Goal: Task Accomplishment & Management: Manage account settings

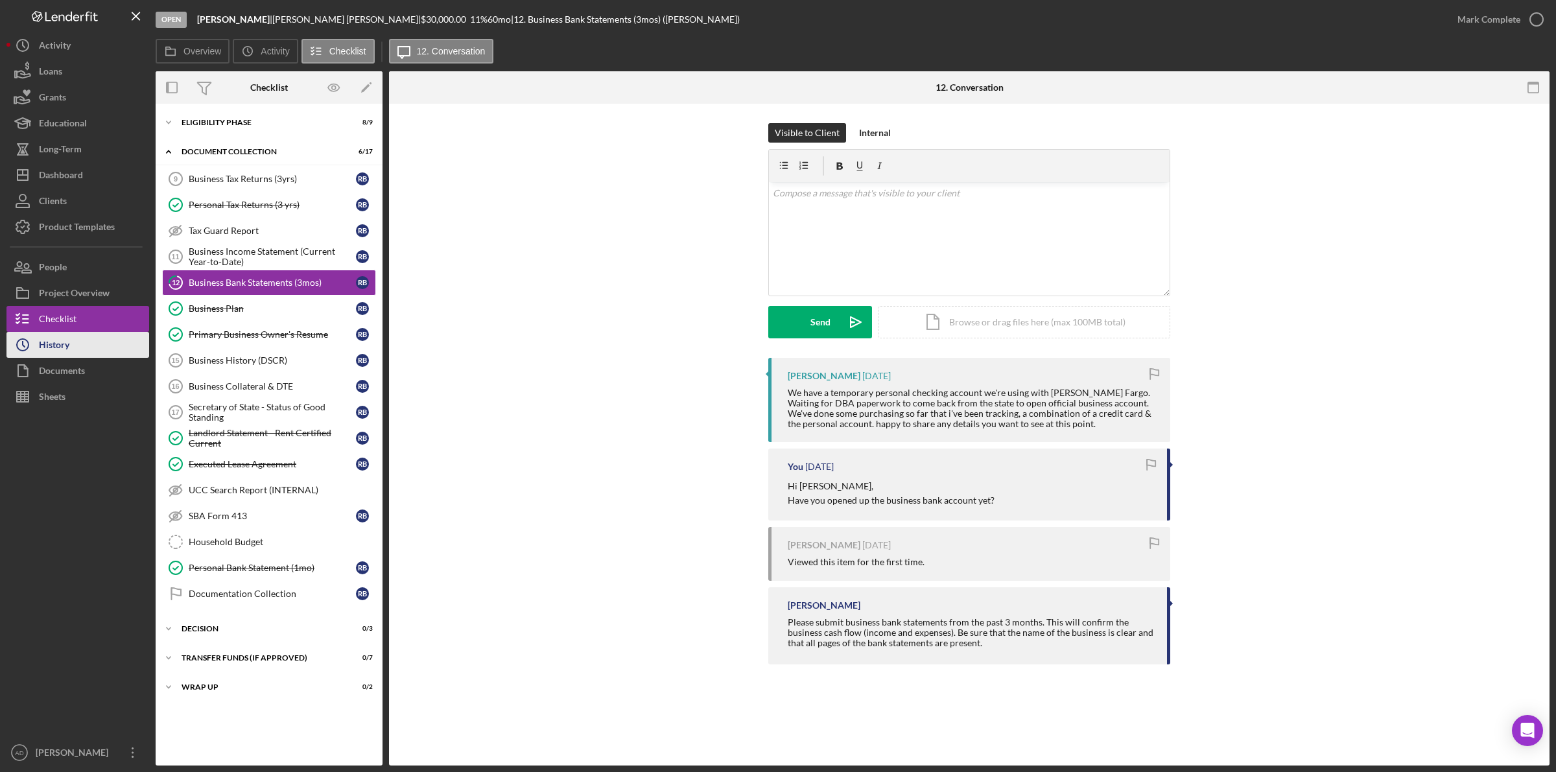
click at [89, 342] on button "Icon/History History" at bounding box center [77, 345] width 143 height 26
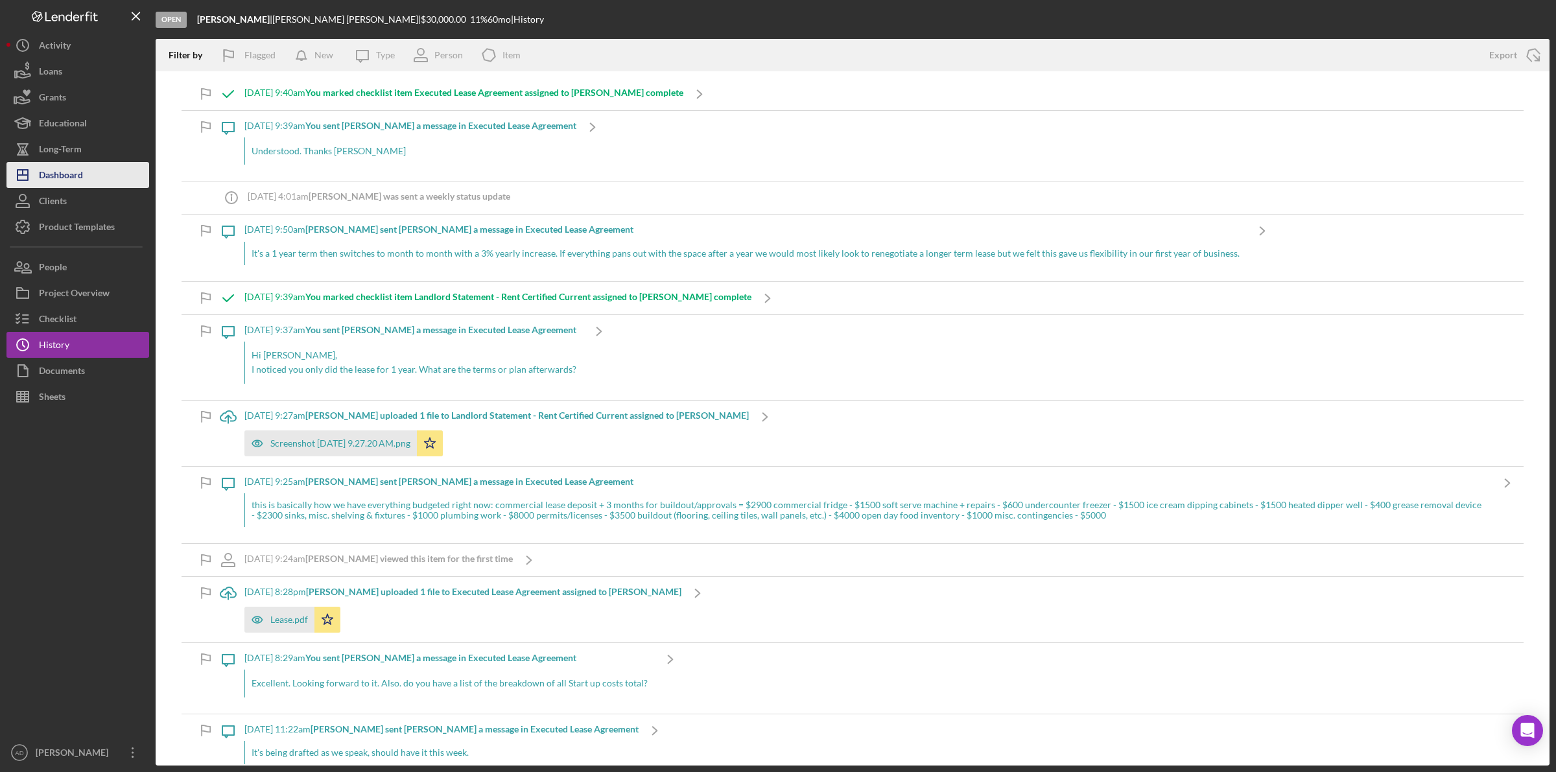
click at [63, 175] on div "Dashboard" at bounding box center [61, 176] width 44 height 29
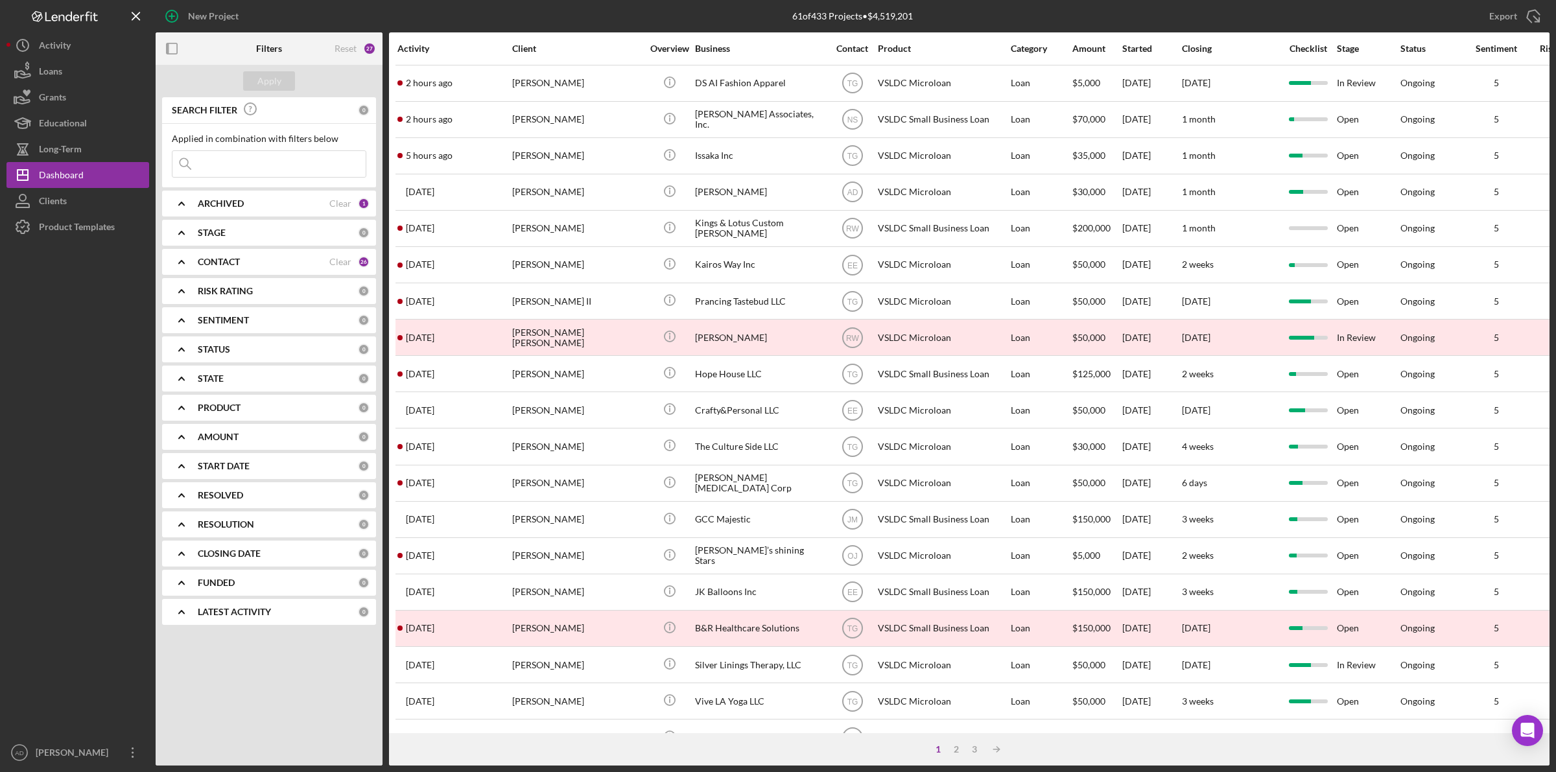
click at [242, 161] on input at bounding box center [268, 164] width 193 height 26
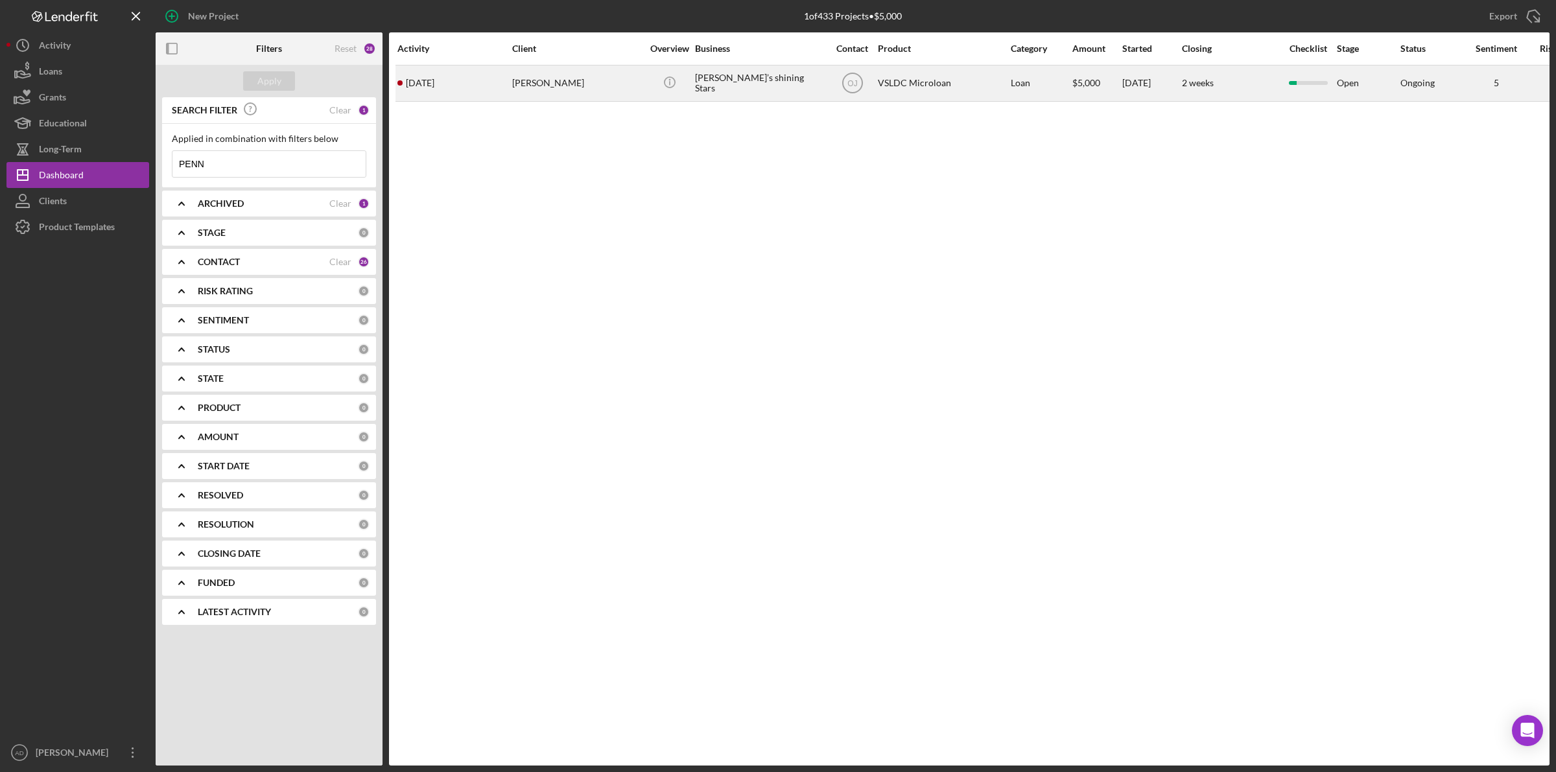
type input "PENN"
click at [607, 82] on div "[PERSON_NAME]" at bounding box center [577, 83] width 130 height 34
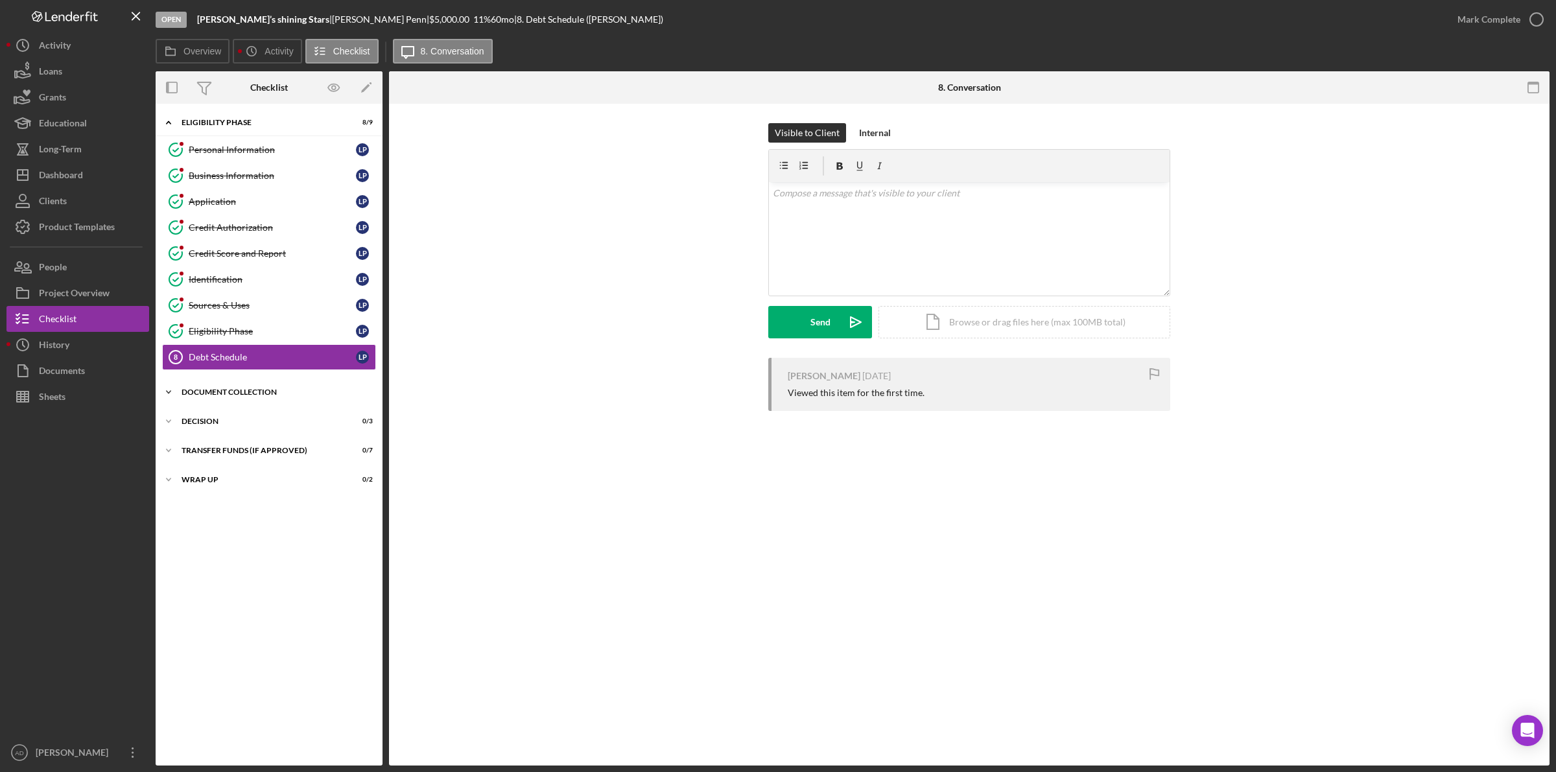
click at [167, 124] on polyline at bounding box center [169, 122] width 4 height 3
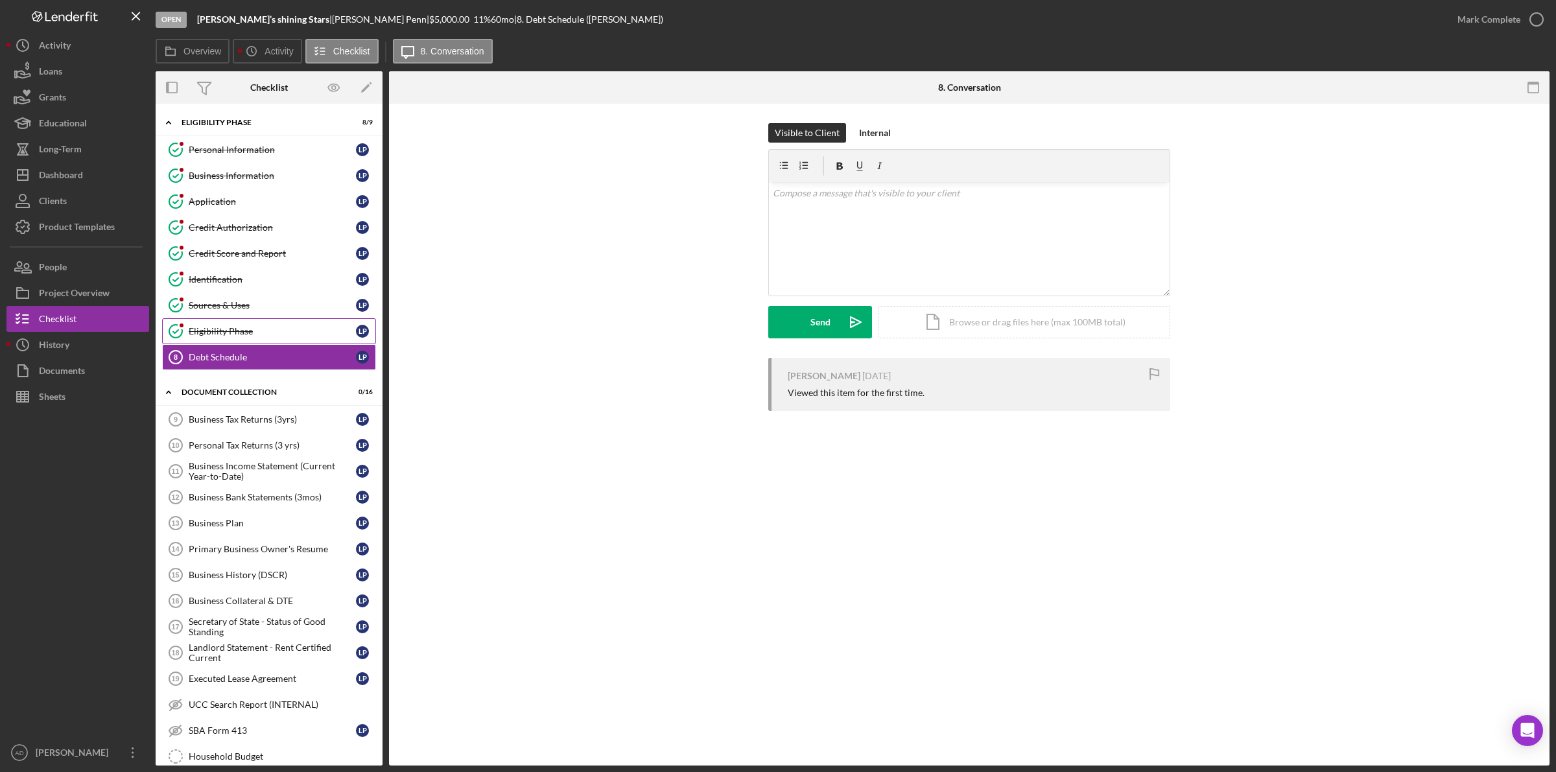
click at [234, 332] on div "Eligibility Phase" at bounding box center [272, 331] width 167 height 10
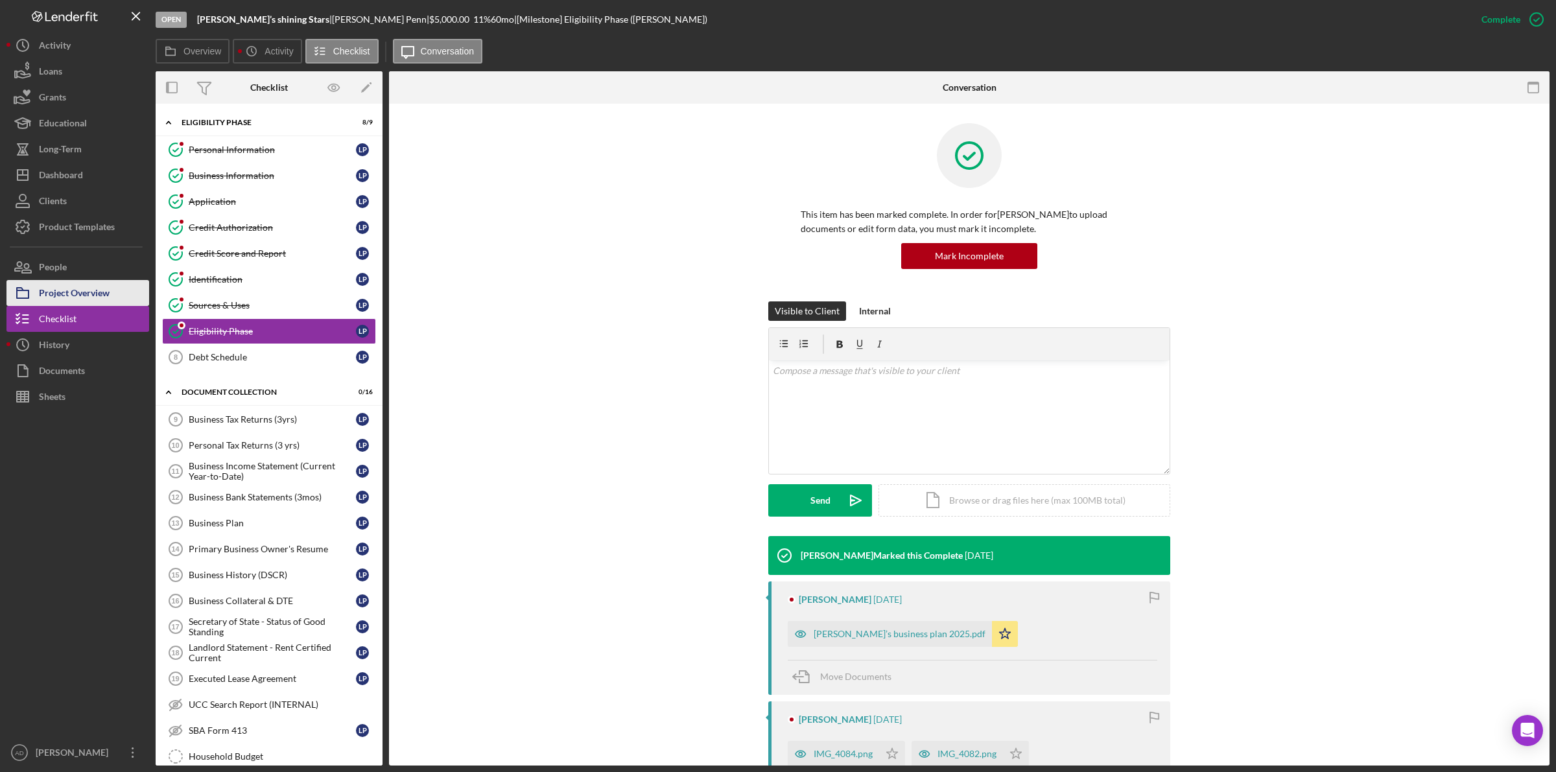
click at [76, 292] on div "Project Overview" at bounding box center [74, 294] width 71 height 29
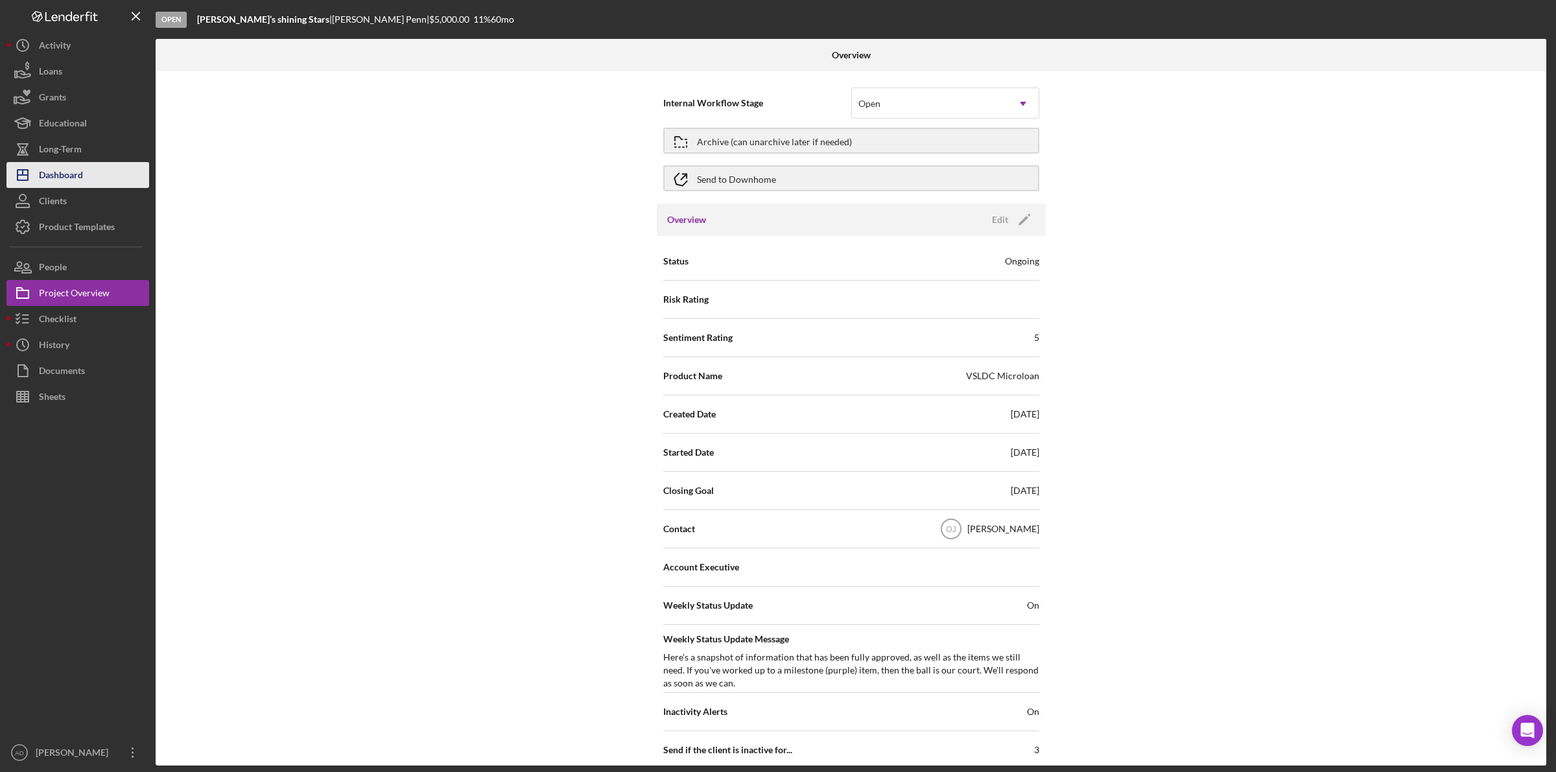
click at [70, 177] on div "Dashboard" at bounding box center [61, 176] width 44 height 29
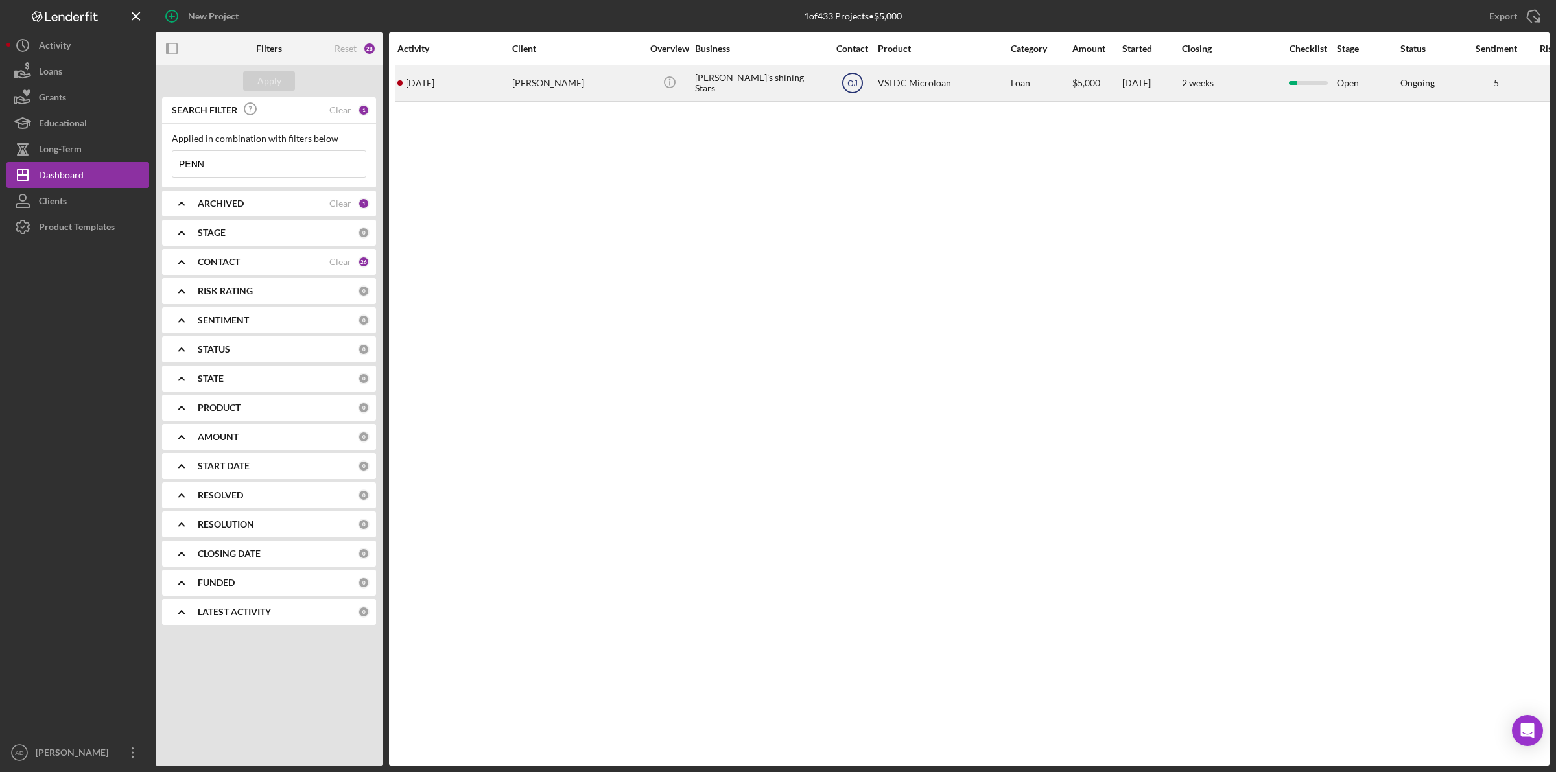
click at [851, 83] on text "OJ" at bounding box center [852, 83] width 10 height 9
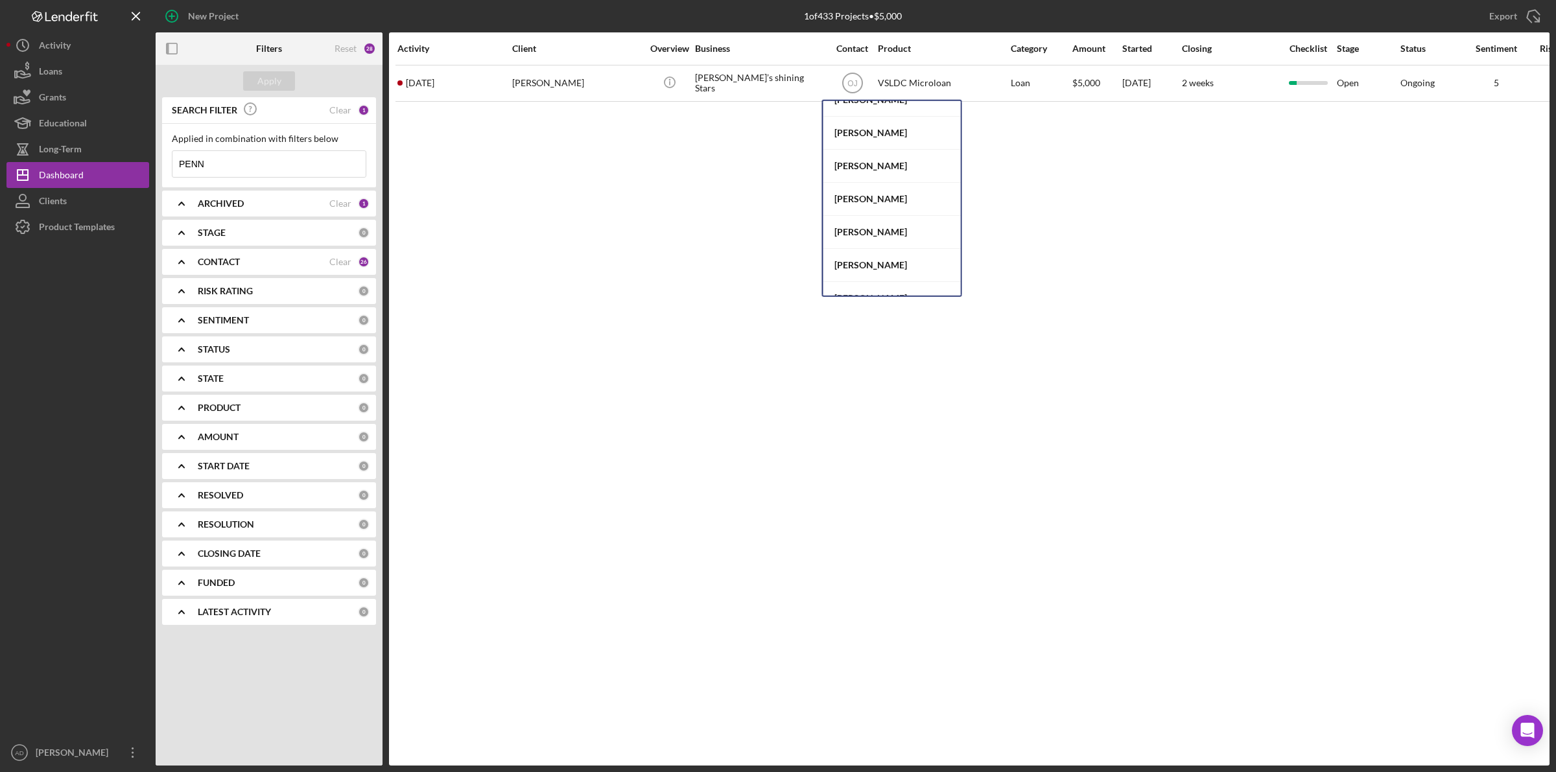
scroll to position [324, 0]
click at [865, 189] on div "[PERSON_NAME]" at bounding box center [891, 190] width 137 height 33
click at [338, 111] on div "Clear" at bounding box center [340, 110] width 22 height 10
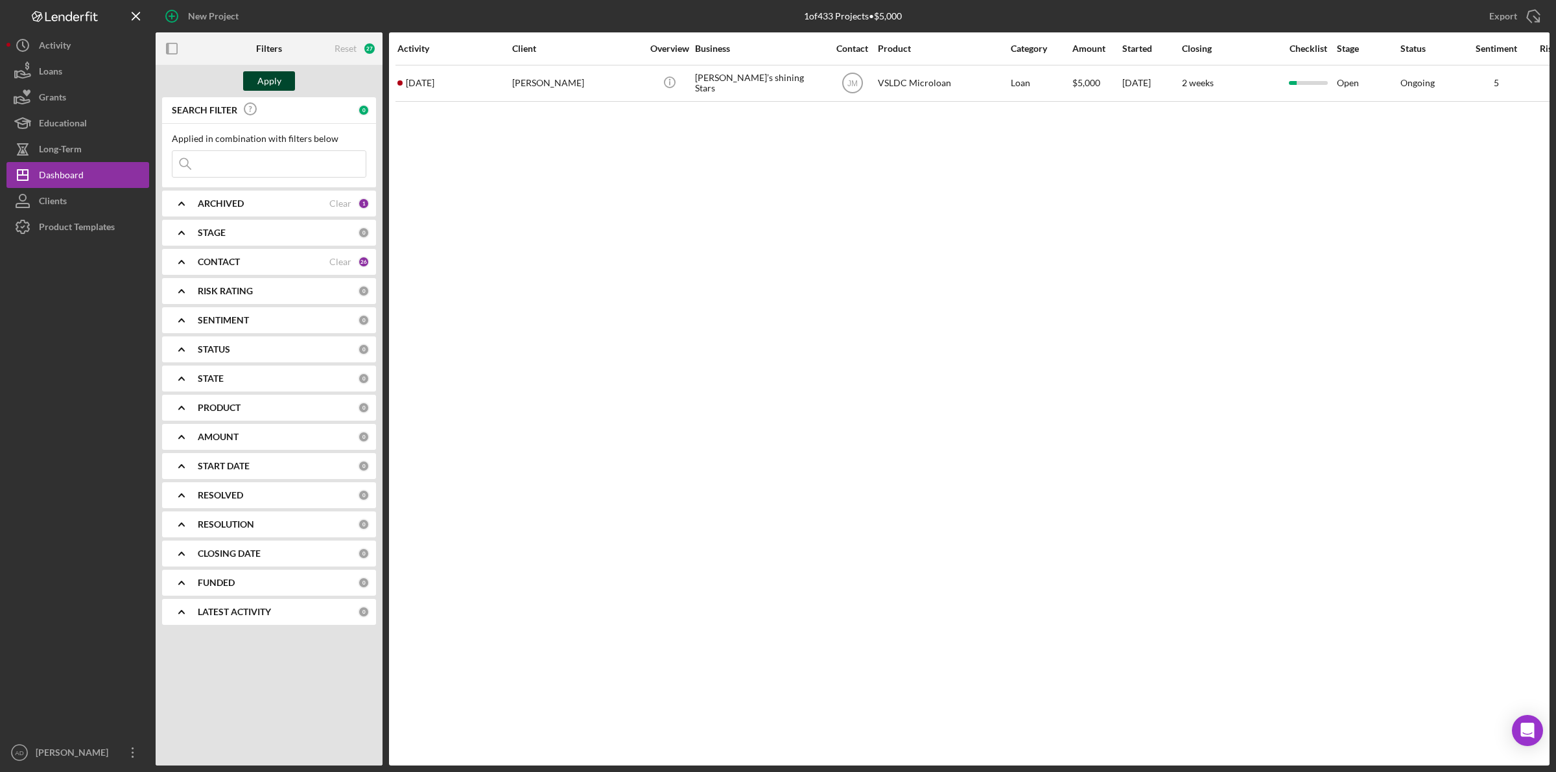
click at [284, 78] on button "Apply" at bounding box center [269, 80] width 52 height 19
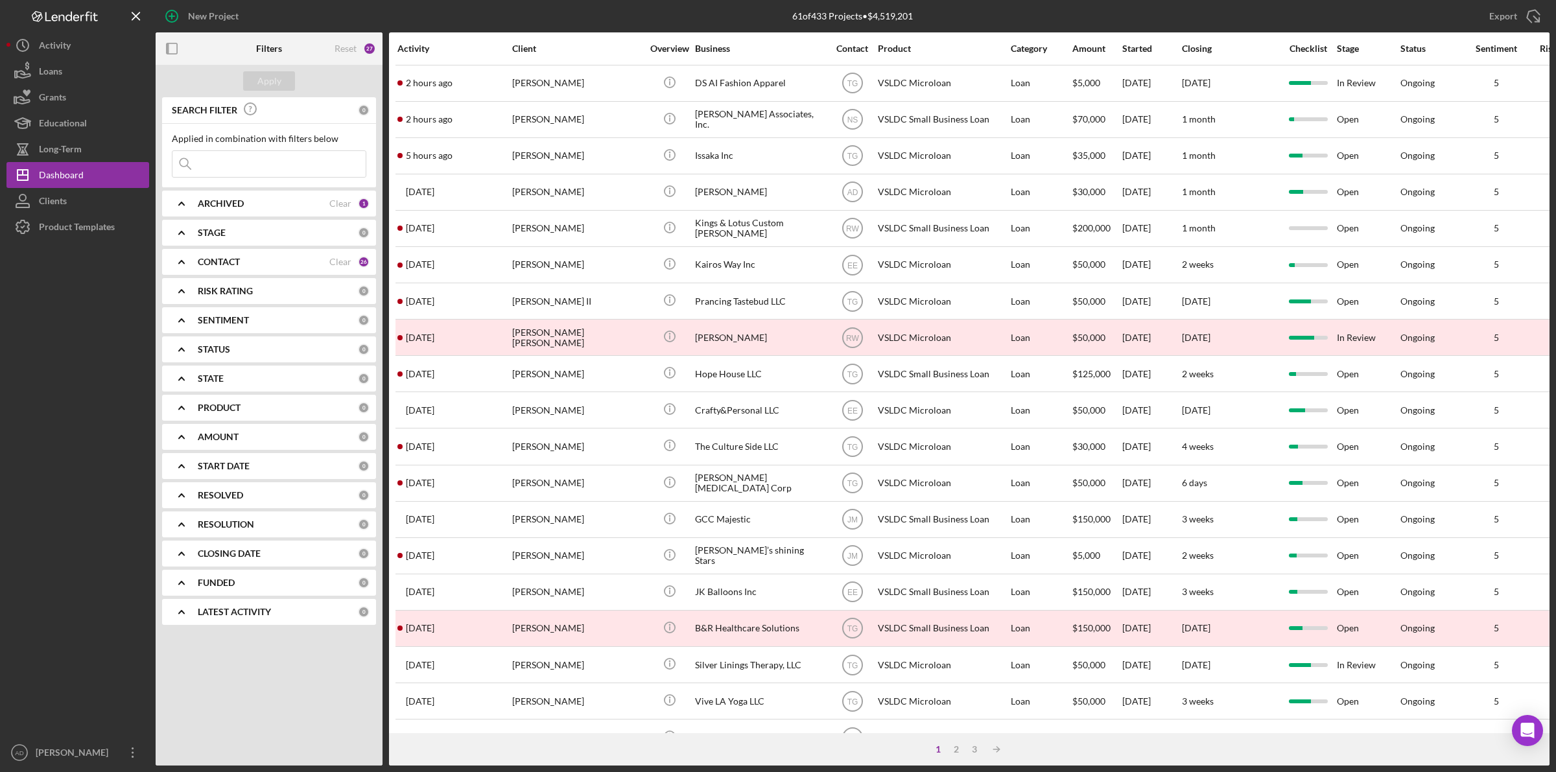
click at [233, 163] on input at bounding box center [268, 164] width 193 height 26
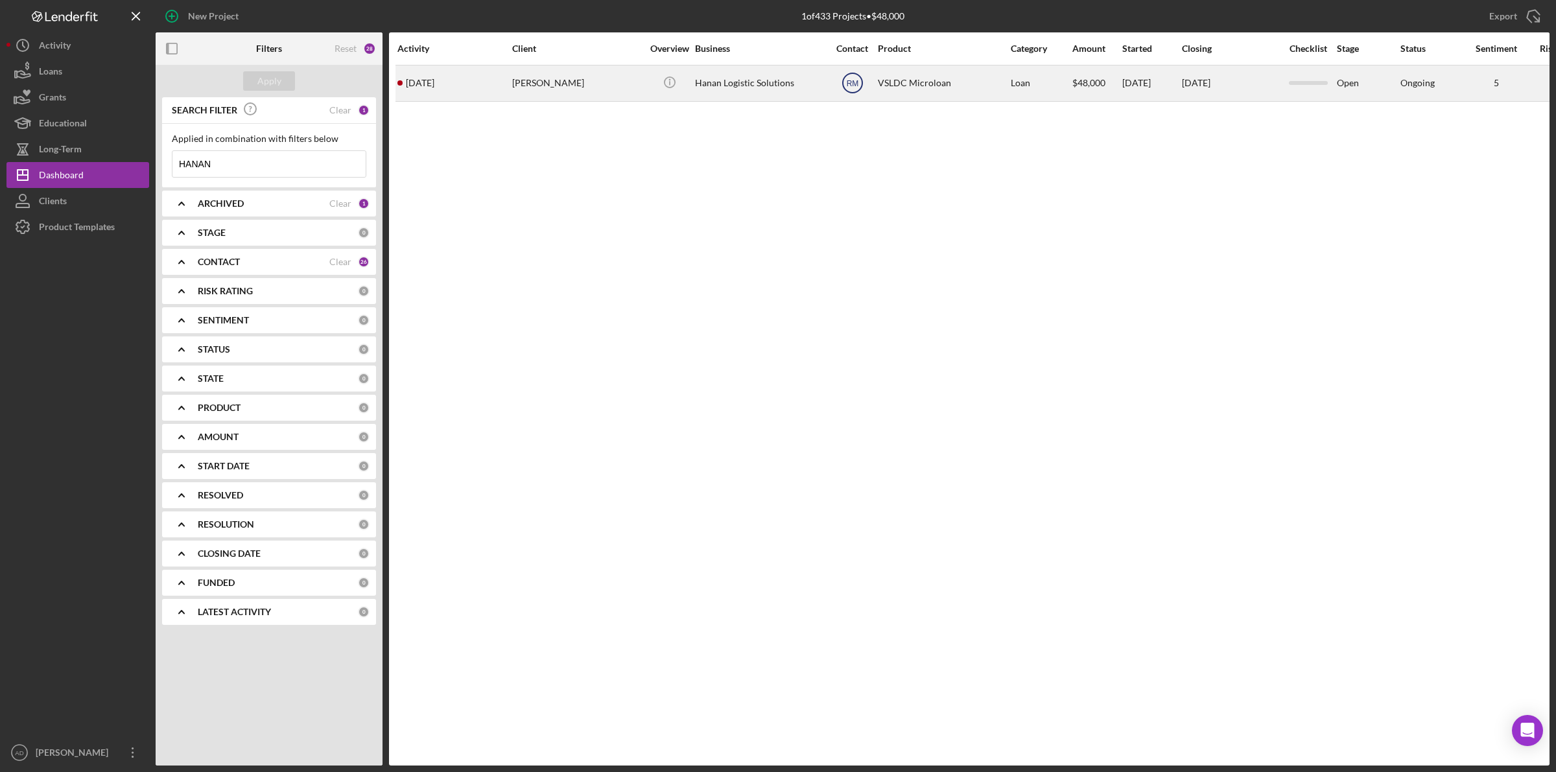
click at [852, 84] on text "RM" at bounding box center [852, 83] width 12 height 9
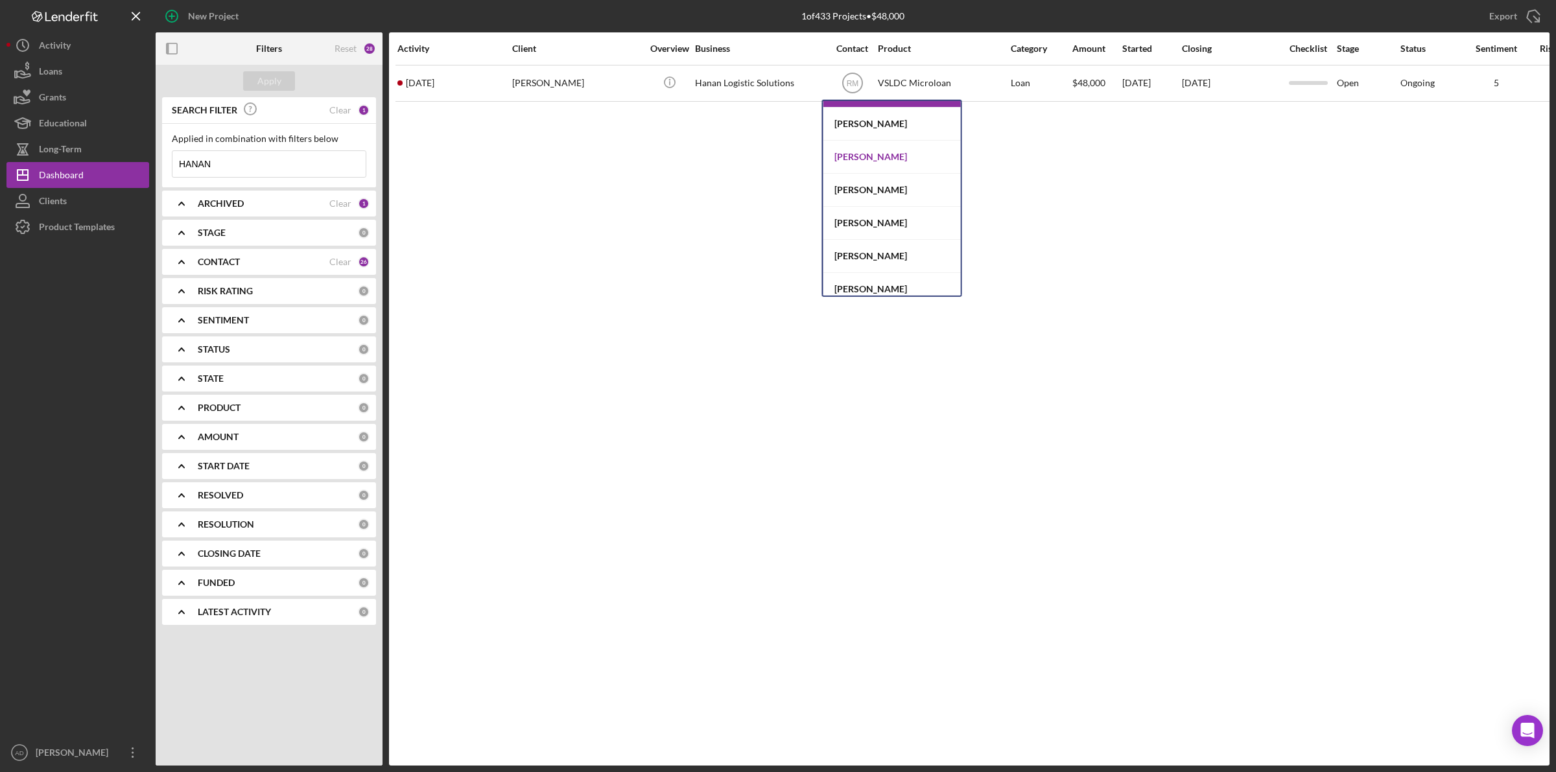
click at [872, 157] on div "[PERSON_NAME]" at bounding box center [891, 157] width 137 height 33
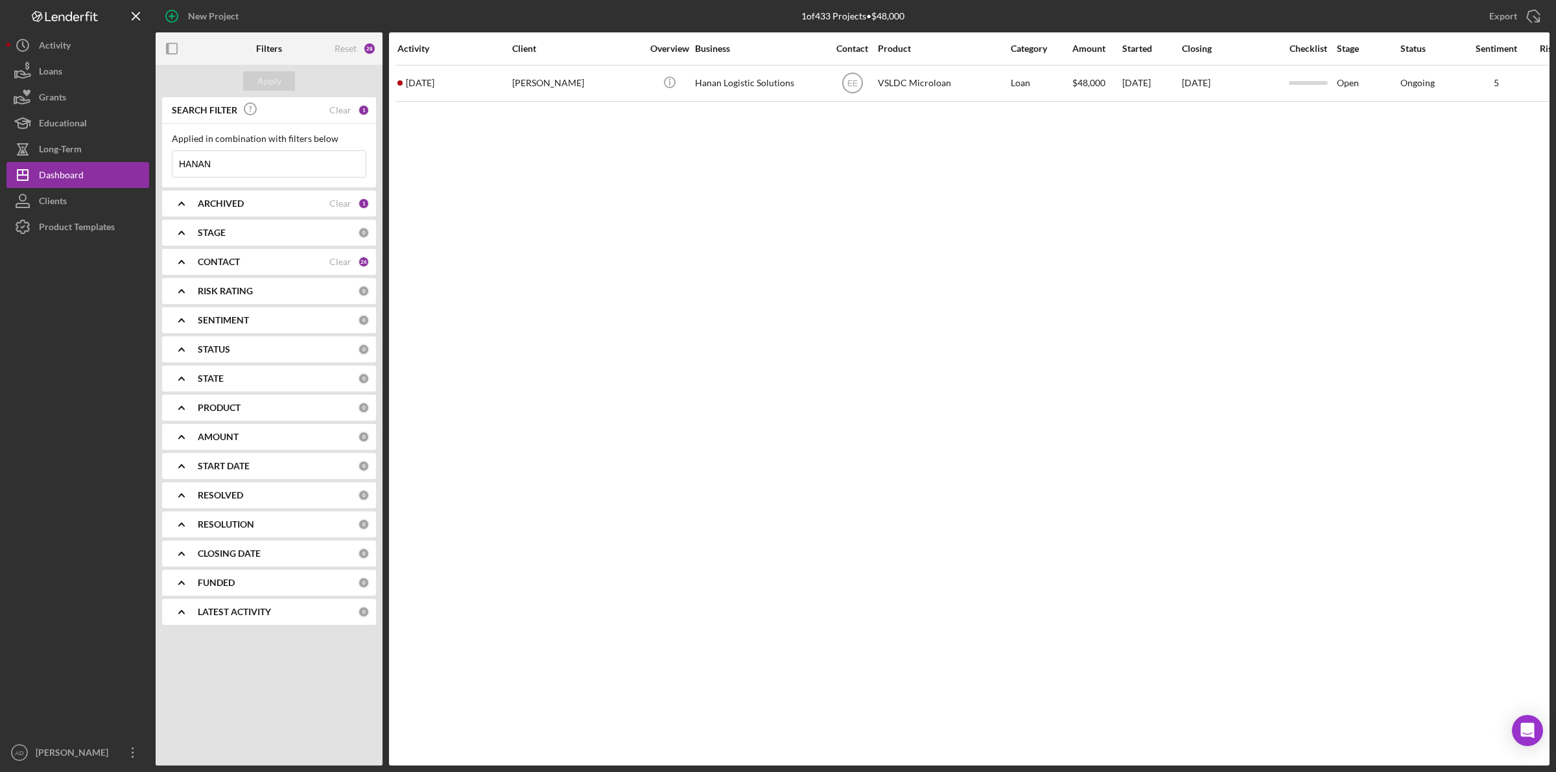
drag, startPoint x: 220, startPoint y: 163, endPoint x: 159, endPoint y: 165, distance: 61.0
click at [159, 165] on div "SEARCH FILTER Clear 1 Applied in combination with filters below HANAN Icon/Menu…" at bounding box center [269, 365] width 227 height 537
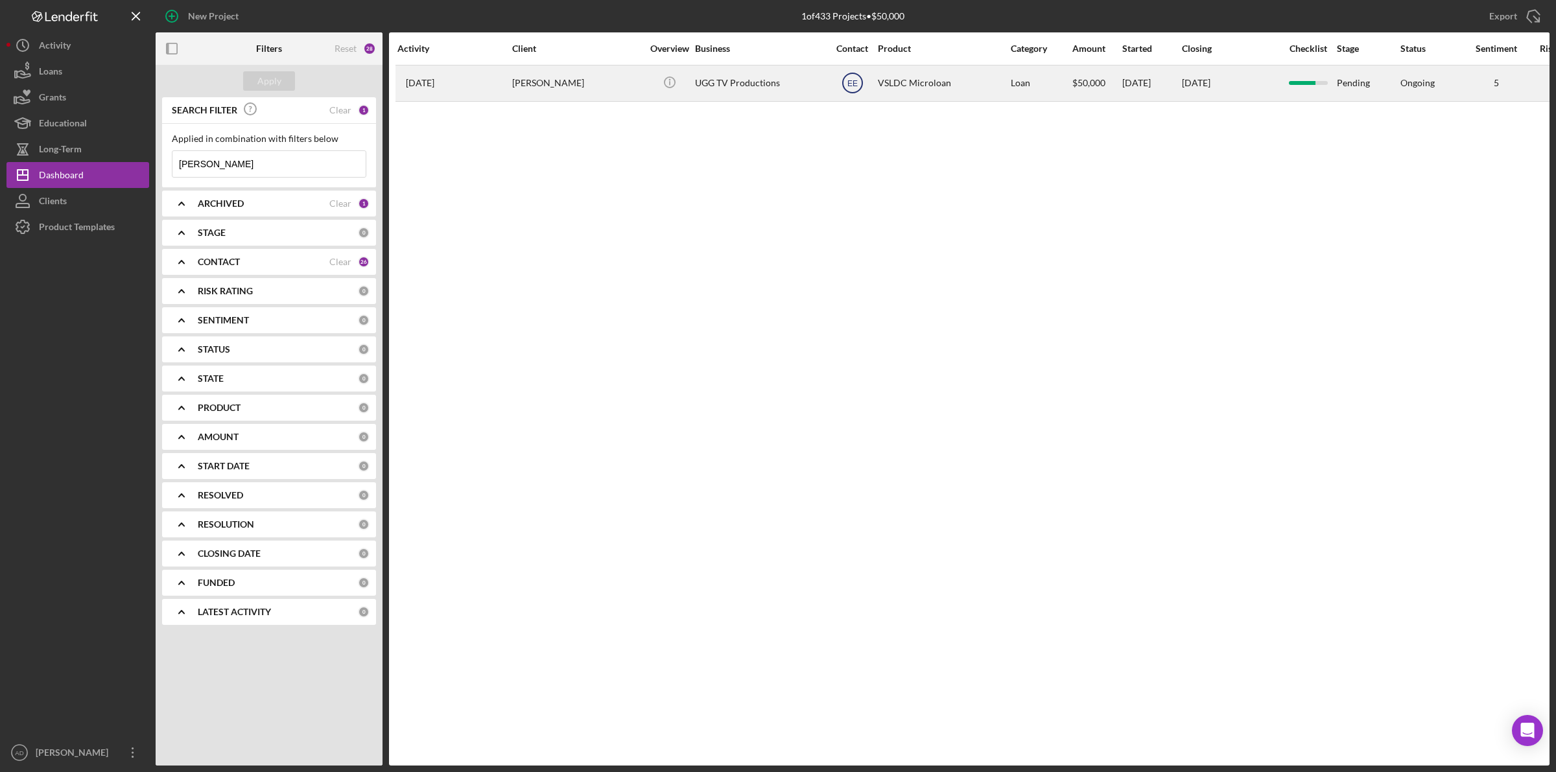
click at [851, 86] on text "EE" at bounding box center [852, 83] width 10 height 9
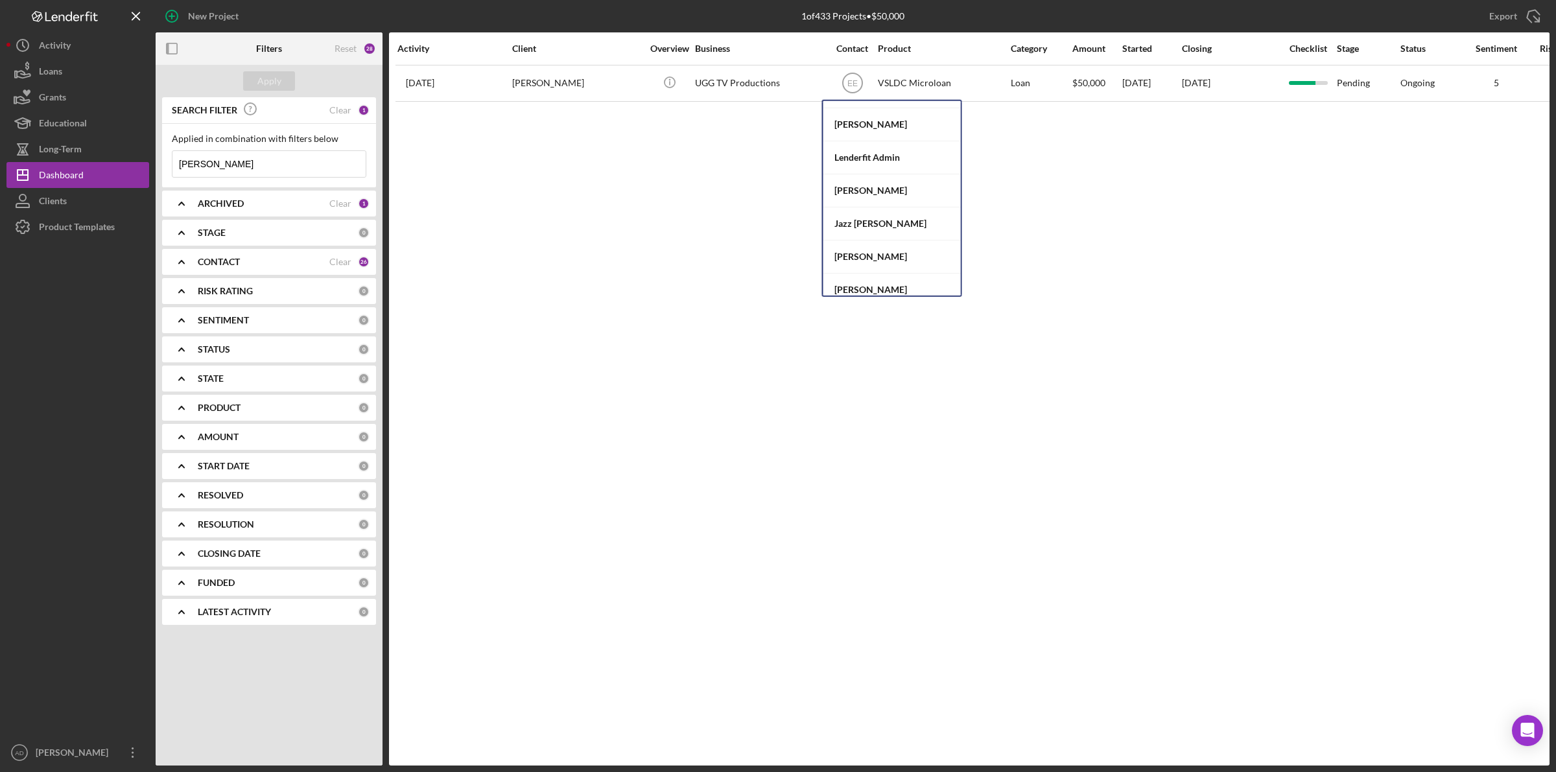
scroll to position [93, 0]
click at [867, 221] on div "[PERSON_NAME]" at bounding box center [891, 223] width 137 height 33
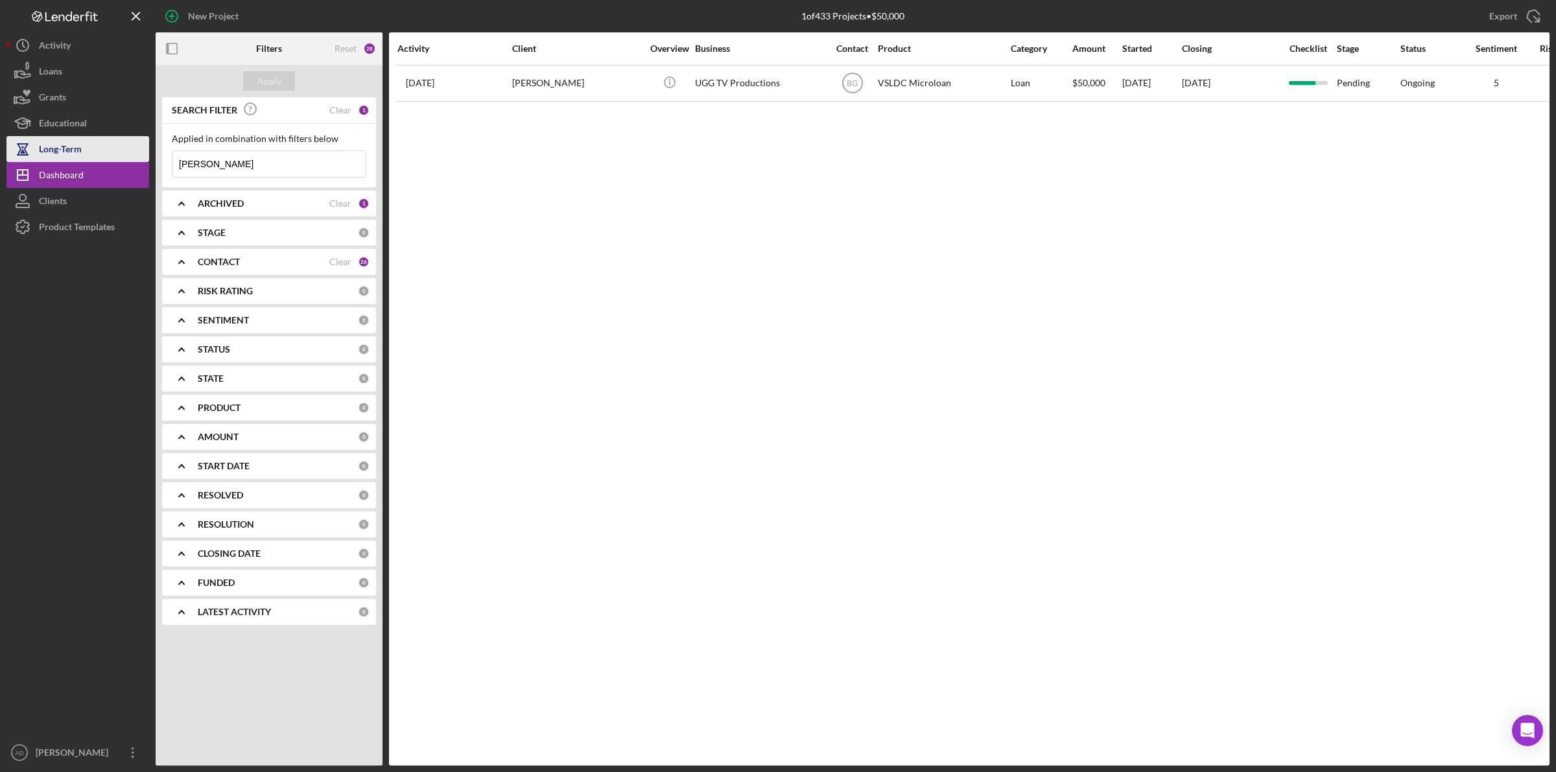
drag, startPoint x: 263, startPoint y: 159, endPoint x: 124, endPoint y: 157, distance: 138.1
click at [124, 157] on div "New Project 1 of 433 Projects • $50,000 PENN Export Icon/Export Filters Reset 2…" at bounding box center [777, 383] width 1543 height 766
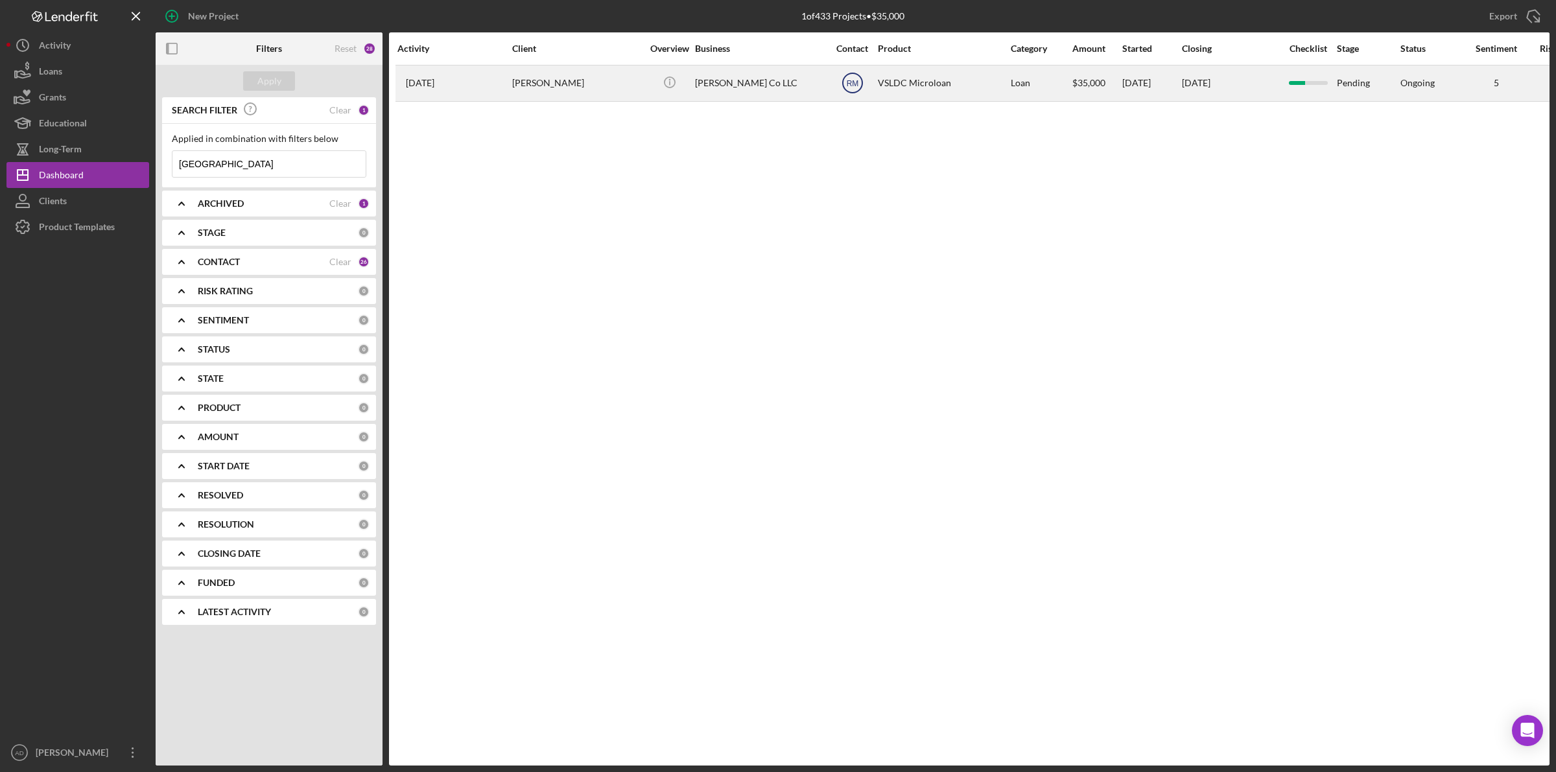
click at [851, 82] on text "RM" at bounding box center [852, 83] width 12 height 9
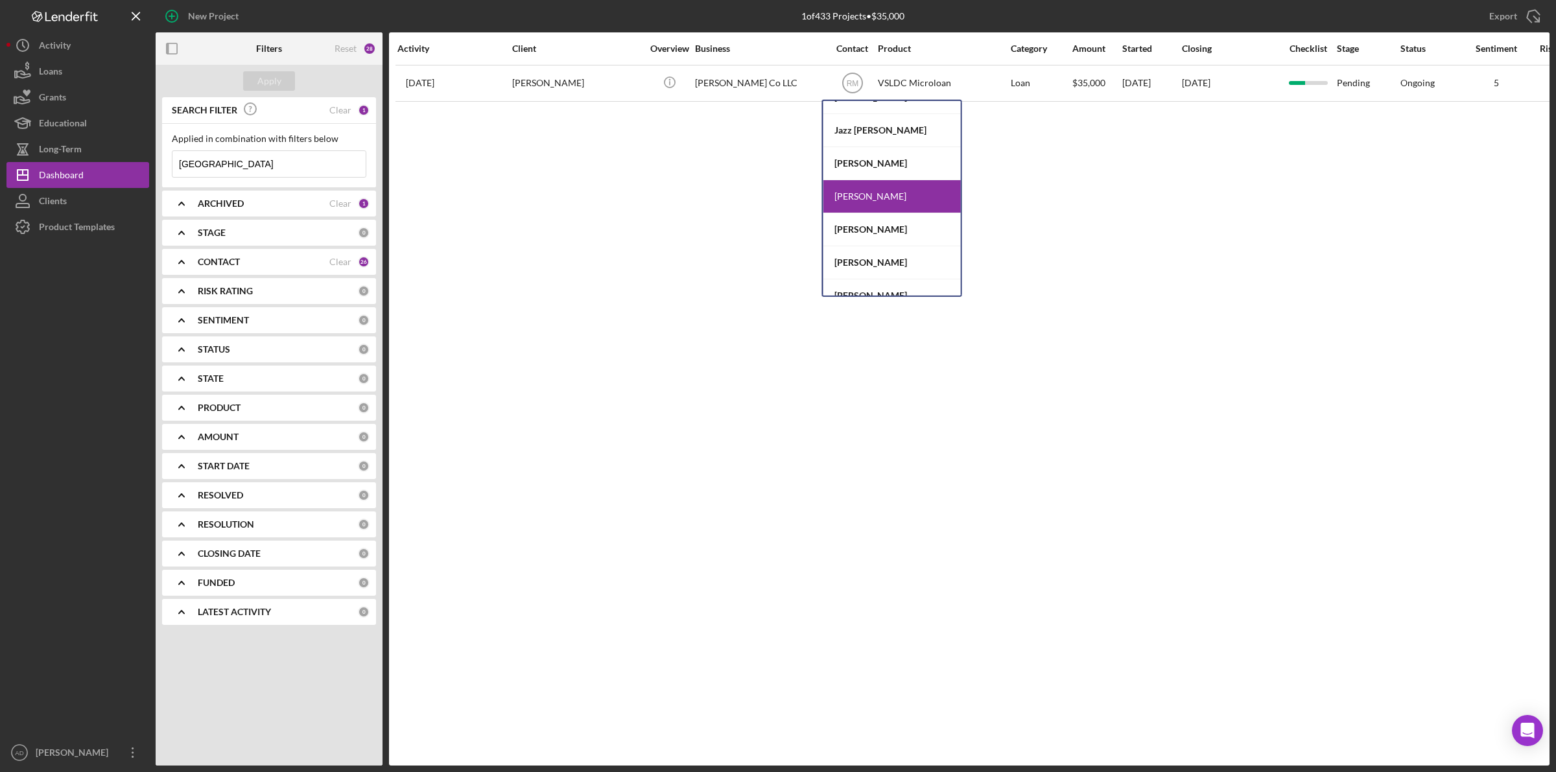
scroll to position [243, 0]
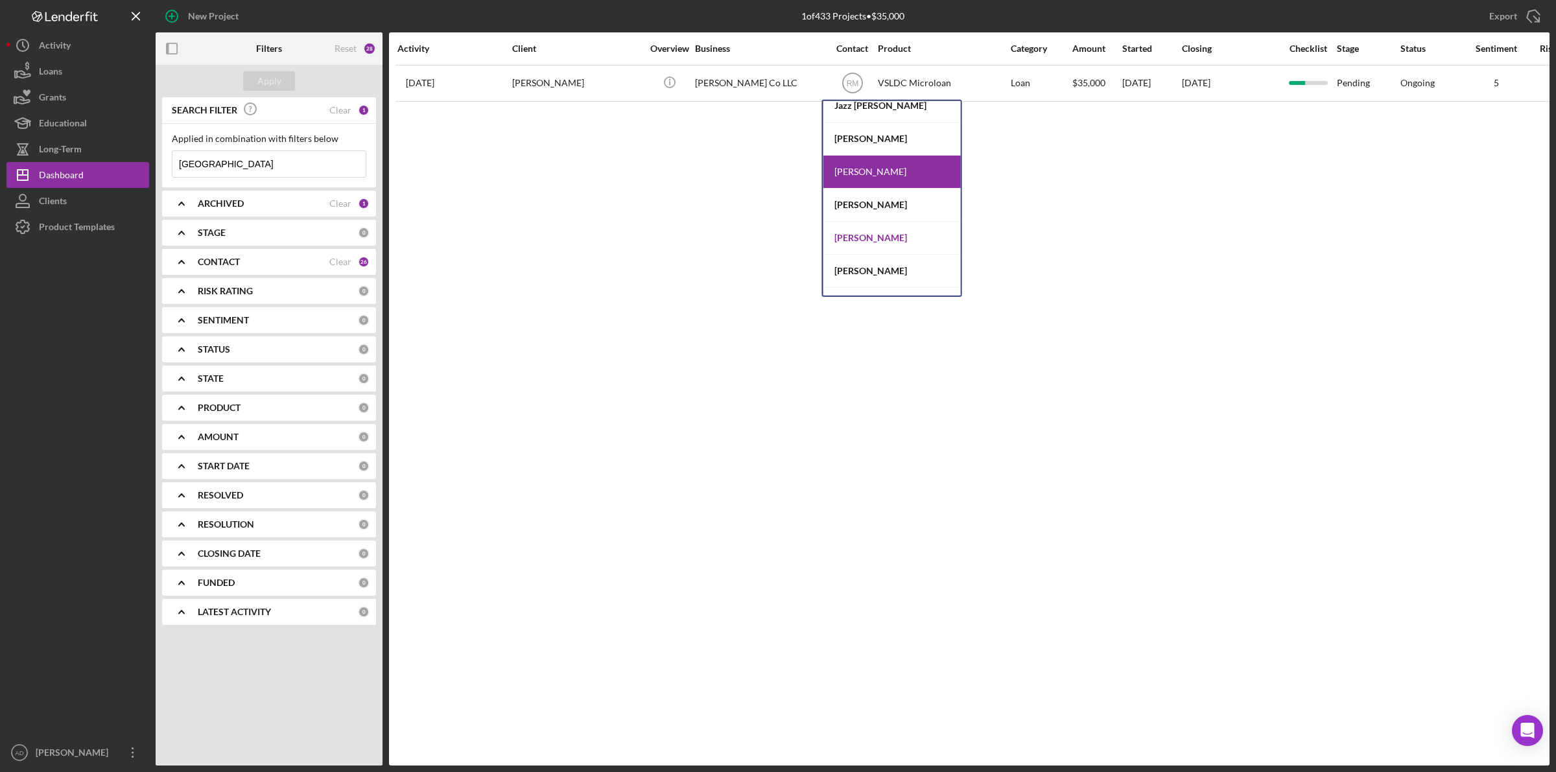
click at [880, 235] on div "[PERSON_NAME]" at bounding box center [891, 238] width 137 height 33
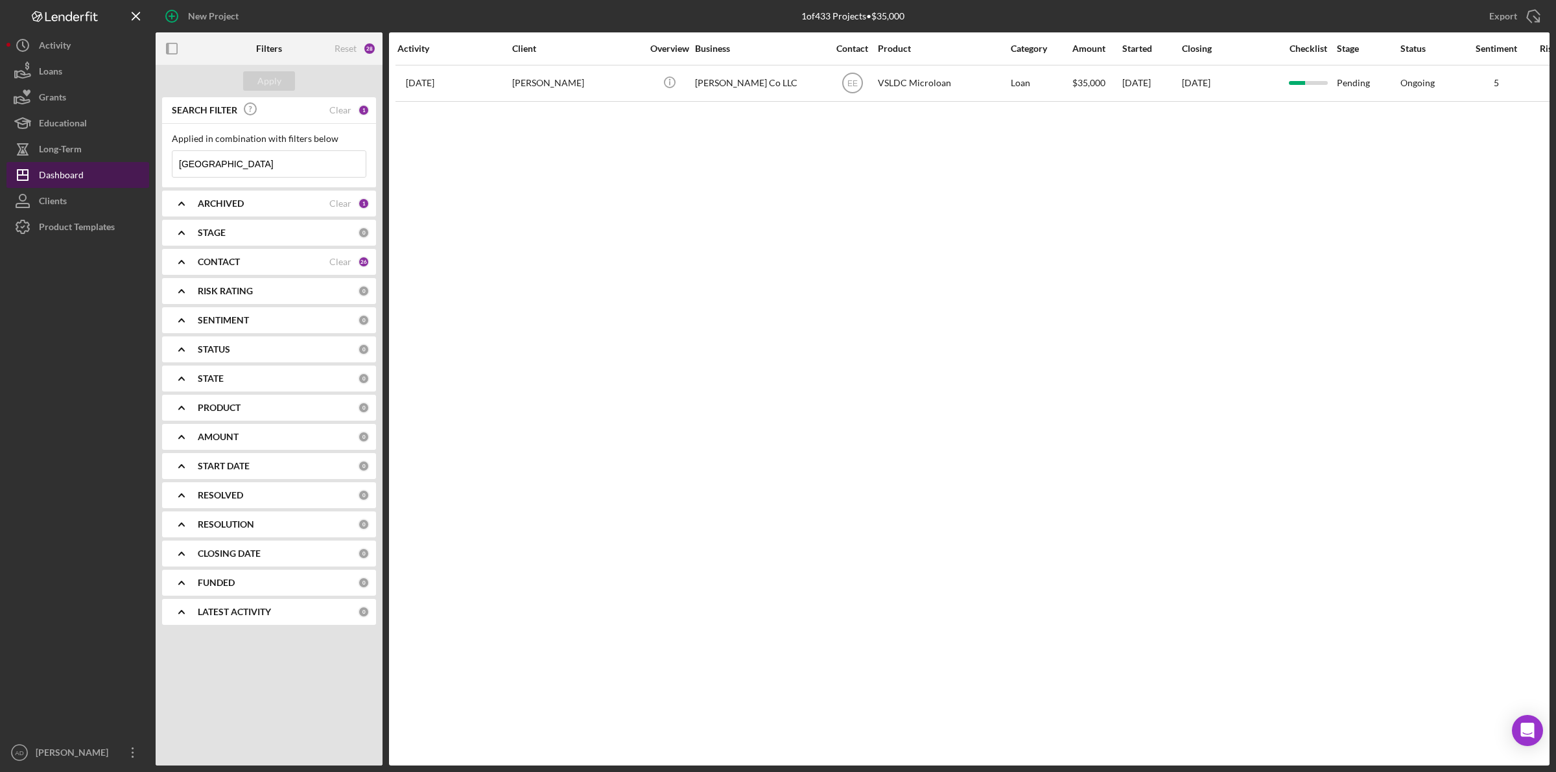
click at [70, 172] on div "Dashboard" at bounding box center [61, 176] width 45 height 29
drag, startPoint x: 230, startPoint y: 169, endPoint x: 124, endPoint y: 170, distance: 105.7
click at [126, 170] on div "New Project 1 of 433 Projects • $35,000 PENN Export Icon/Export Filters Reset 2…" at bounding box center [777, 383] width 1543 height 766
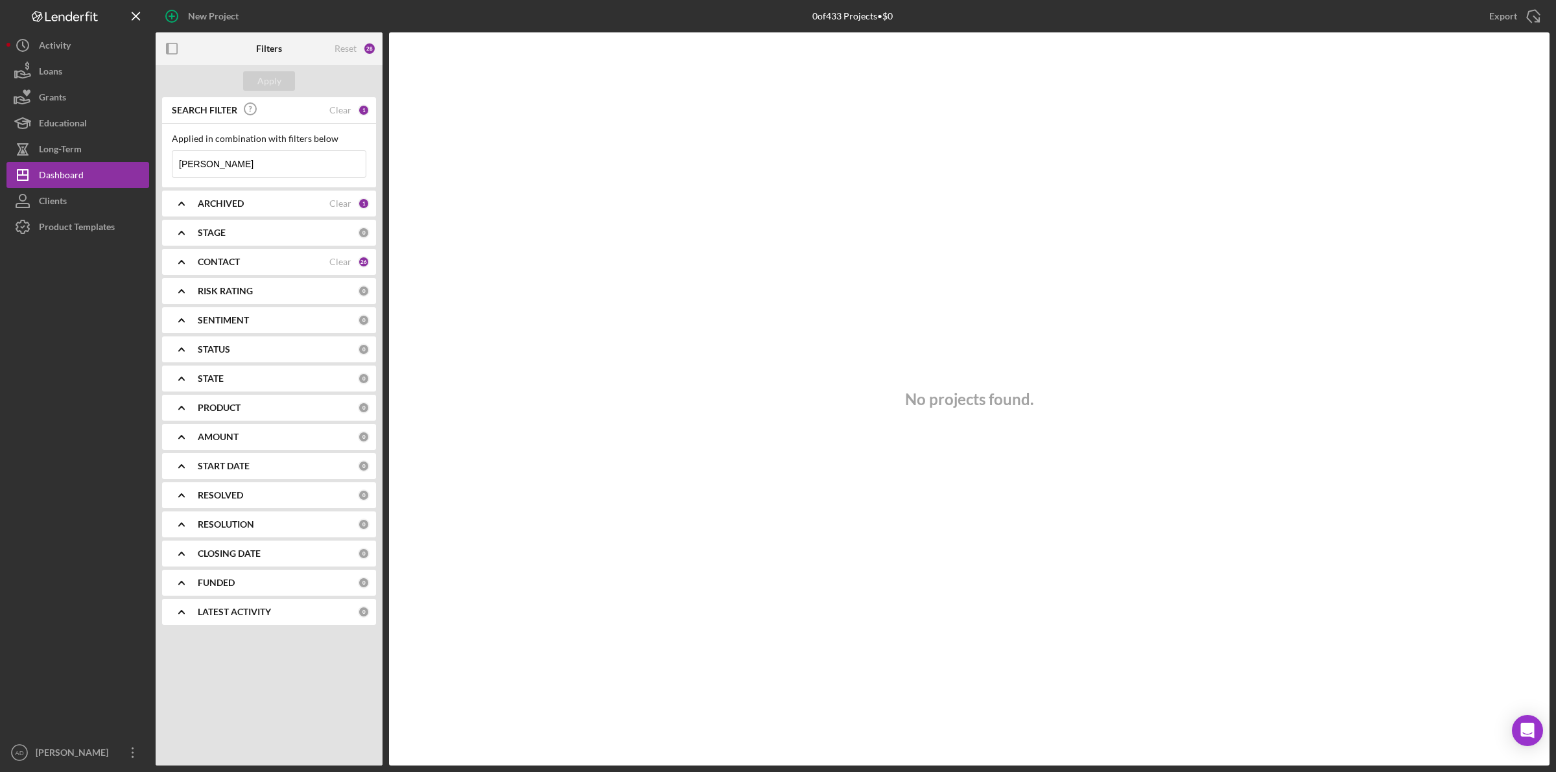
drag, startPoint x: 204, startPoint y: 164, endPoint x: 166, endPoint y: 170, distance: 38.7
click at [166, 170] on div "Applied in combination with filters below [PERSON_NAME] Icon/Menu Close" at bounding box center [269, 156] width 214 height 64
type input "nature"
click at [344, 201] on div "Clear" at bounding box center [340, 203] width 22 height 10
click at [173, 199] on icon "Icon/Expander" at bounding box center [181, 203] width 32 height 32
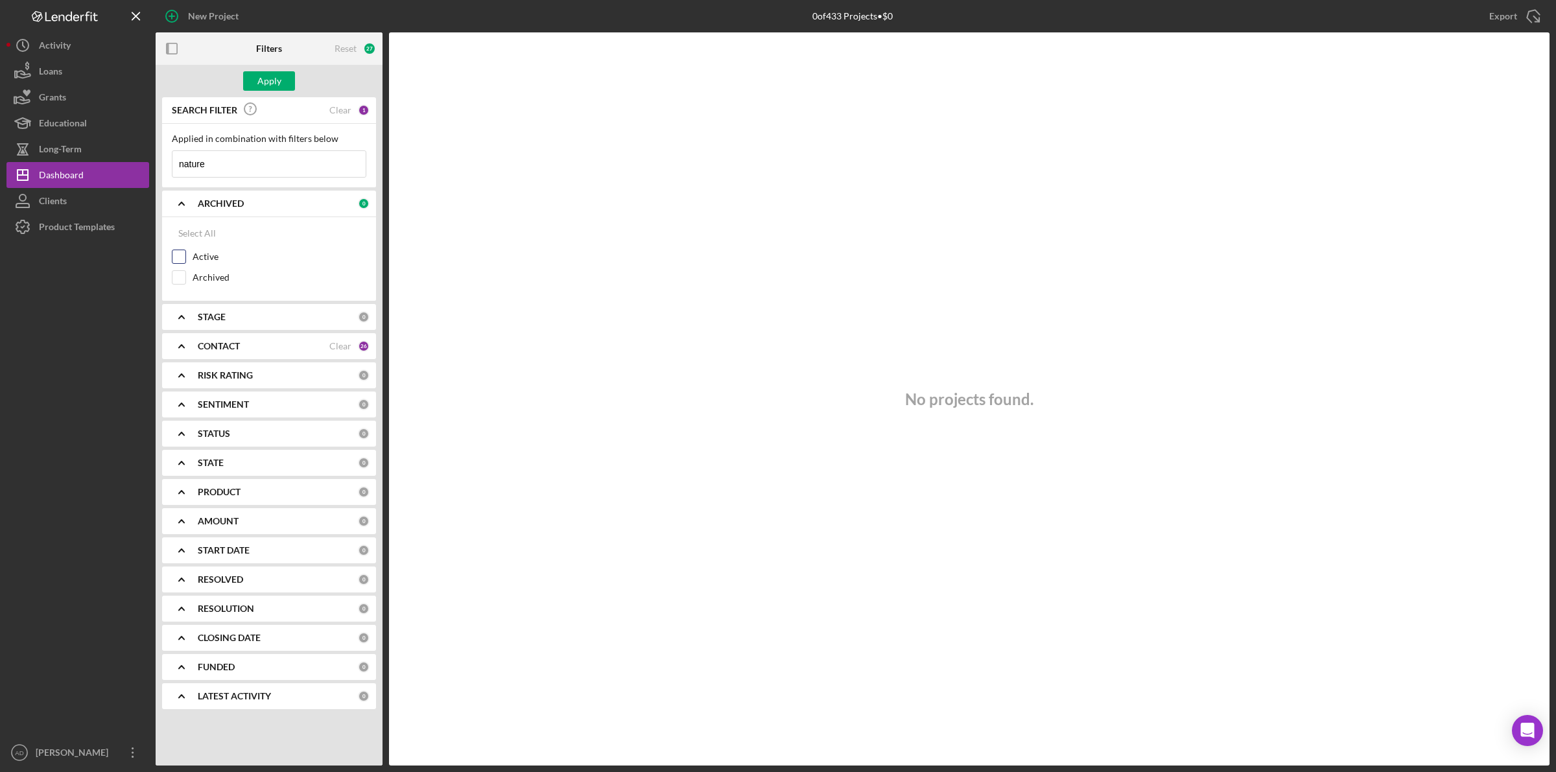
click at [183, 254] on input "Active" at bounding box center [178, 256] width 13 height 13
checkbox input "true"
click at [174, 279] on input "Archived" at bounding box center [178, 277] width 13 height 13
checkbox input "true"
click at [251, 76] on button "Apply" at bounding box center [269, 80] width 52 height 19
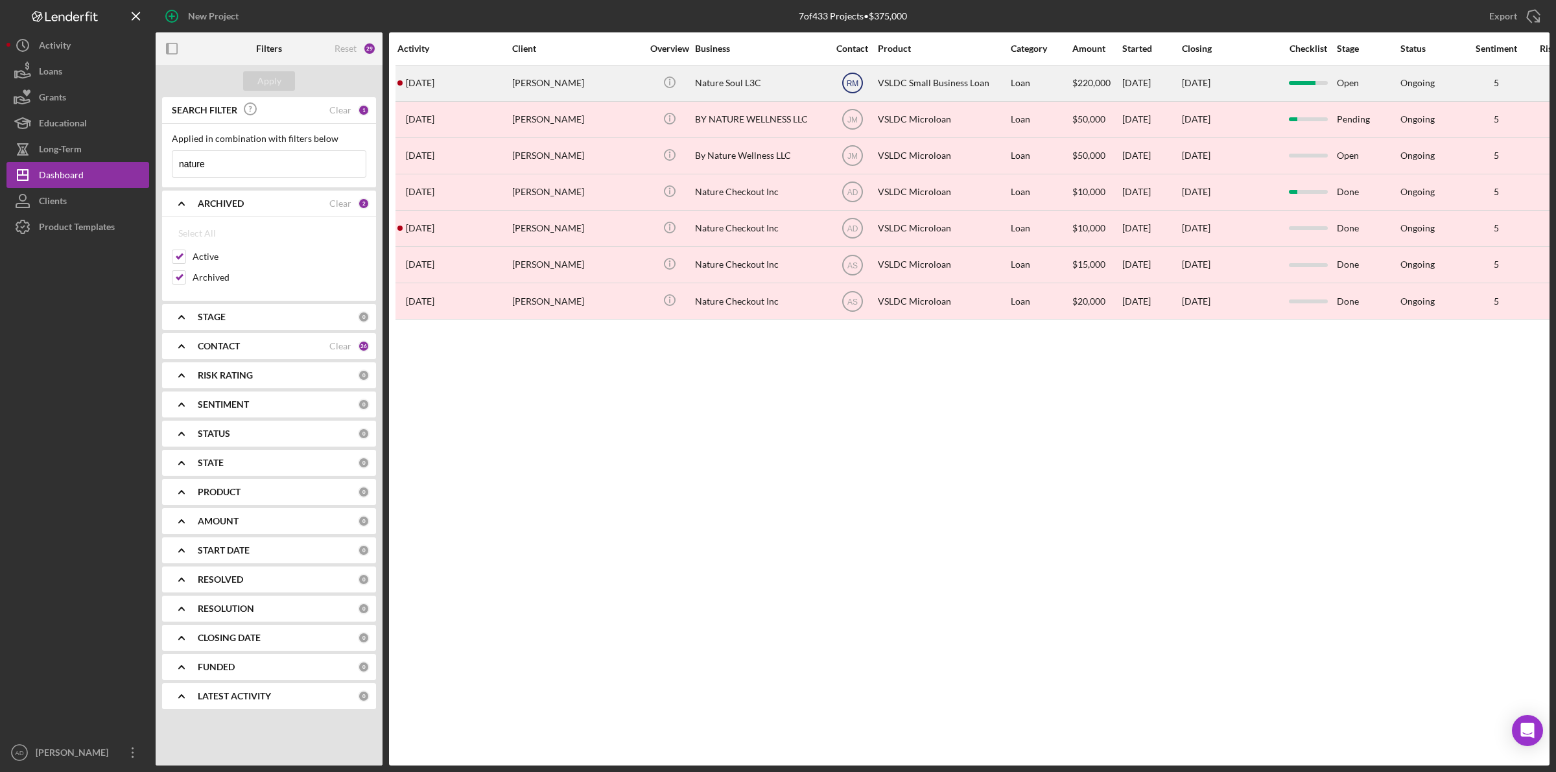
click at [853, 83] on text "RM" at bounding box center [852, 83] width 12 height 9
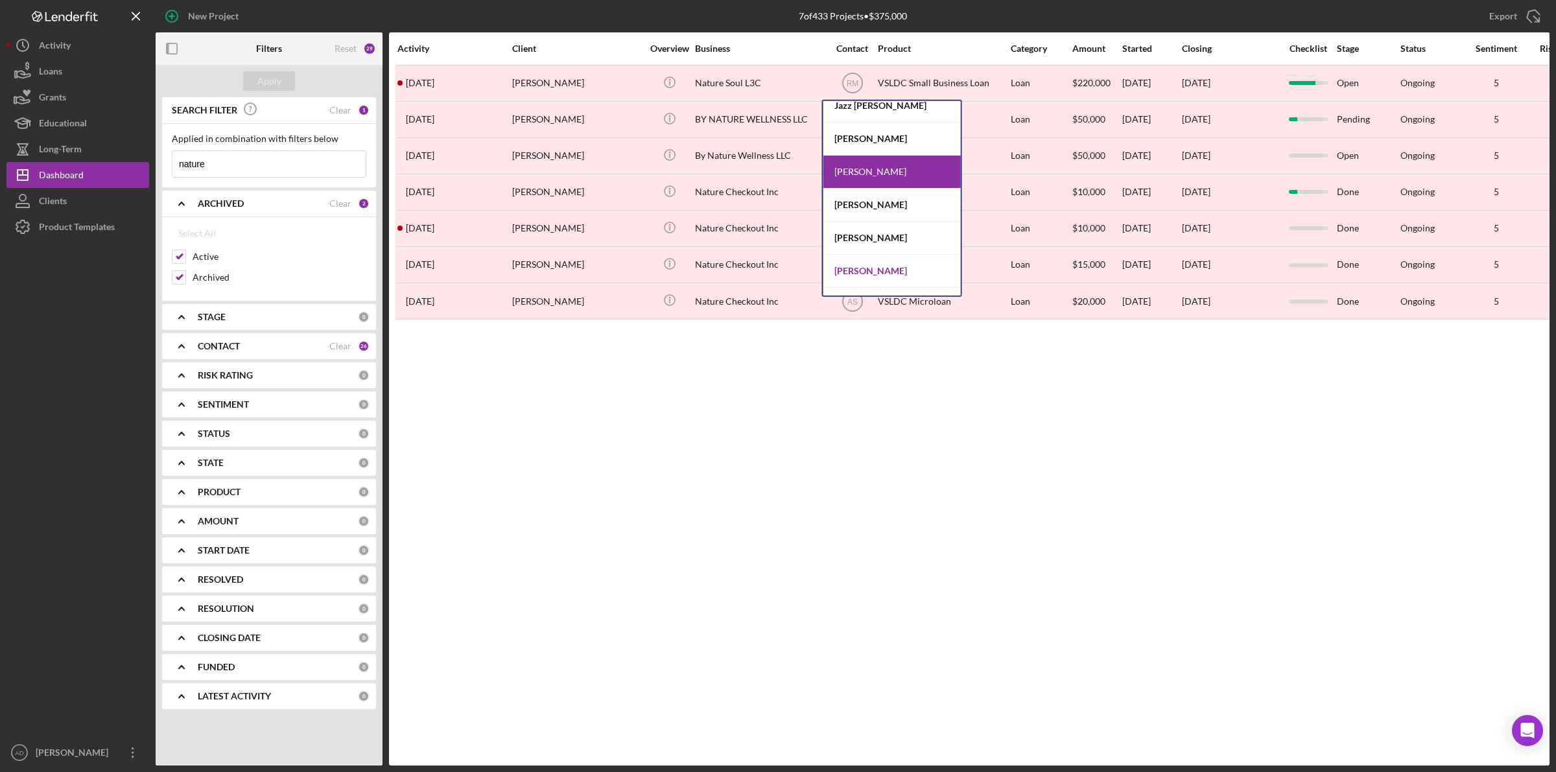
click at [860, 269] on div "[PERSON_NAME]" at bounding box center [891, 271] width 137 height 33
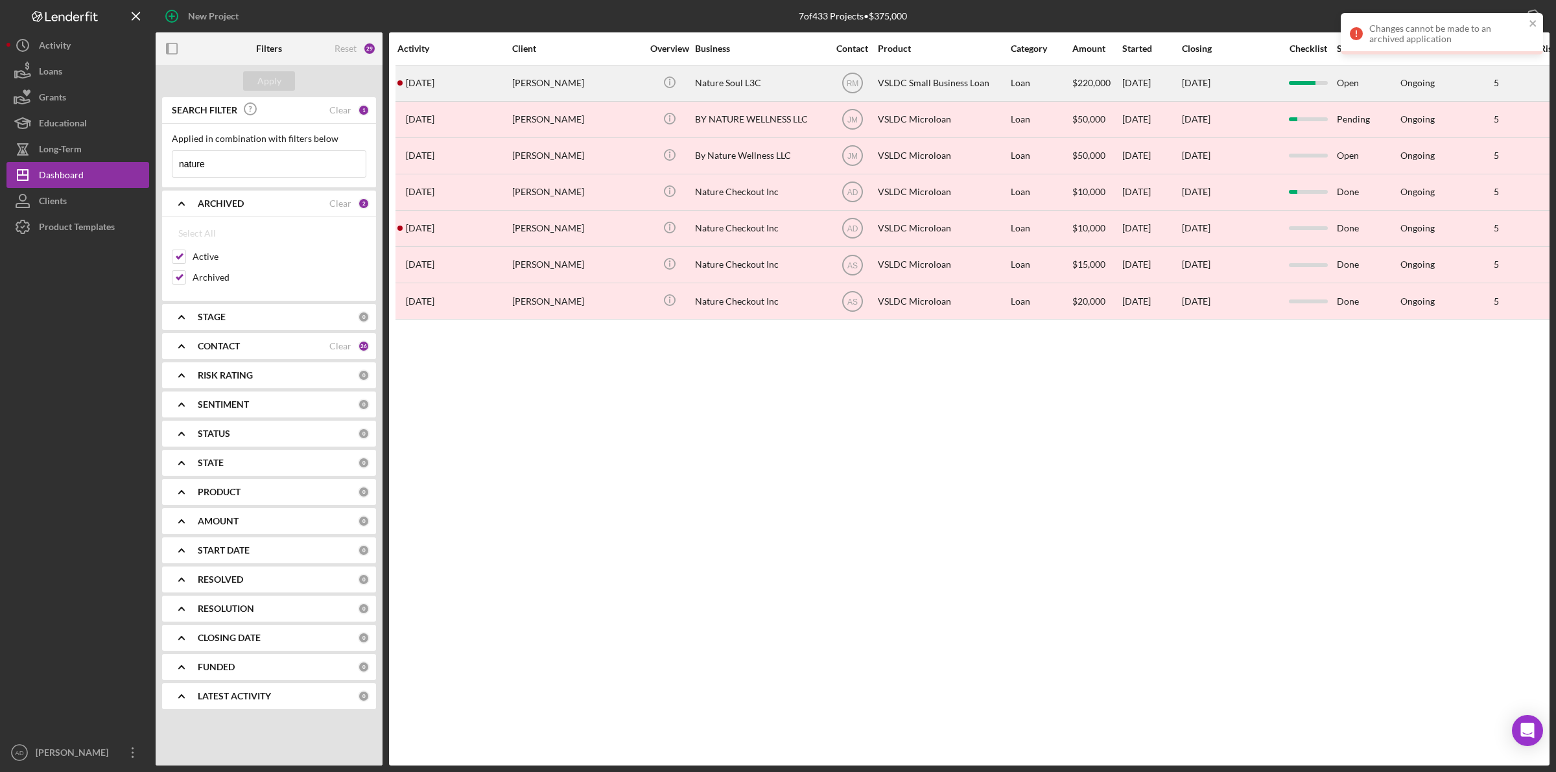
click at [583, 81] on div "[PERSON_NAME]" at bounding box center [577, 83] width 130 height 34
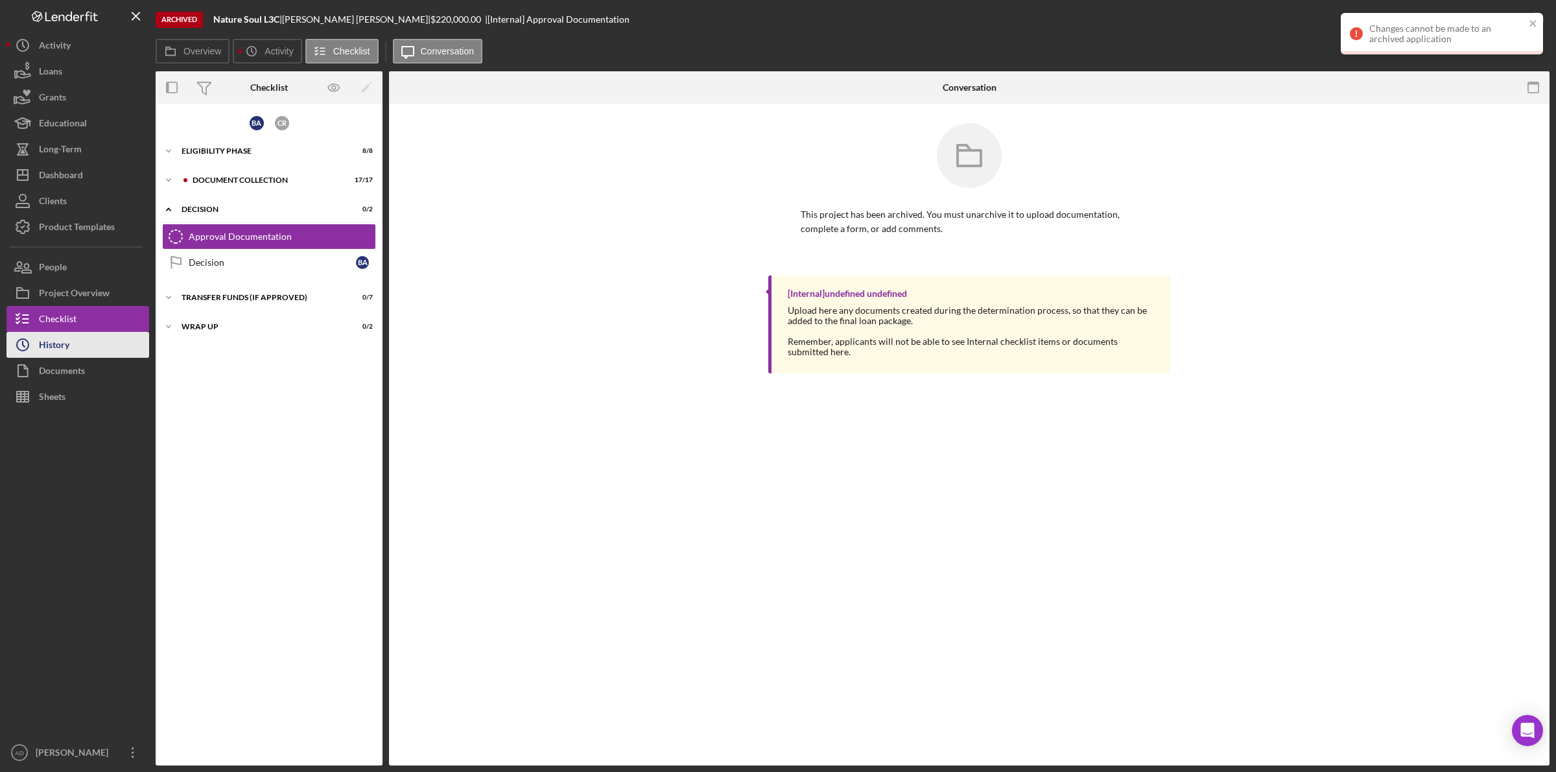
click at [70, 341] on button "Icon/History History" at bounding box center [77, 345] width 143 height 26
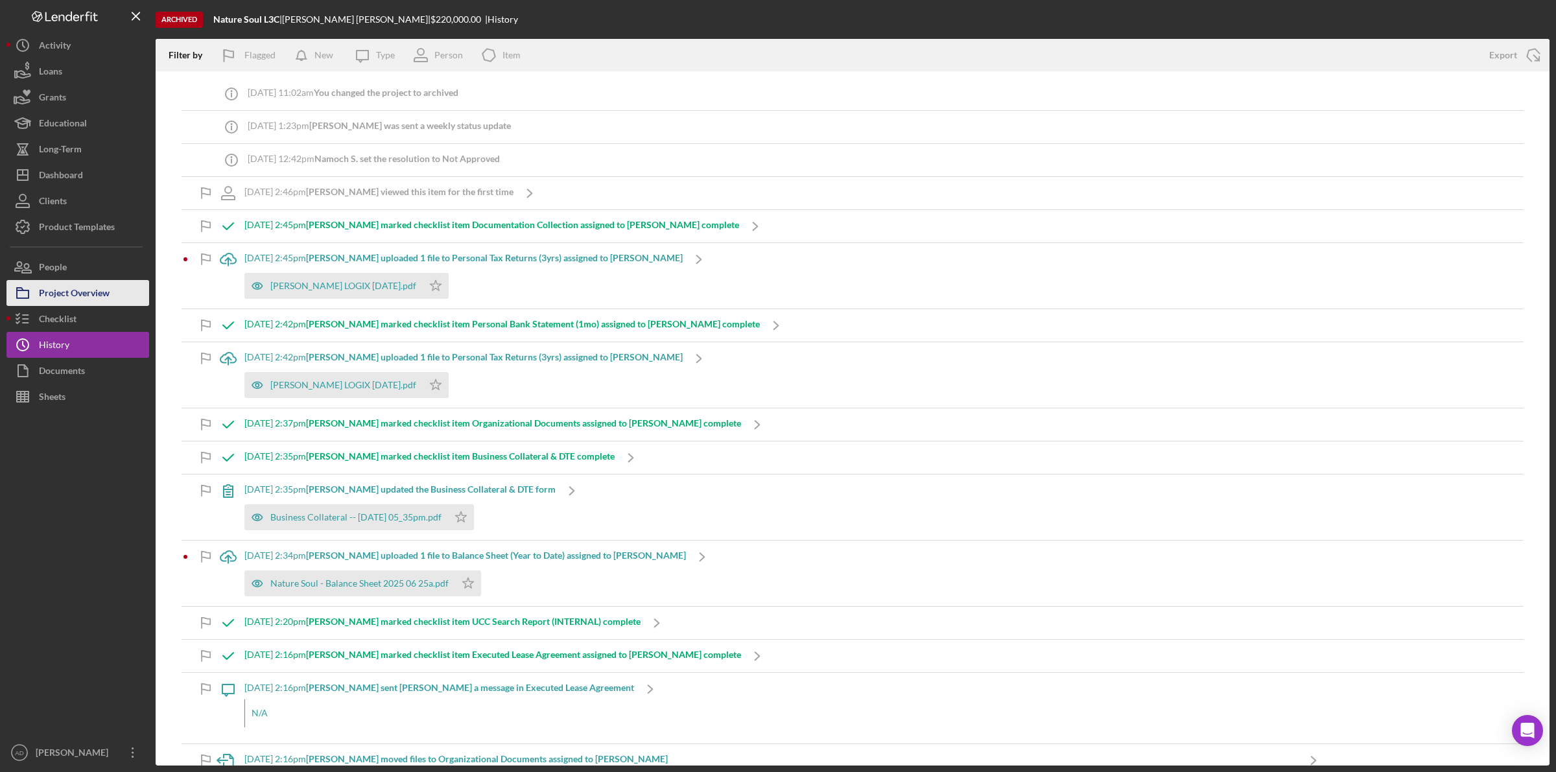
click at [71, 292] on div "Project Overview" at bounding box center [74, 294] width 71 height 29
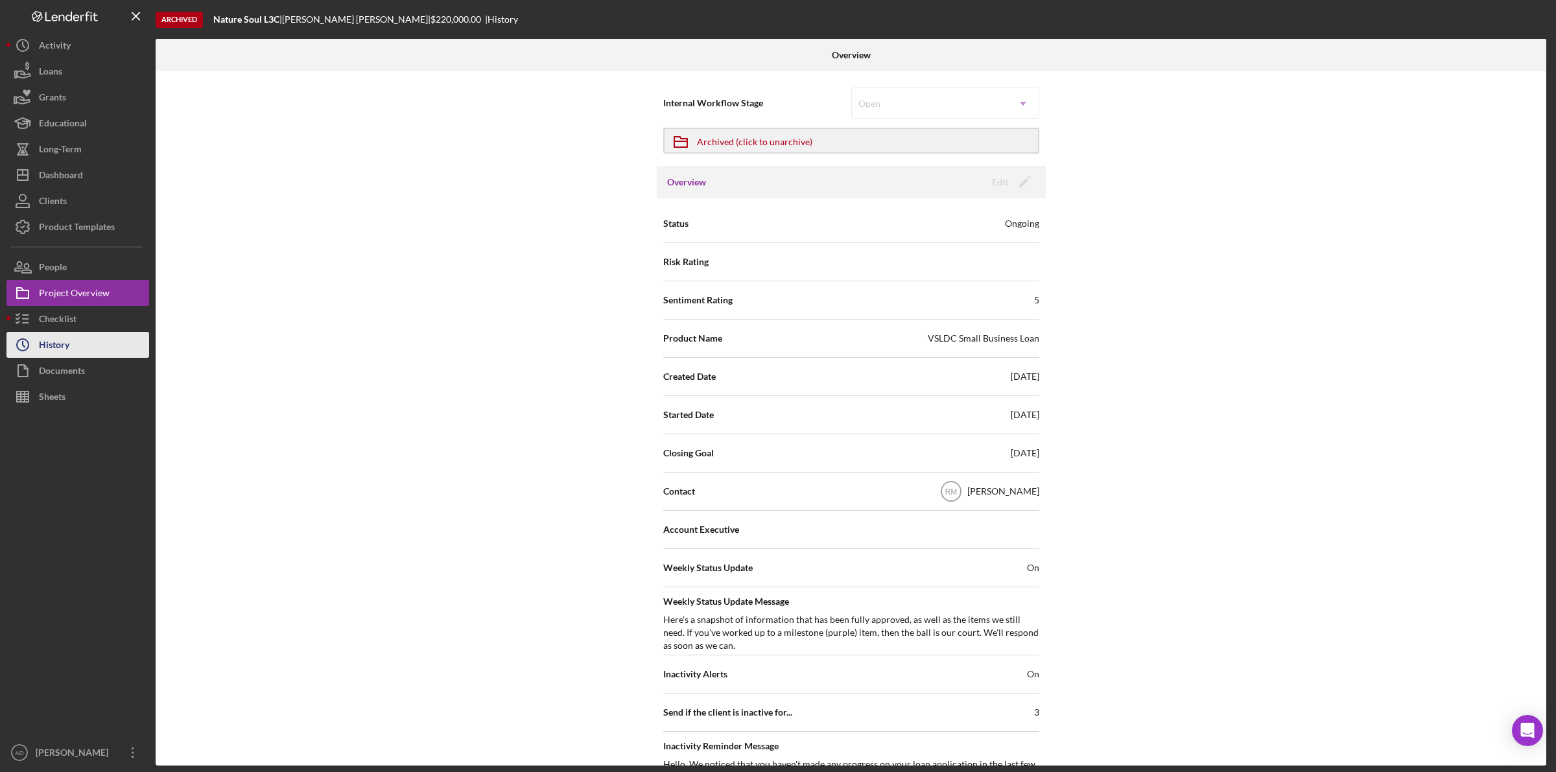
click at [78, 342] on button "Icon/History History" at bounding box center [77, 345] width 143 height 26
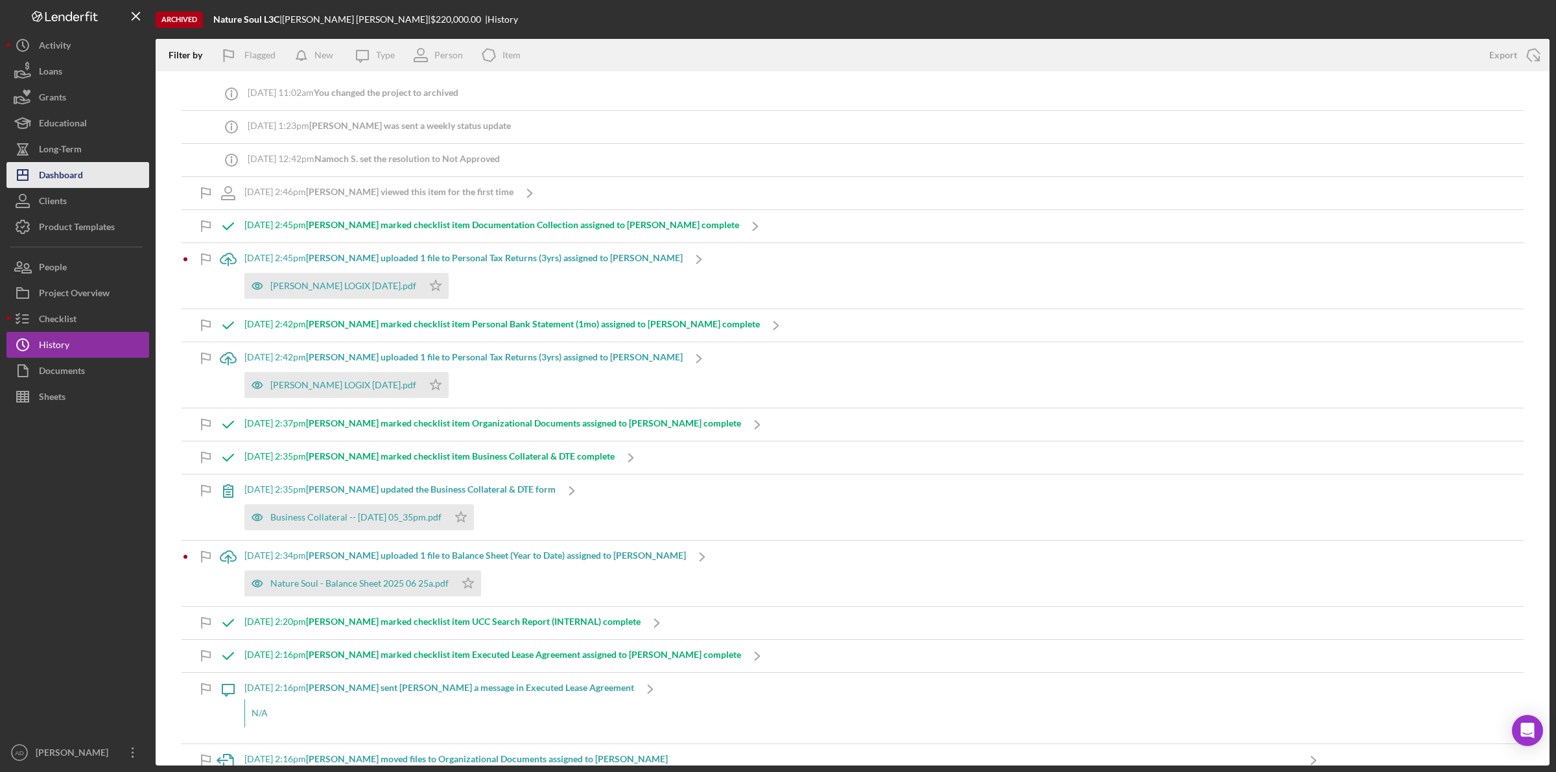
click at [82, 176] on div "Dashboard" at bounding box center [61, 176] width 44 height 29
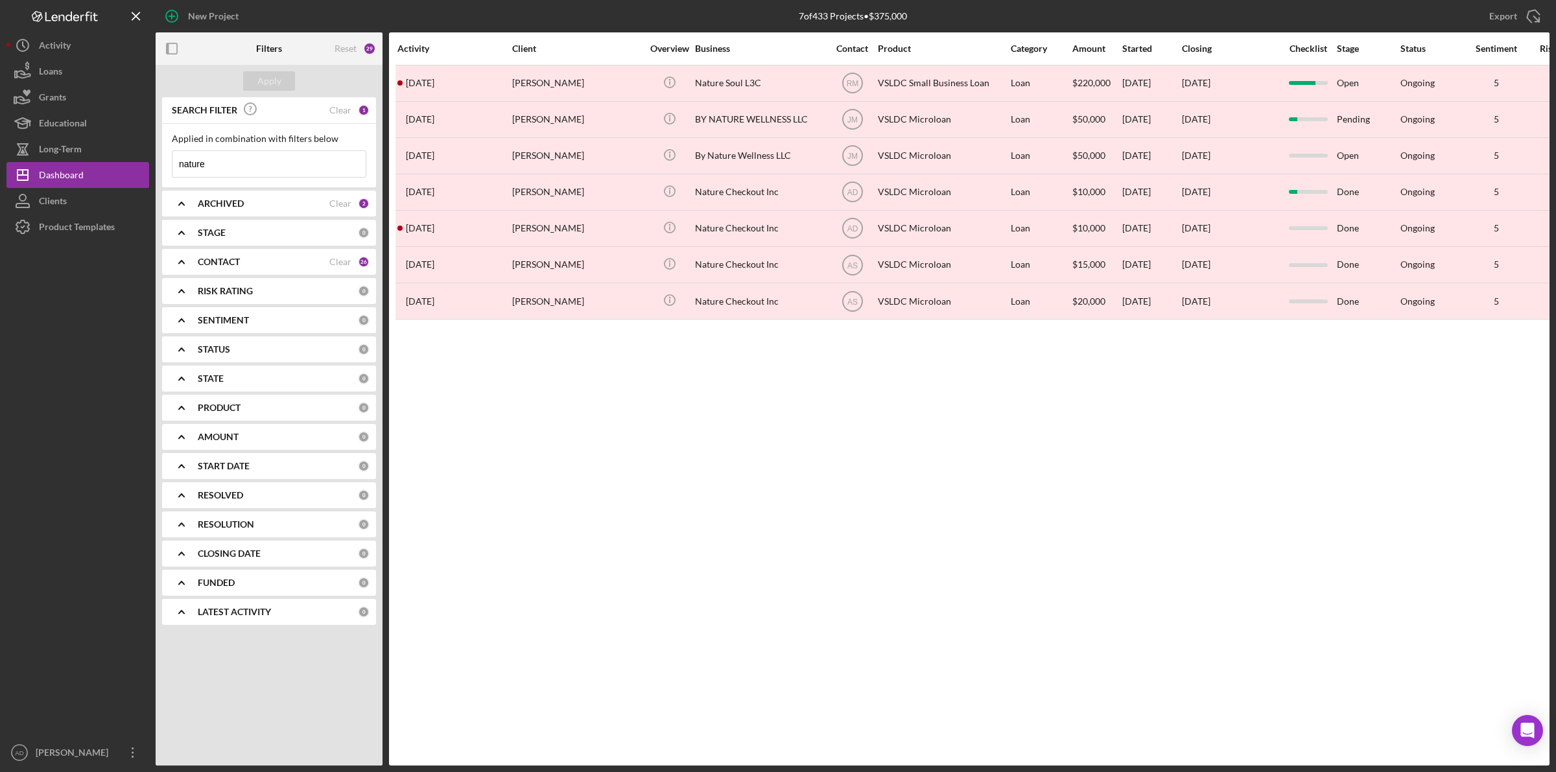
click at [183, 206] on icon "Icon/Expander" at bounding box center [181, 203] width 32 height 32
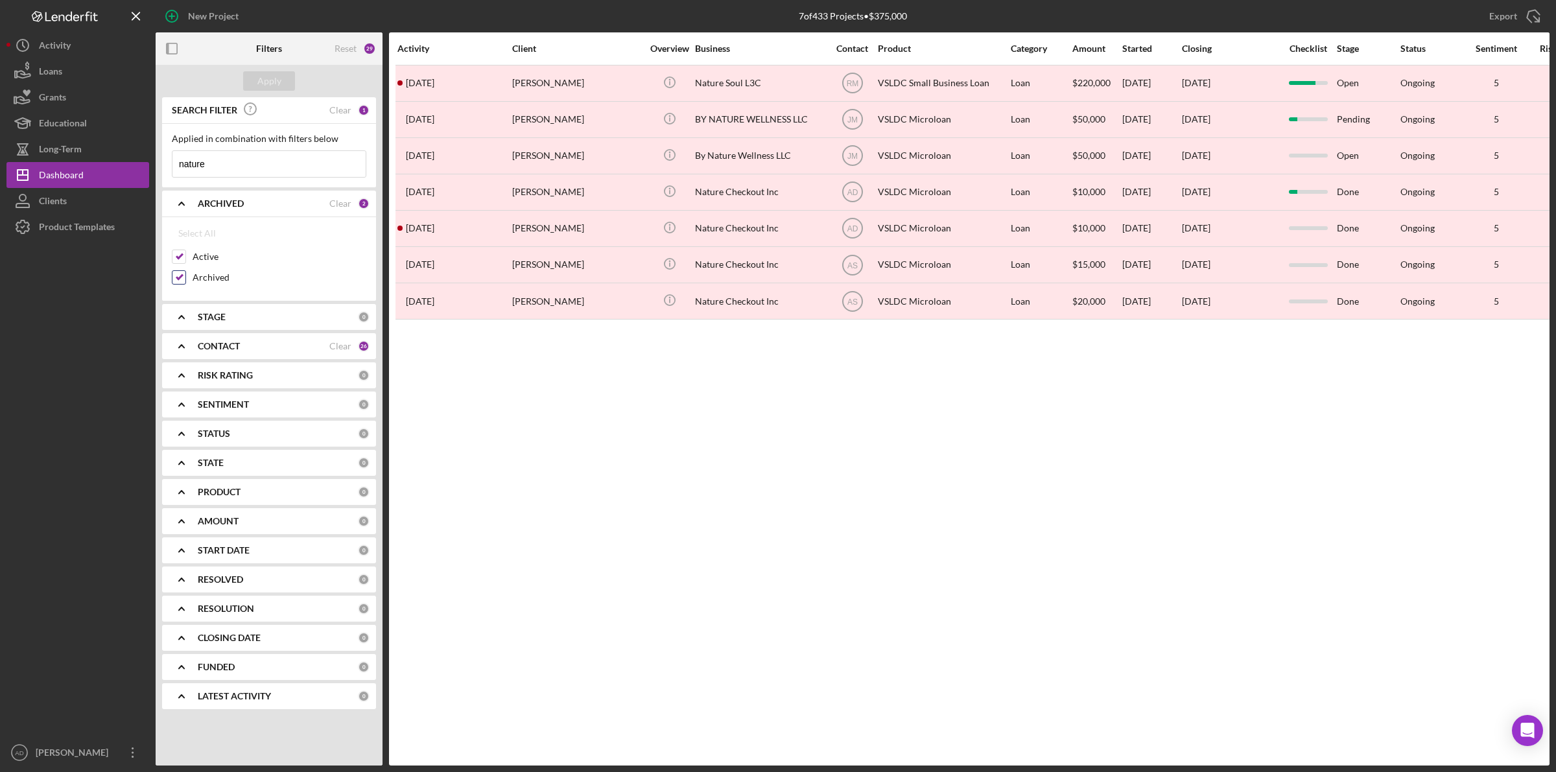
click at [180, 279] on input "Archived" at bounding box center [178, 277] width 13 height 13
checkbox input "false"
click at [258, 83] on div "Apply" at bounding box center [269, 80] width 24 height 19
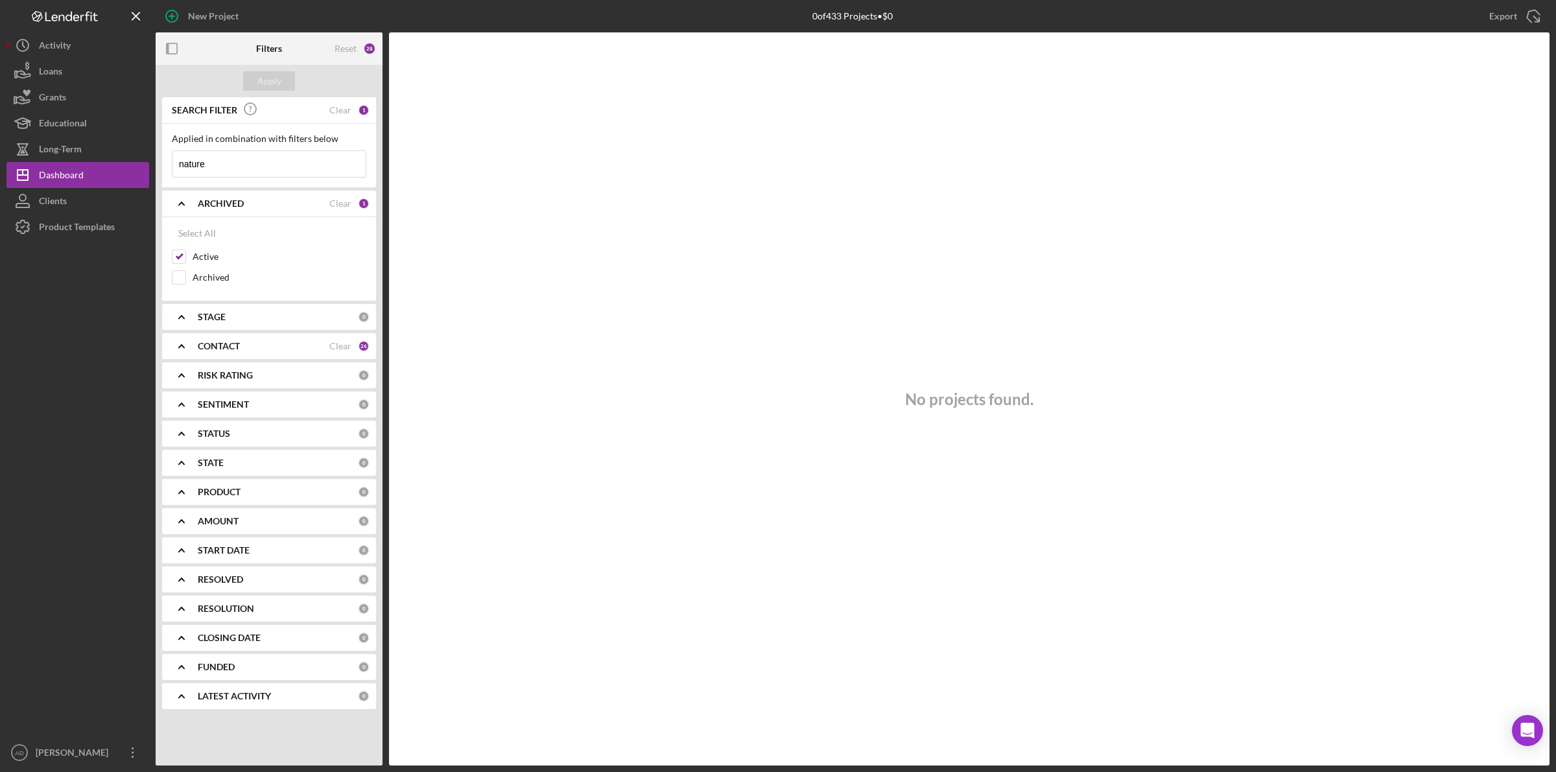
drag, startPoint x: 221, startPoint y: 165, endPoint x: 167, endPoint y: 164, distance: 54.5
click at [167, 164] on div "Applied in combination with filters below nature Icon/Menu Close" at bounding box center [269, 156] width 214 height 64
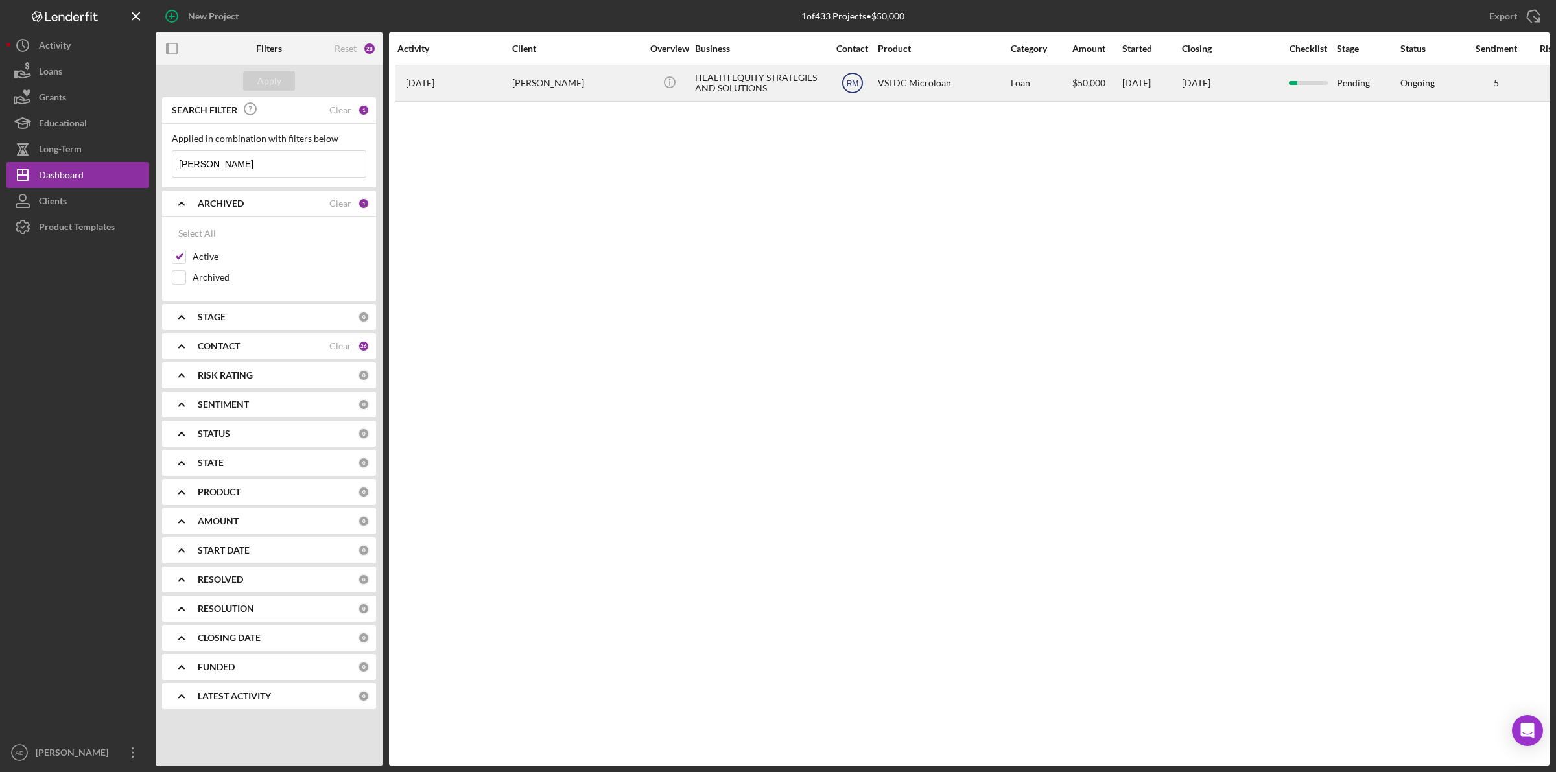
click at [849, 84] on text "RM" at bounding box center [852, 83] width 12 height 9
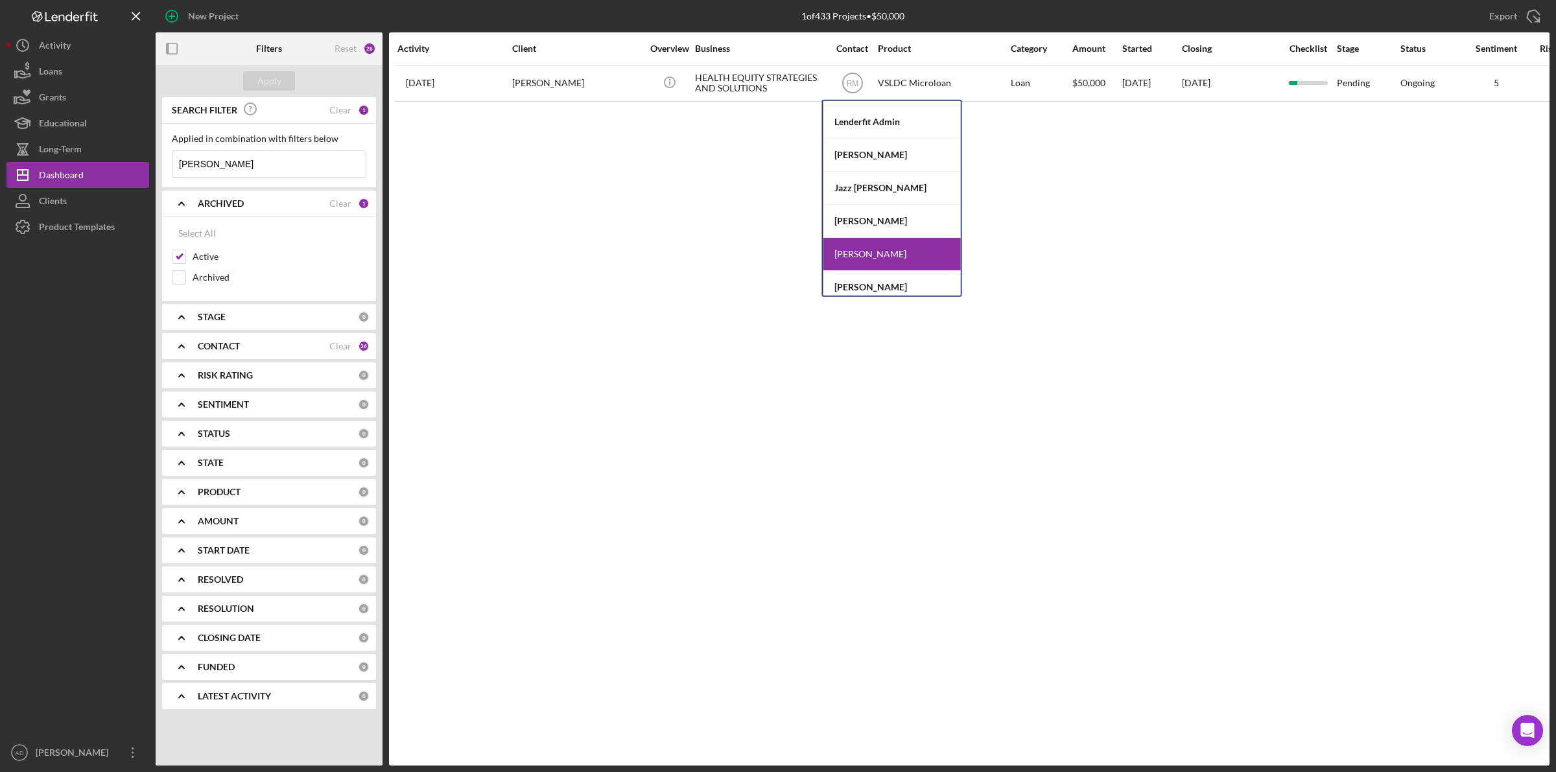
scroll to position [162, 0]
click at [867, 154] on div "[PERSON_NAME]" at bounding box center [891, 153] width 137 height 33
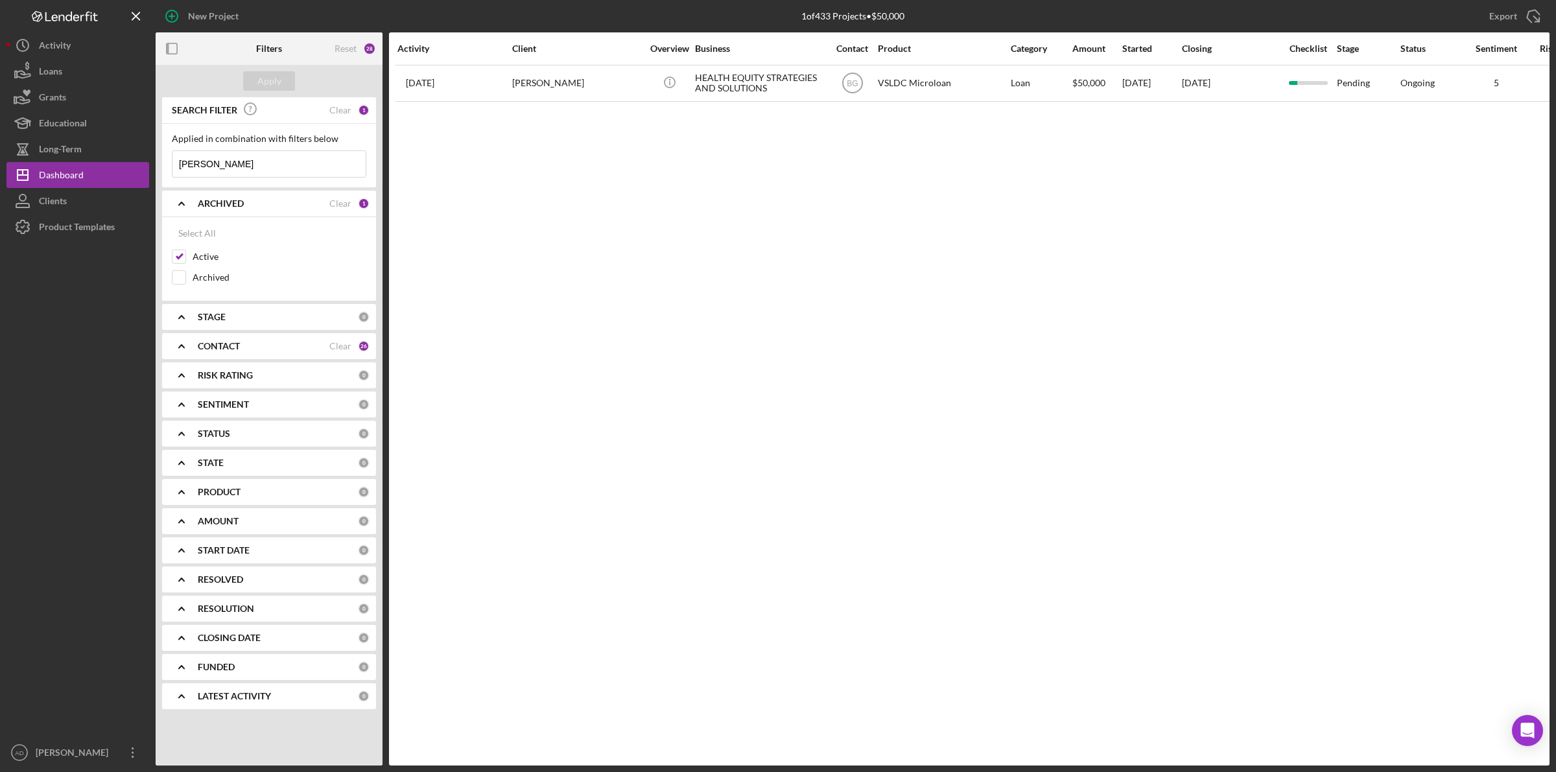
drag, startPoint x: 224, startPoint y: 162, endPoint x: 169, endPoint y: 169, distance: 56.1
click at [169, 169] on div "Applied in combination with filters below [PERSON_NAME]/Menu Close" at bounding box center [269, 156] width 214 height 64
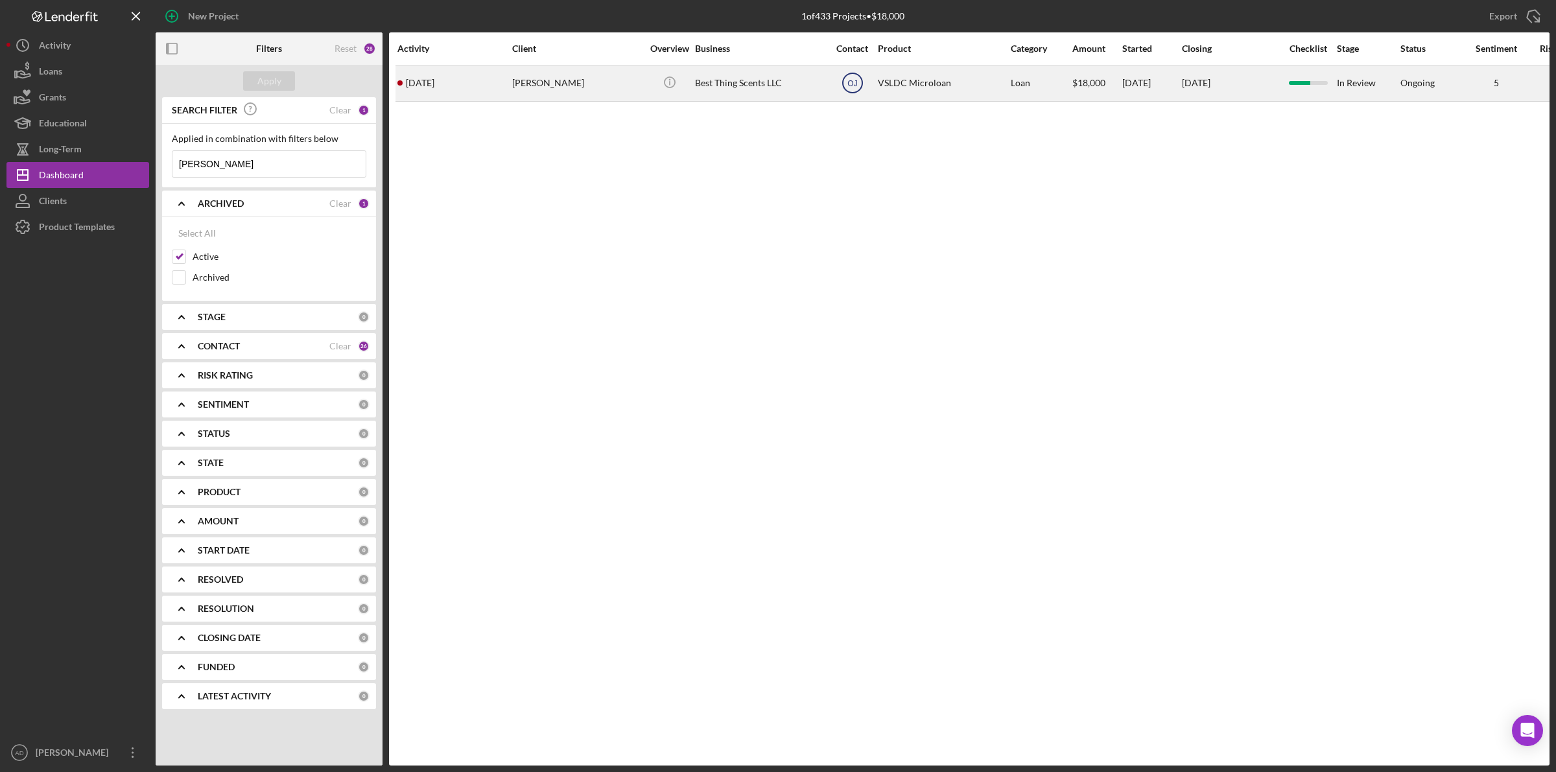
click at [852, 86] on text "OJ" at bounding box center [852, 83] width 10 height 9
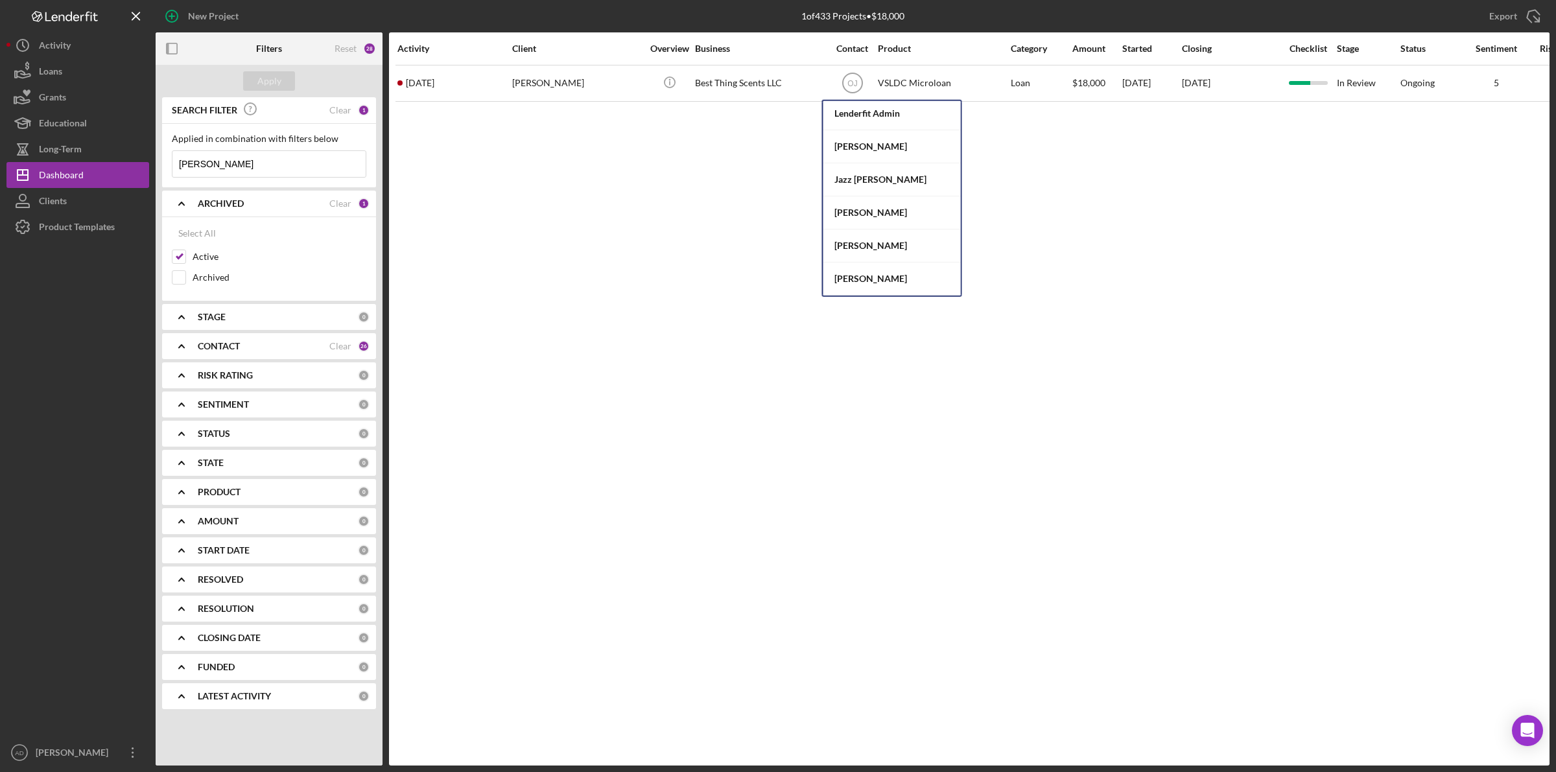
scroll to position [243, 0]
click at [866, 240] on div "[PERSON_NAME]" at bounding box center [891, 238] width 137 height 33
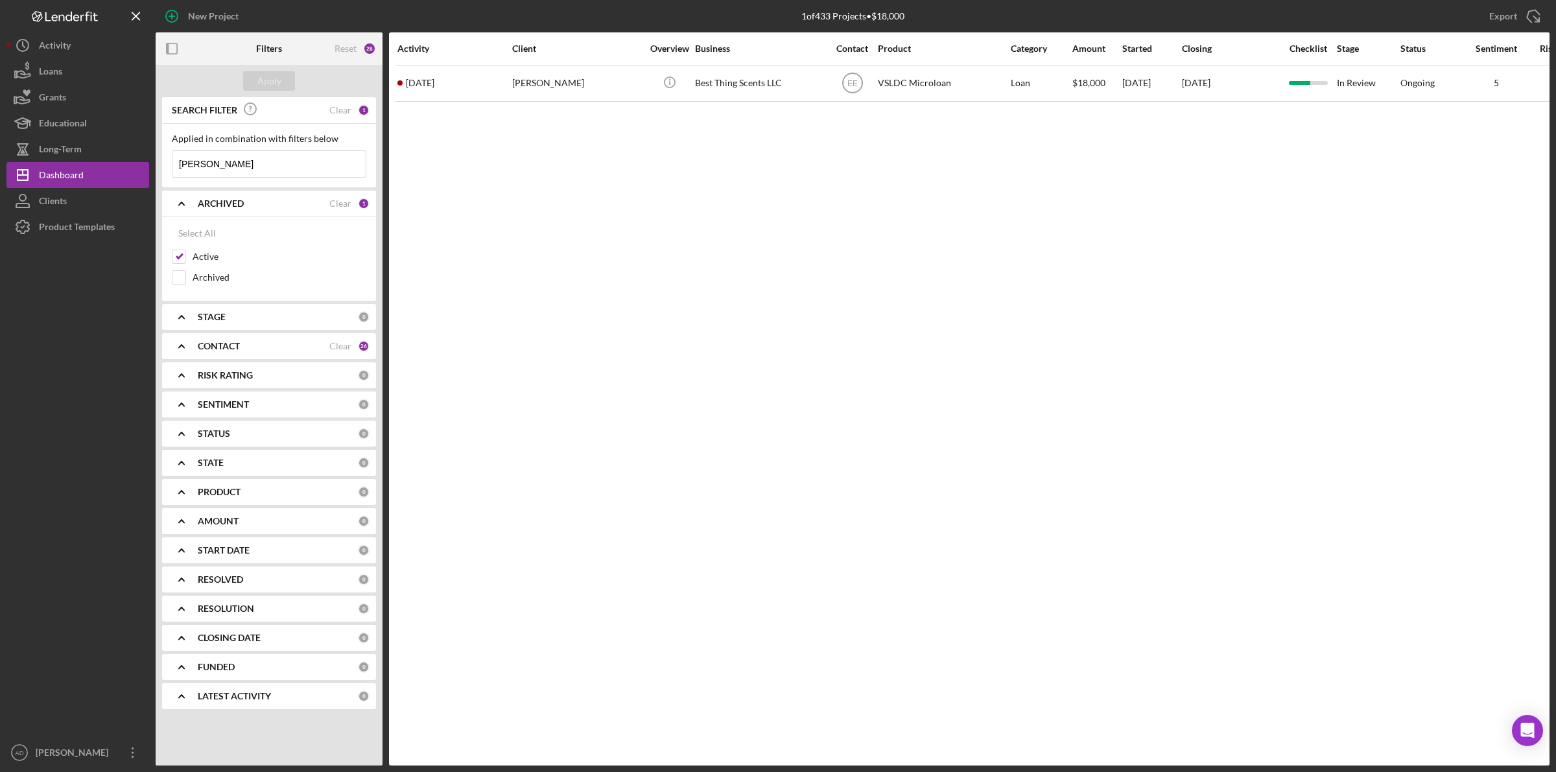
drag, startPoint x: 241, startPoint y: 164, endPoint x: 217, endPoint y: 164, distance: 23.3
click at [217, 164] on input "[PERSON_NAME]" at bounding box center [268, 164] width 193 height 26
drag, startPoint x: 190, startPoint y: 165, endPoint x: 159, endPoint y: 172, distance: 31.8
click at [159, 172] on div "SEARCH FILTER Clear 1 Applied in combination with filters below [PERSON_NAME] I…" at bounding box center [269, 408] width 227 height 622
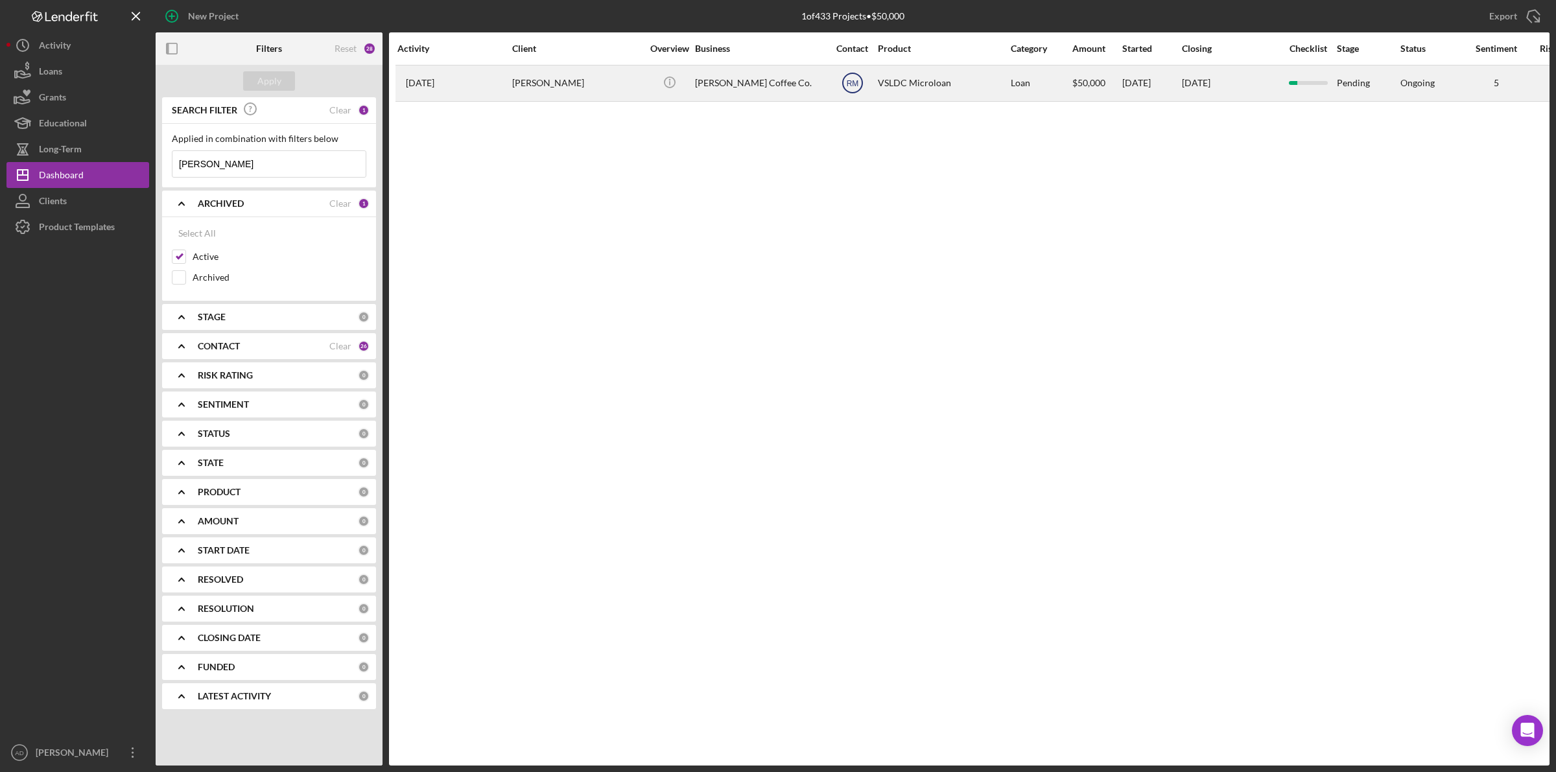
click at [849, 88] on text "RM" at bounding box center [852, 83] width 12 height 9
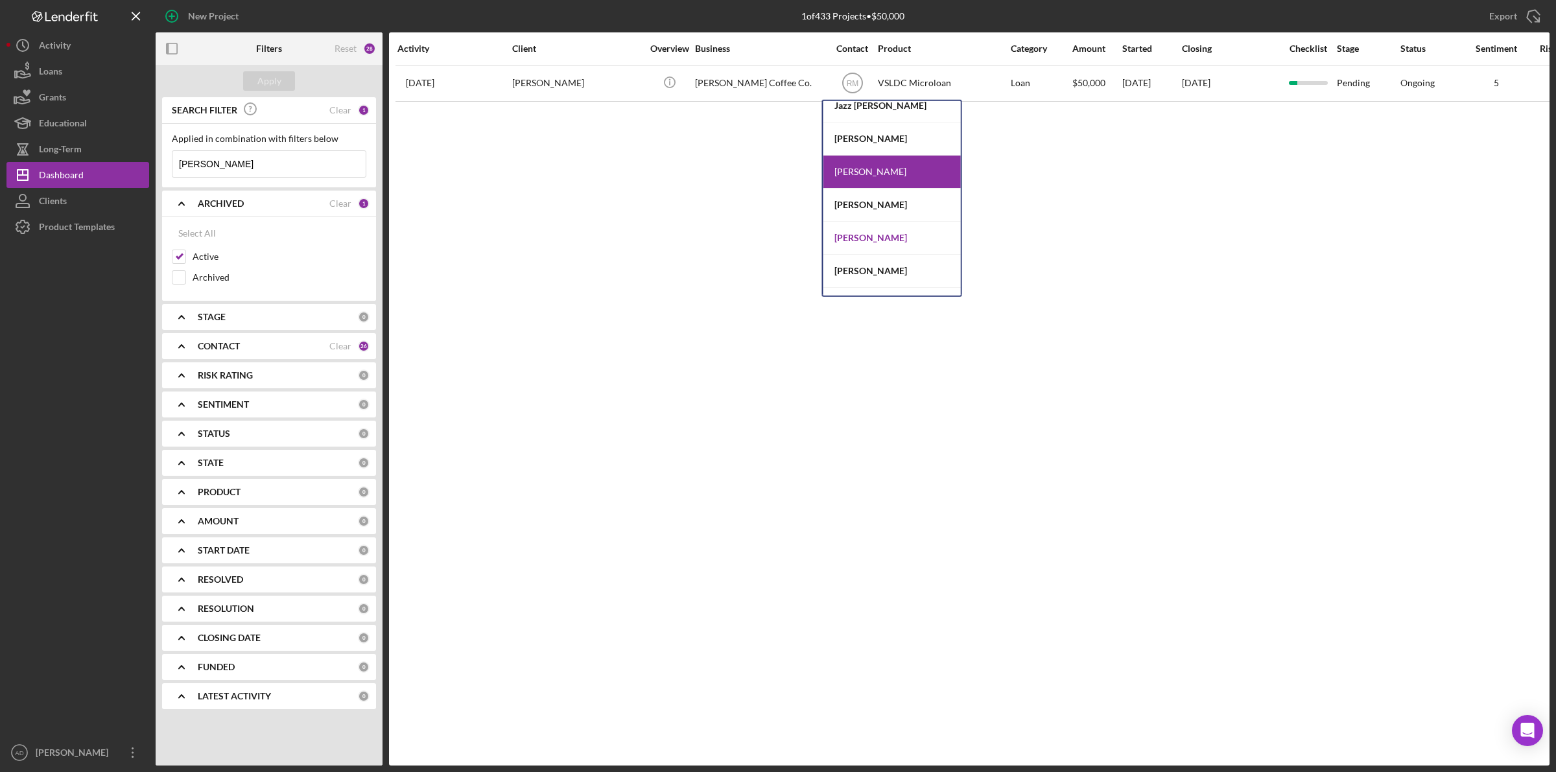
click at [882, 237] on div "[PERSON_NAME]" at bounding box center [891, 238] width 137 height 33
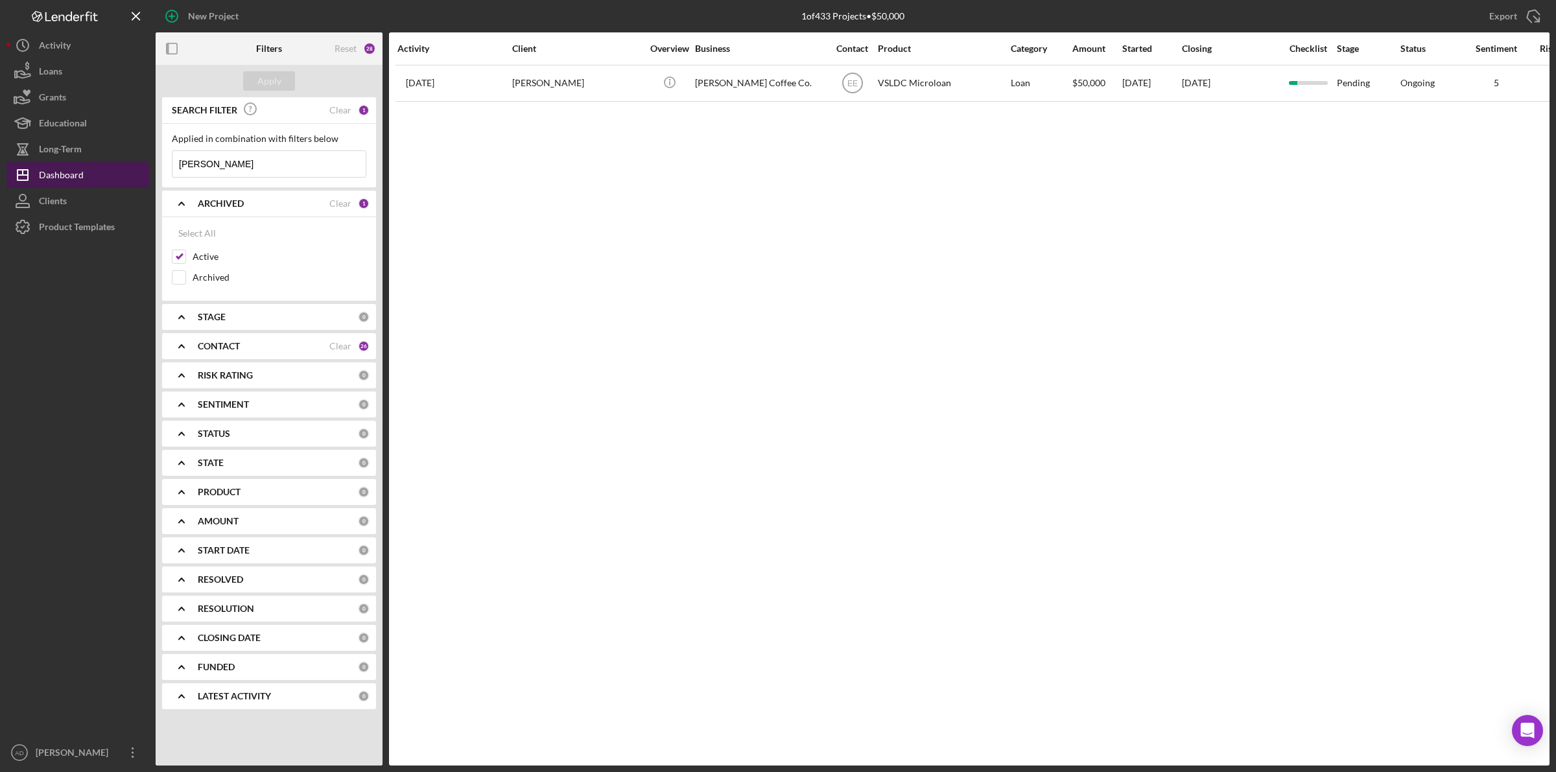
drag, startPoint x: 228, startPoint y: 162, endPoint x: 115, endPoint y: 170, distance: 113.1
click at [115, 170] on div "New Project 1 of 433 Projects • $50,000 nature Export Icon/Export Filters Reset…" at bounding box center [777, 383] width 1543 height 766
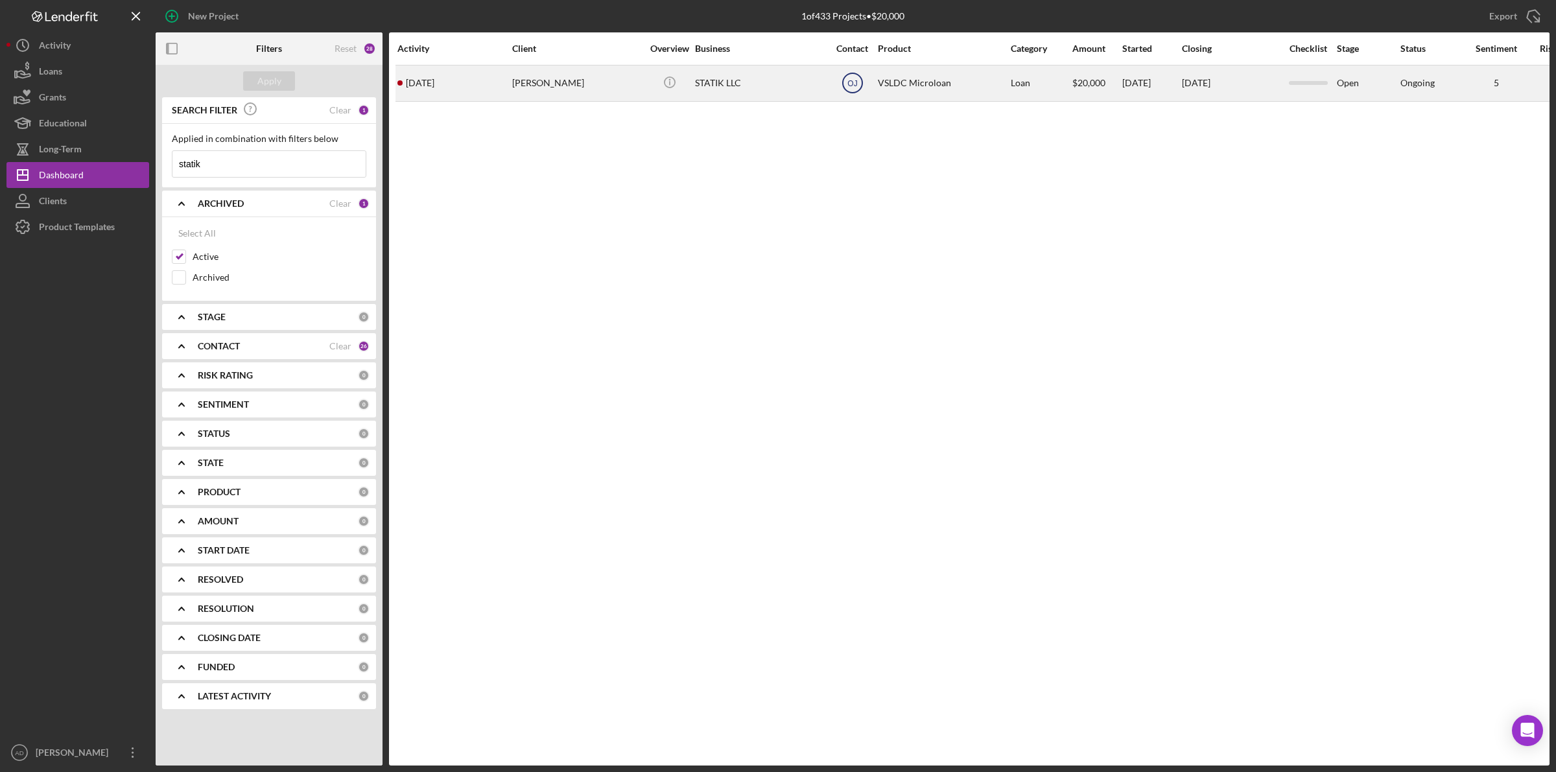
click at [851, 81] on text "OJ" at bounding box center [852, 83] width 10 height 9
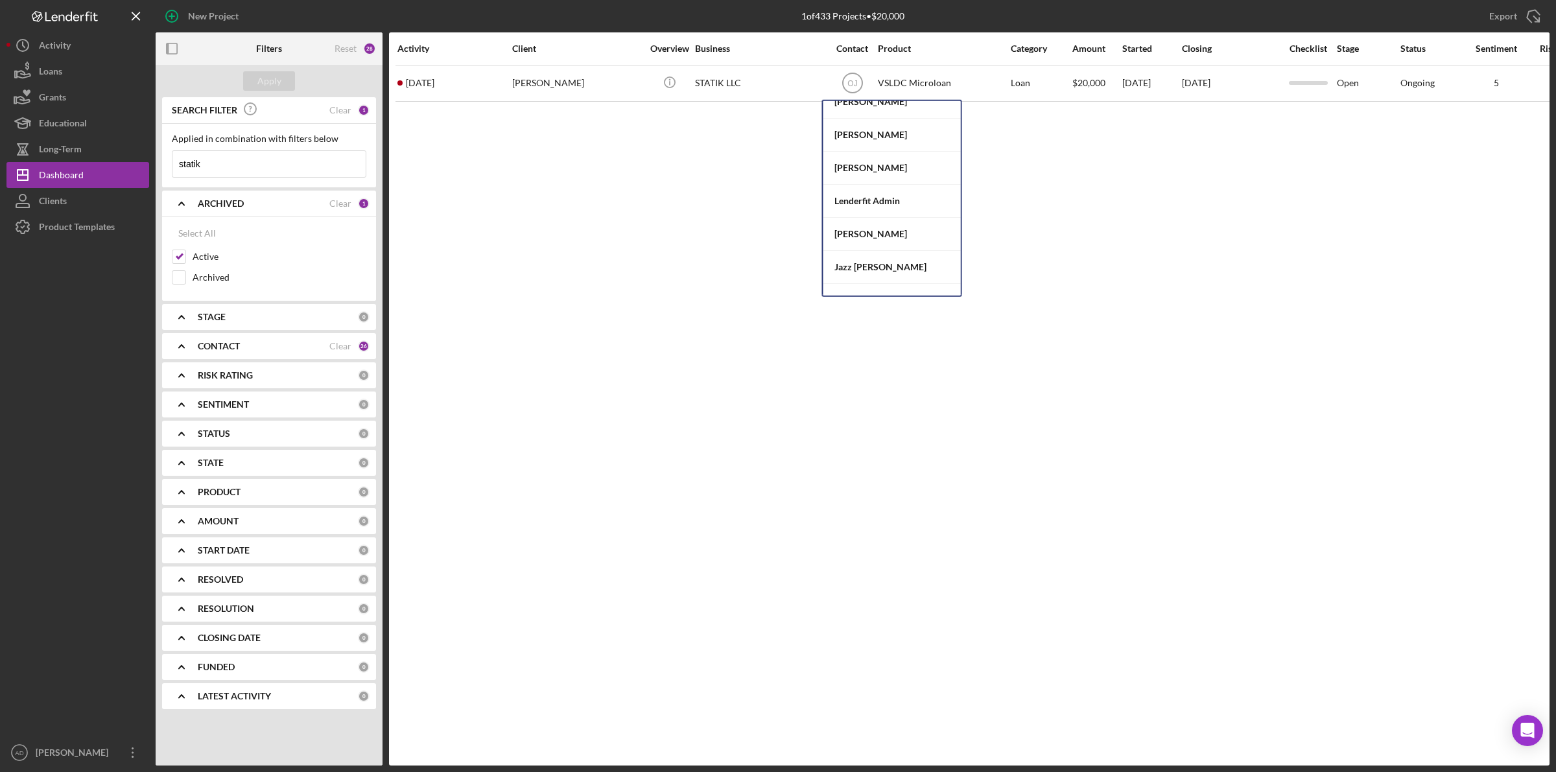
scroll to position [81, 0]
click at [872, 231] on div "[PERSON_NAME]" at bounding box center [891, 234] width 137 height 33
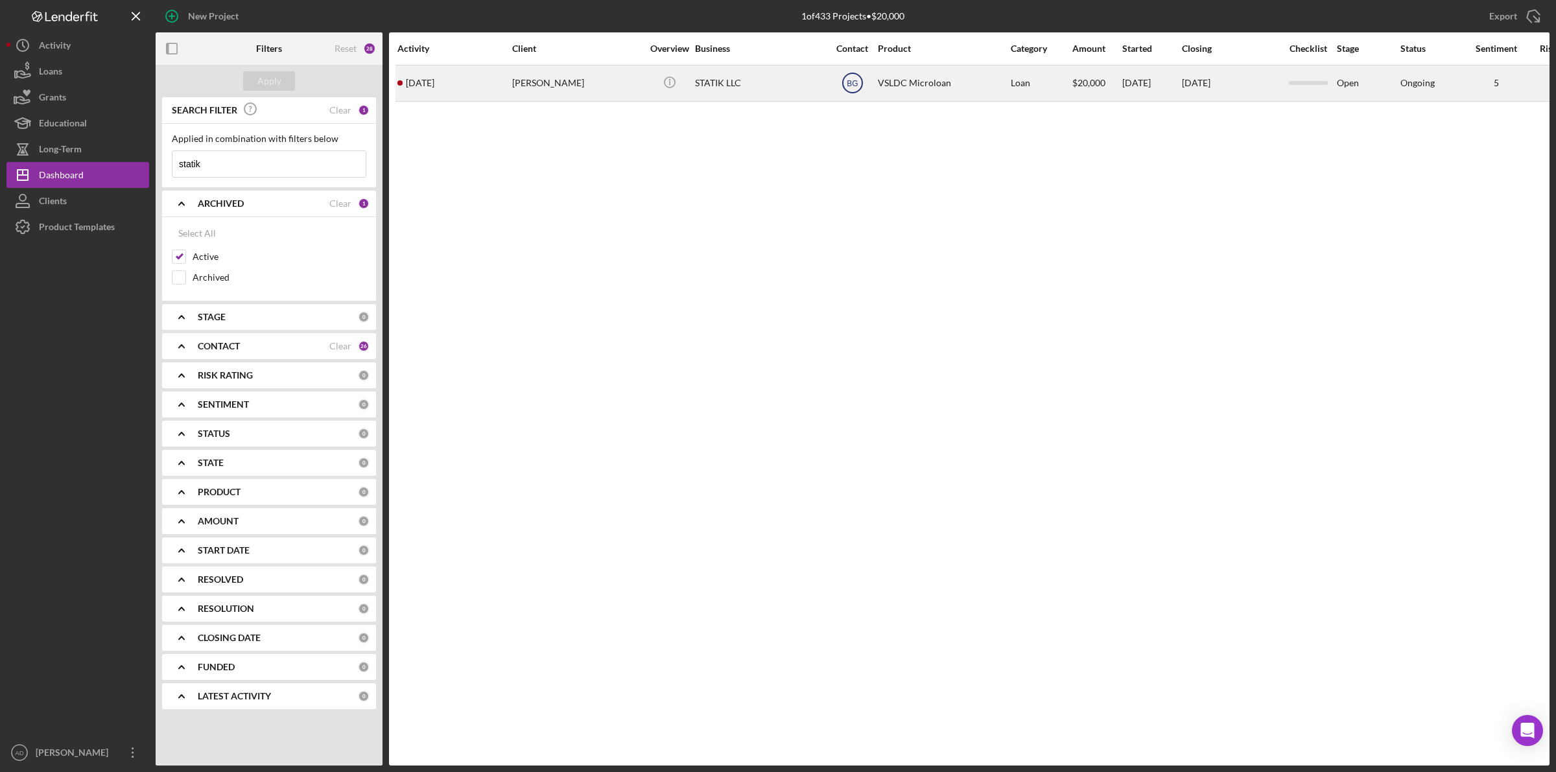
click at [857, 86] on text "BG" at bounding box center [852, 83] width 11 height 9
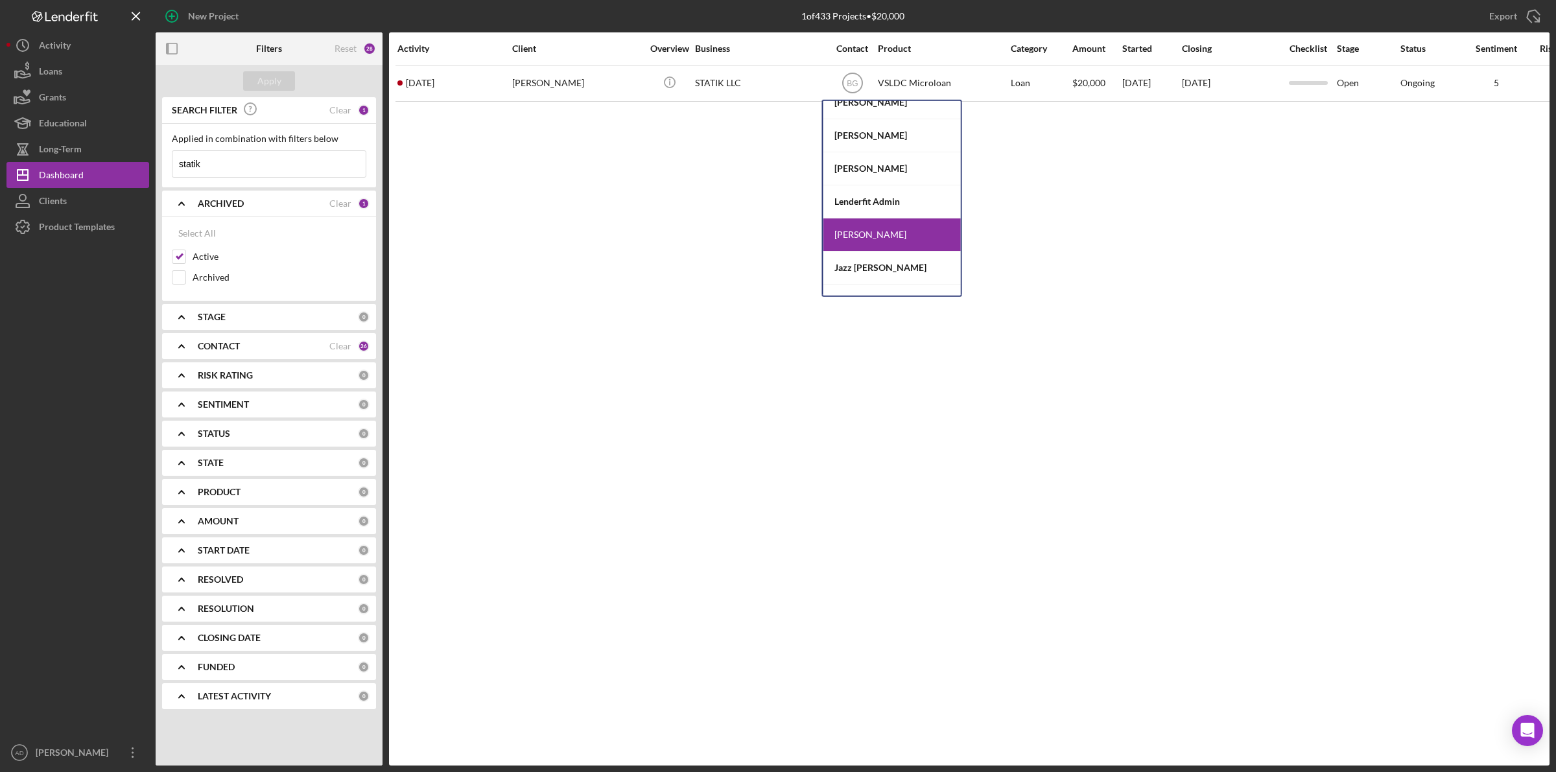
click at [651, 212] on div "Activity Client Overview Business Contact Product Category Amount Started Closi…" at bounding box center [969, 398] width 1160 height 733
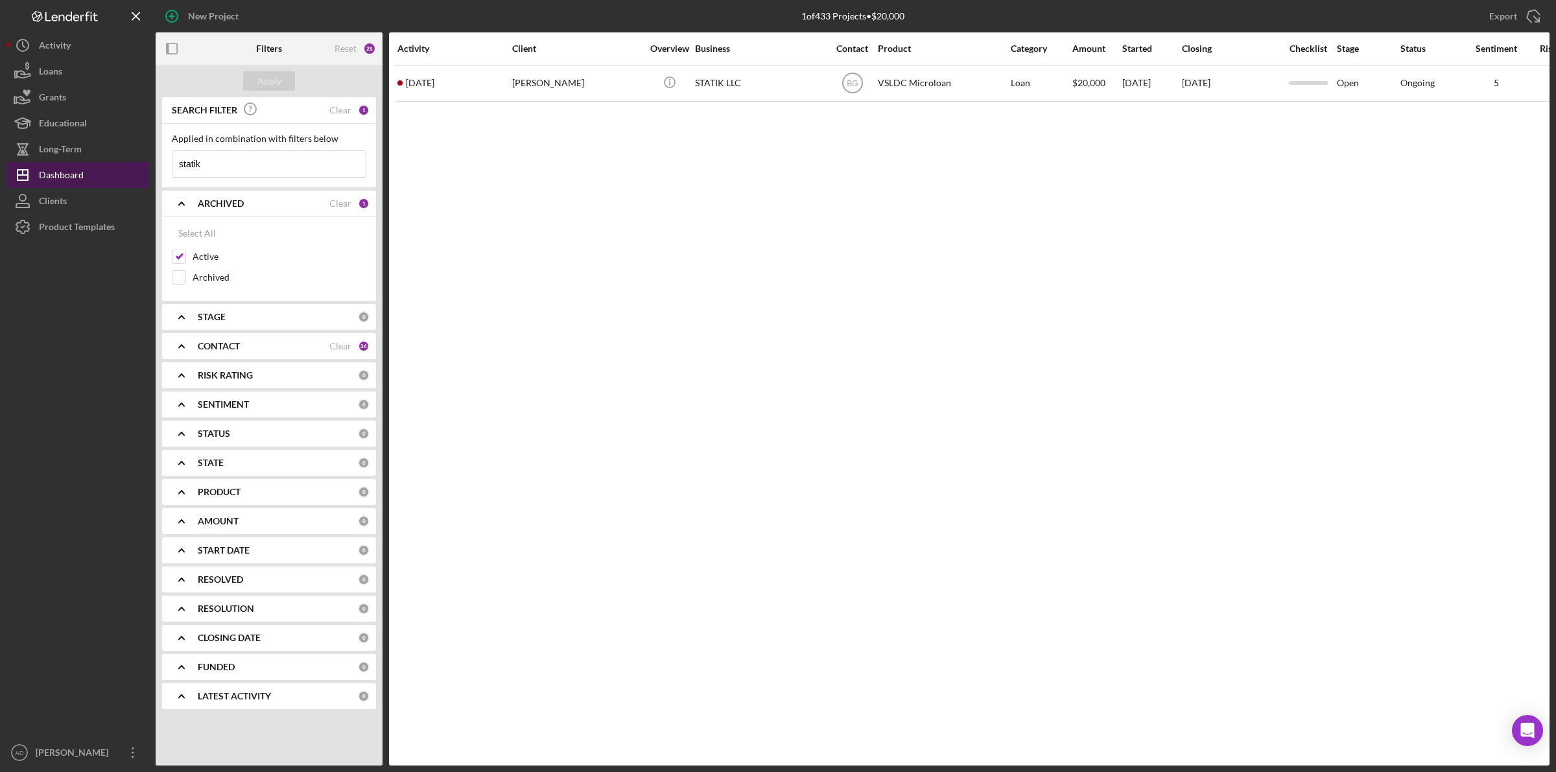
drag, startPoint x: 233, startPoint y: 162, endPoint x: 127, endPoint y: 174, distance: 107.0
click at [127, 174] on div "New Project 1 of 433 Projects • $20,000 nature Export Icon/Export Filters Reset…" at bounding box center [777, 383] width 1543 height 766
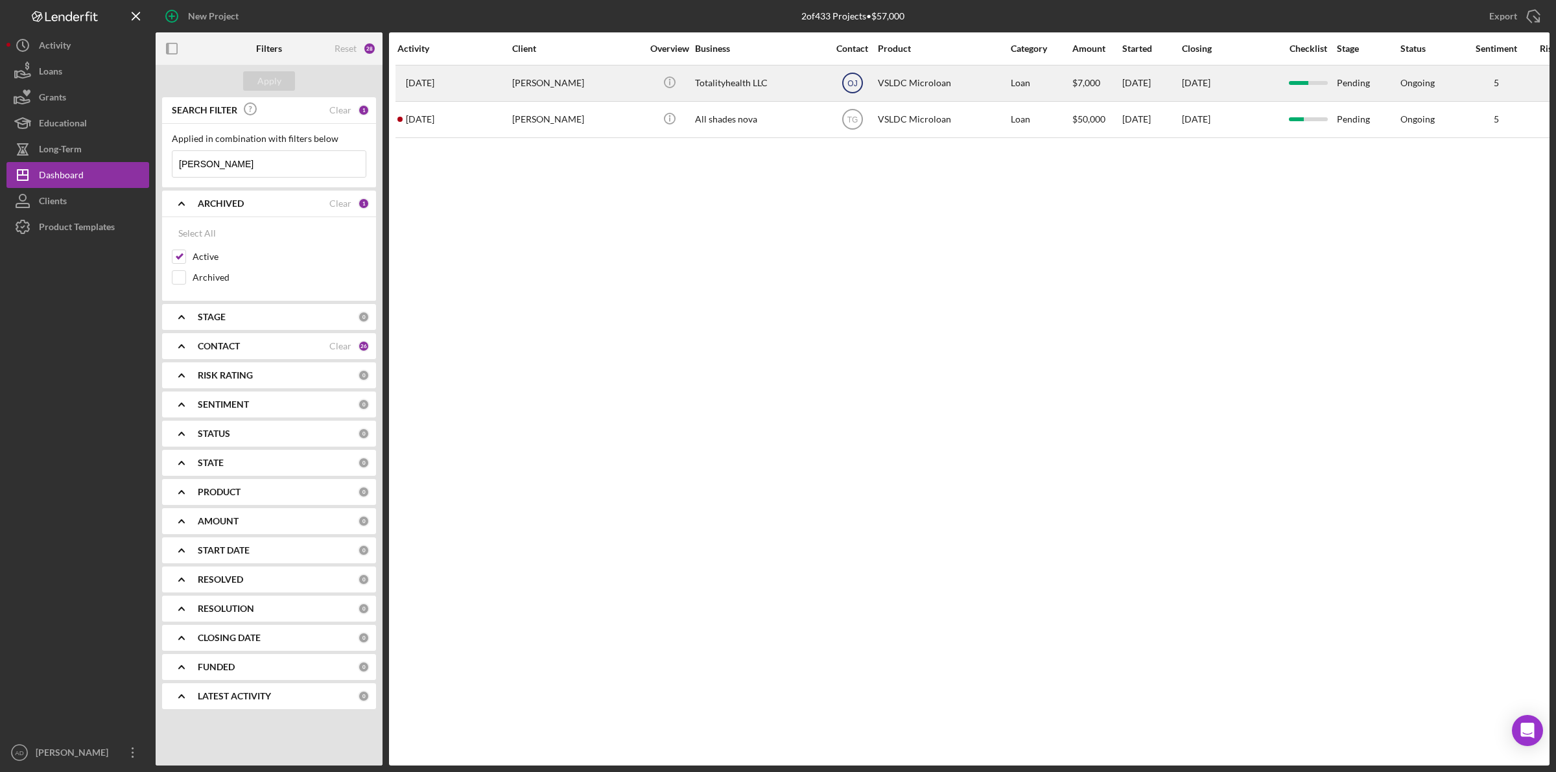
click at [854, 81] on text "OJ" at bounding box center [852, 83] width 10 height 9
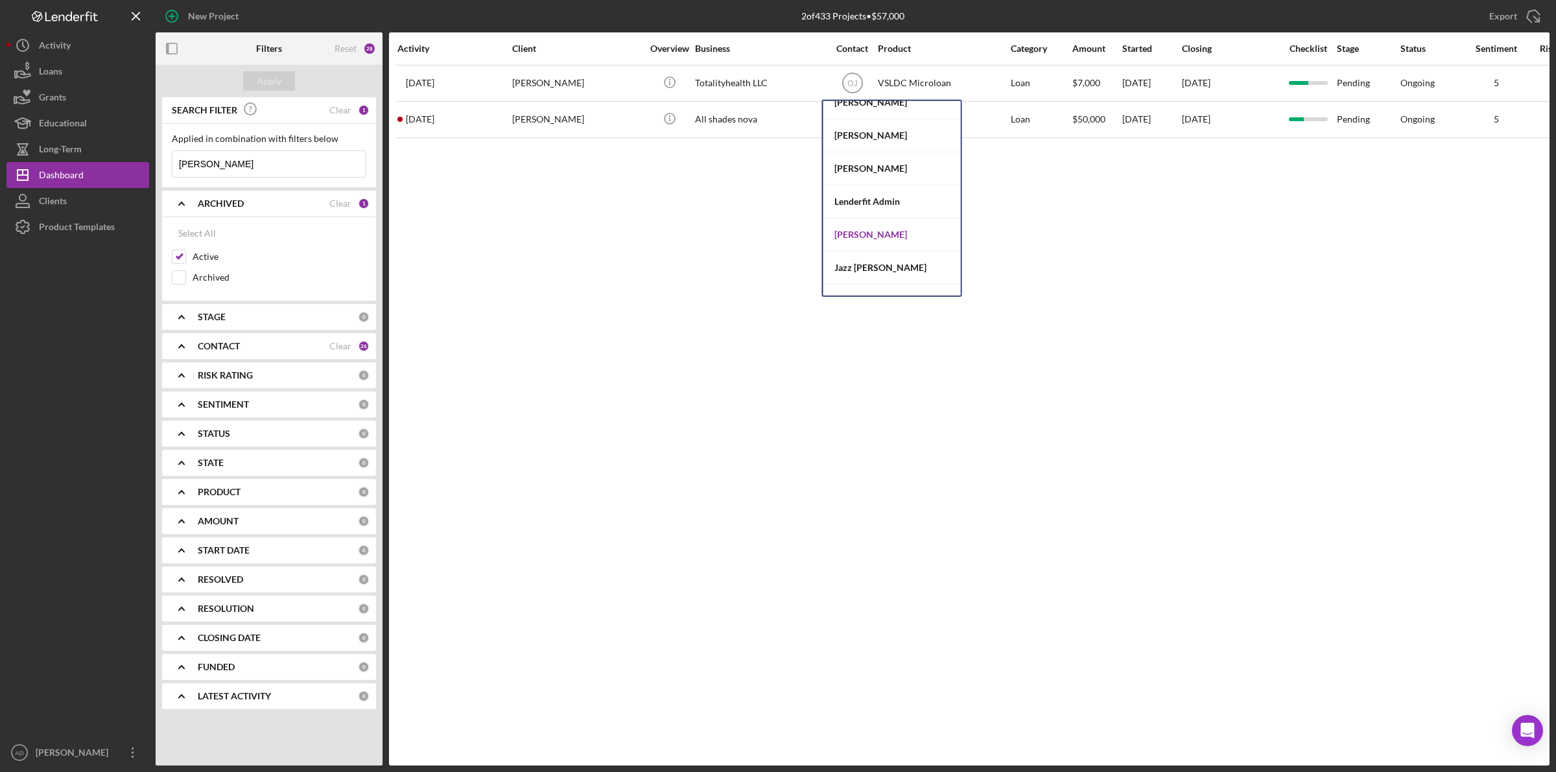
click at [859, 235] on div "[PERSON_NAME]" at bounding box center [891, 234] width 137 height 33
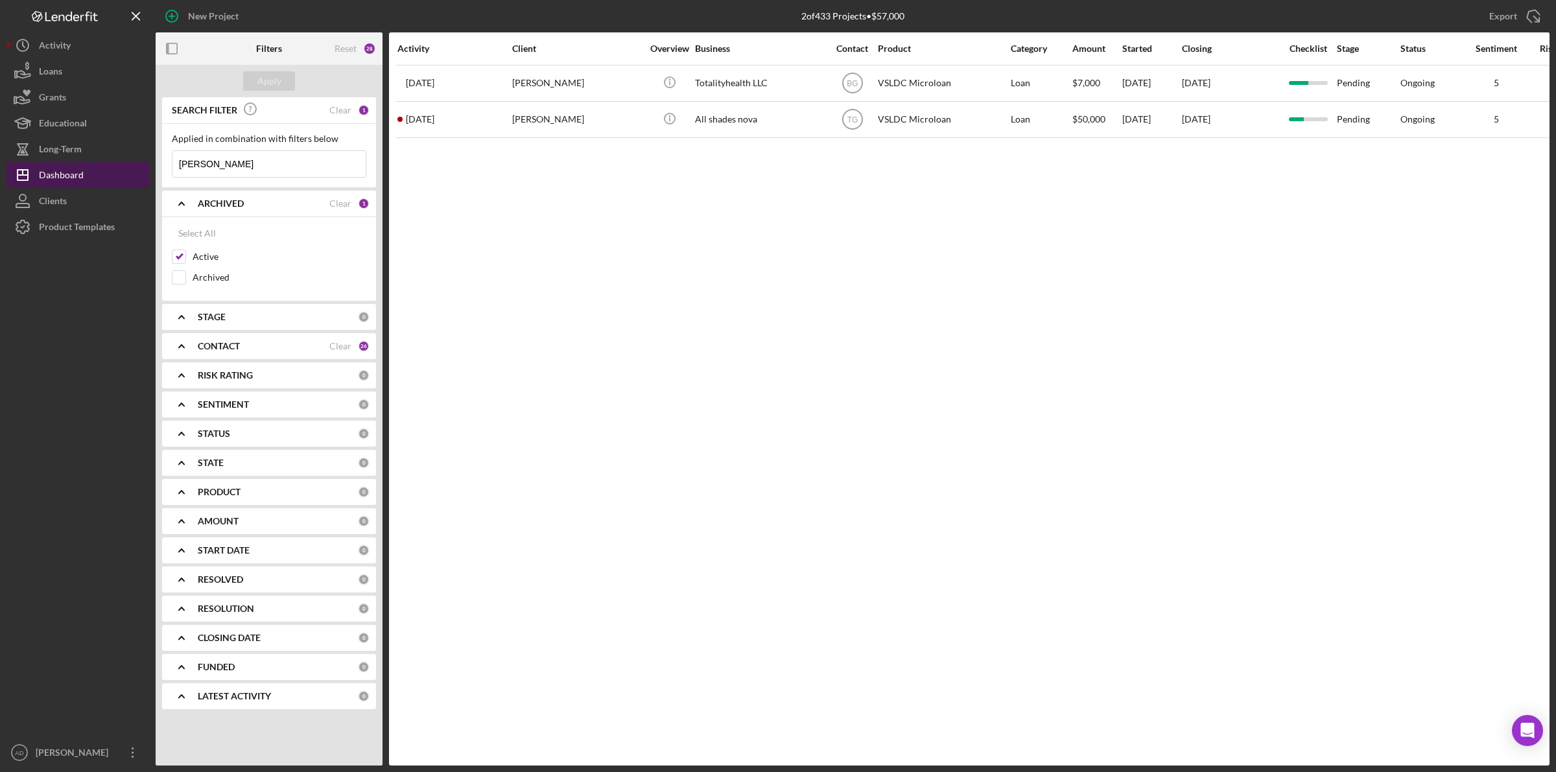
drag, startPoint x: 209, startPoint y: 159, endPoint x: 147, endPoint y: 177, distance: 65.3
click at [147, 177] on div "New Project 2 of 433 Projects • $57,000 nature Export Icon/Export Filters Reset…" at bounding box center [777, 383] width 1543 height 766
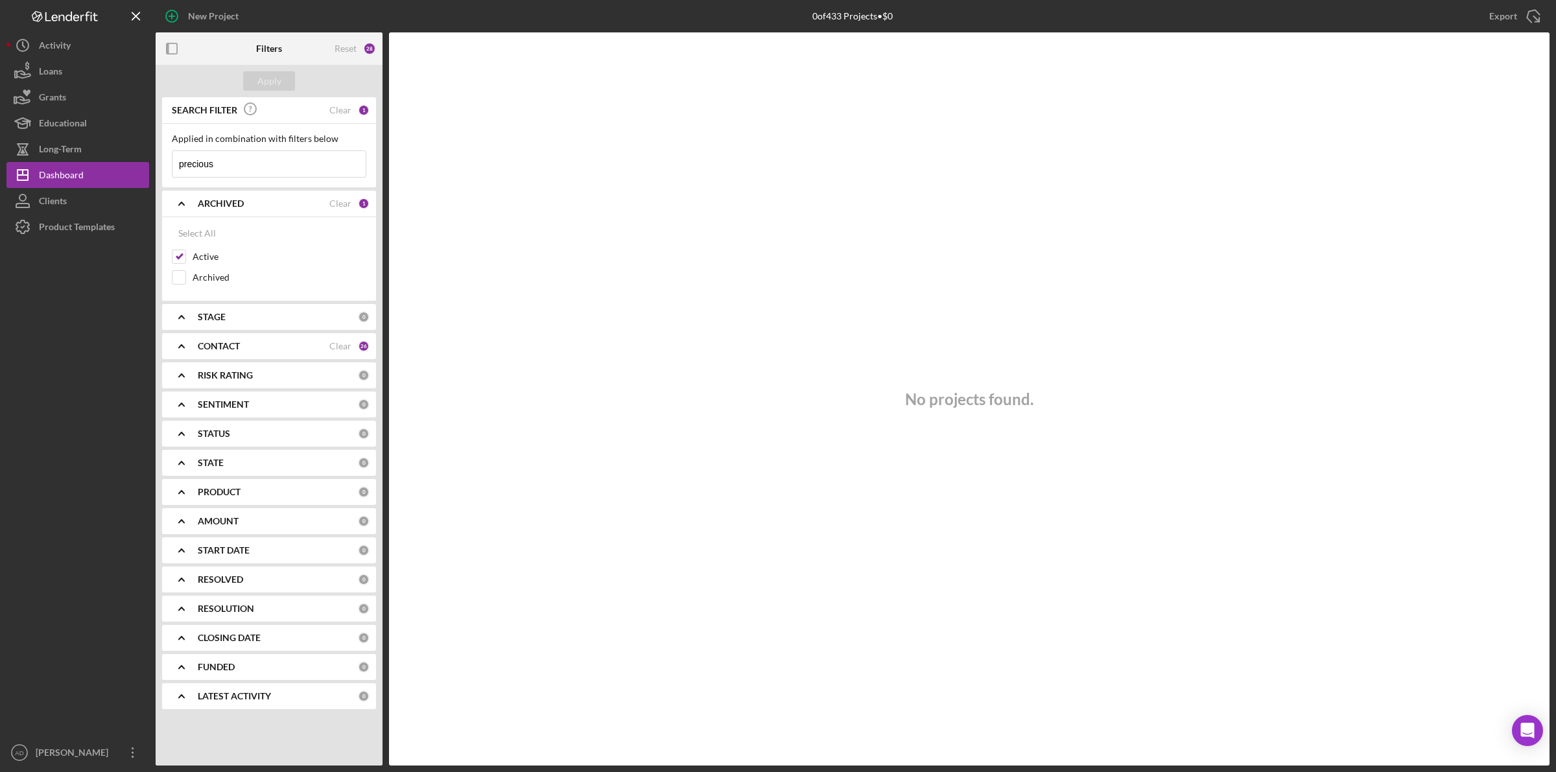
drag, startPoint x: 222, startPoint y: 169, endPoint x: 167, endPoint y: 167, distance: 54.5
click at [167, 167] on div "Applied in combination with filters below precious Icon/Menu Close" at bounding box center [269, 156] width 214 height 64
type input "[PERSON_NAME]"
click at [183, 279] on input "Archived" at bounding box center [178, 277] width 13 height 13
checkbox input "true"
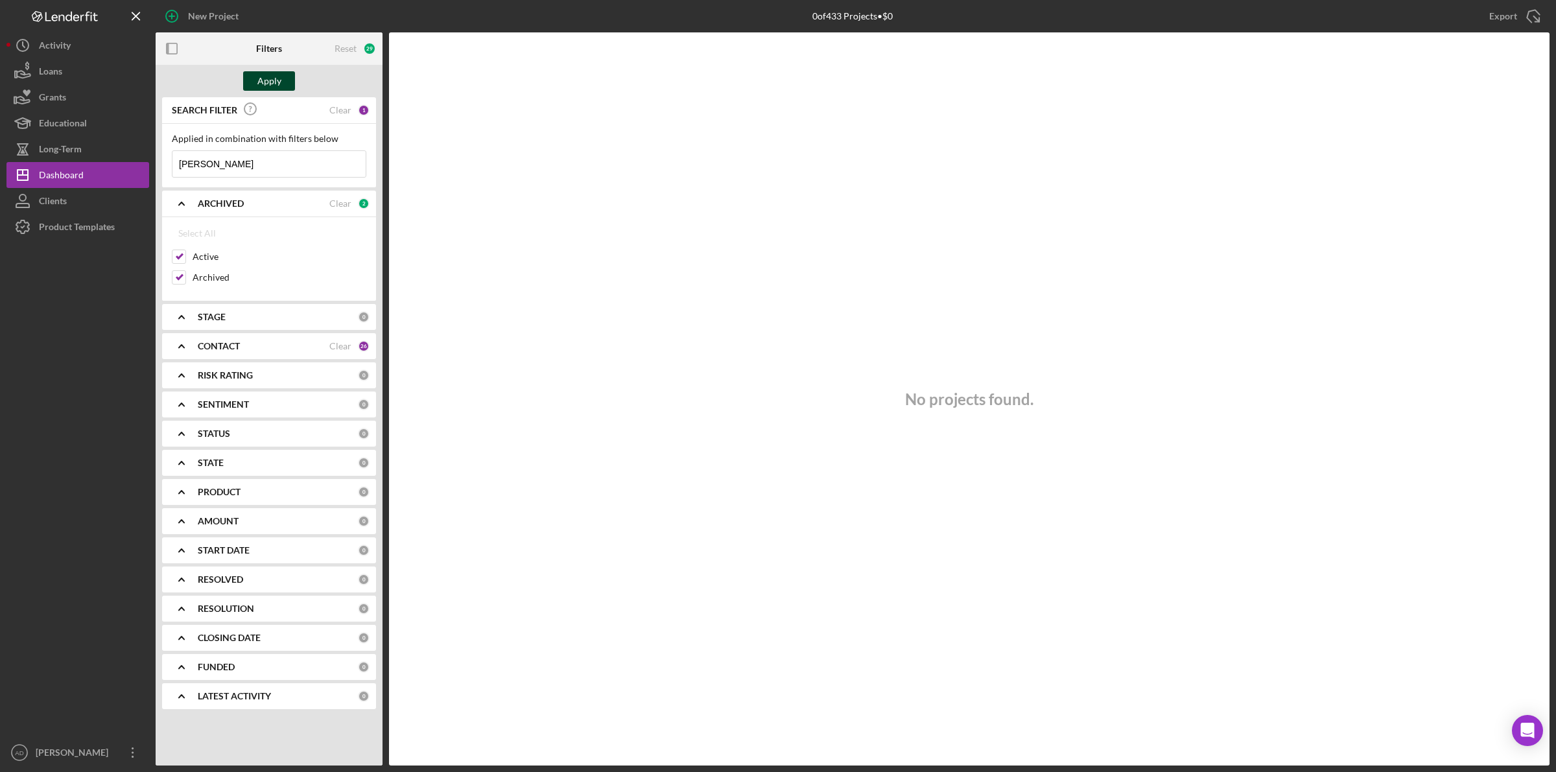
click at [272, 86] on div "Apply" at bounding box center [269, 80] width 24 height 19
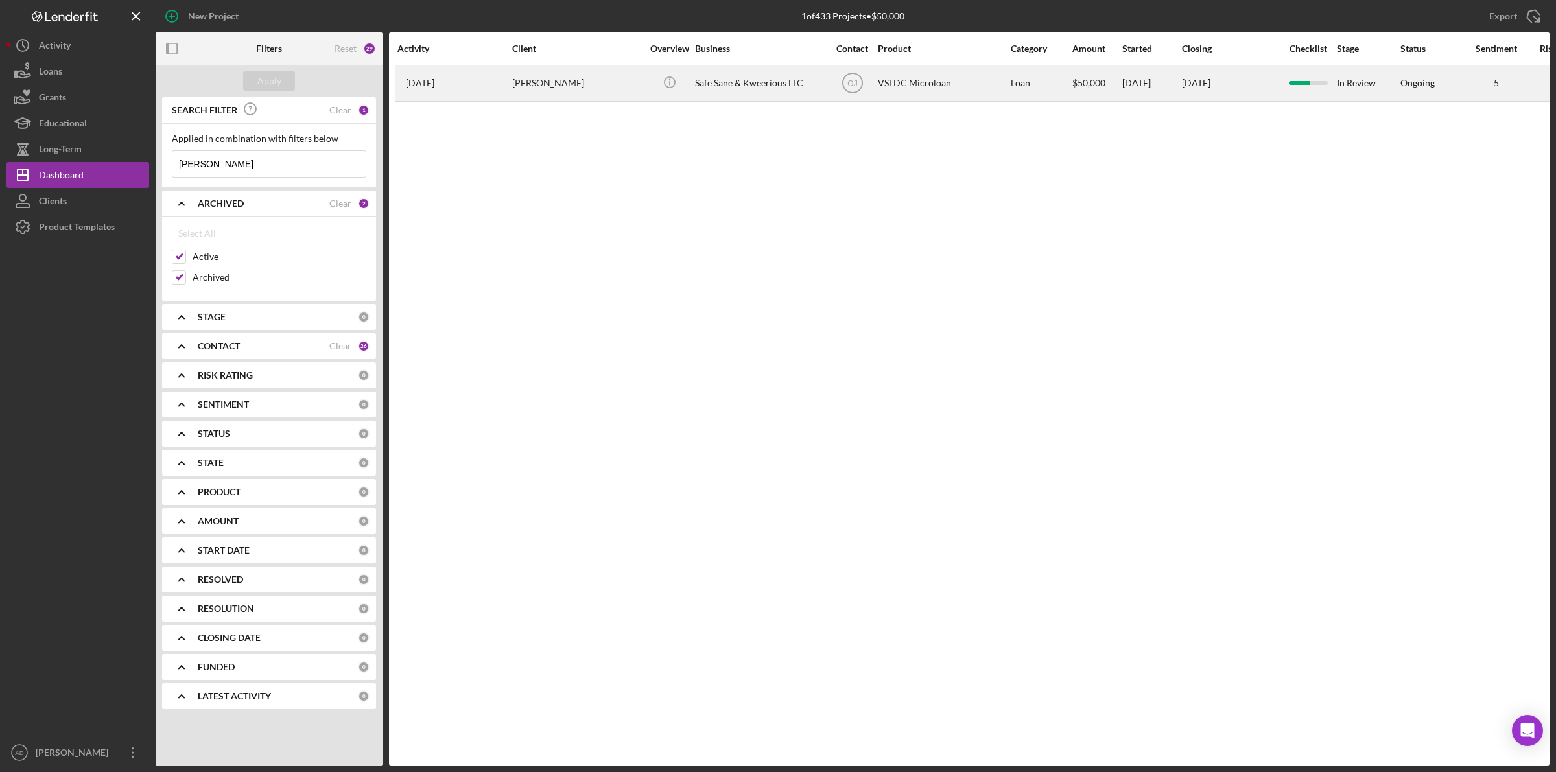
click at [624, 85] on div "[PERSON_NAME]" at bounding box center [577, 83] width 130 height 34
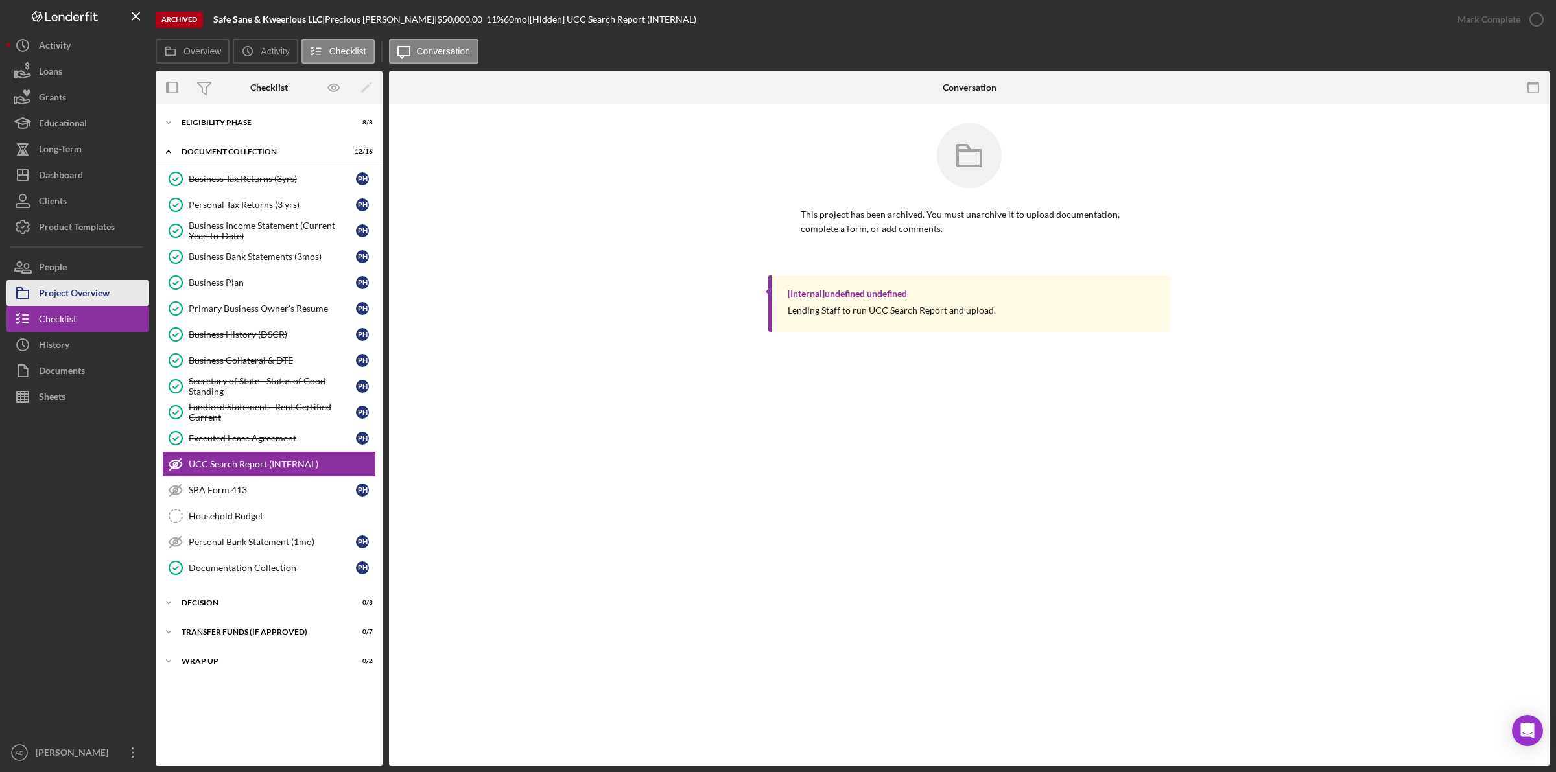
click at [94, 290] on div "Project Overview" at bounding box center [74, 294] width 71 height 29
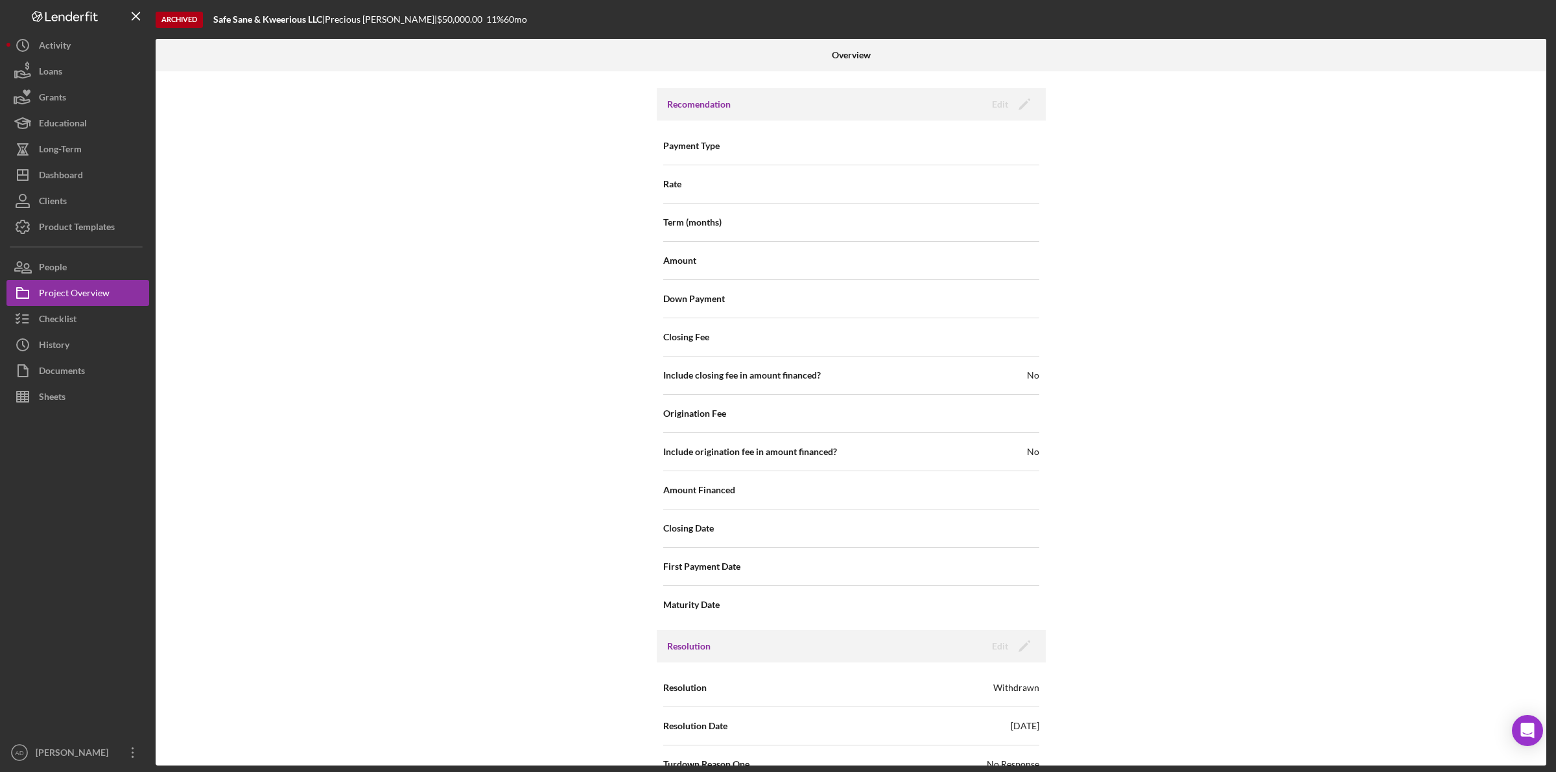
scroll to position [1126, 0]
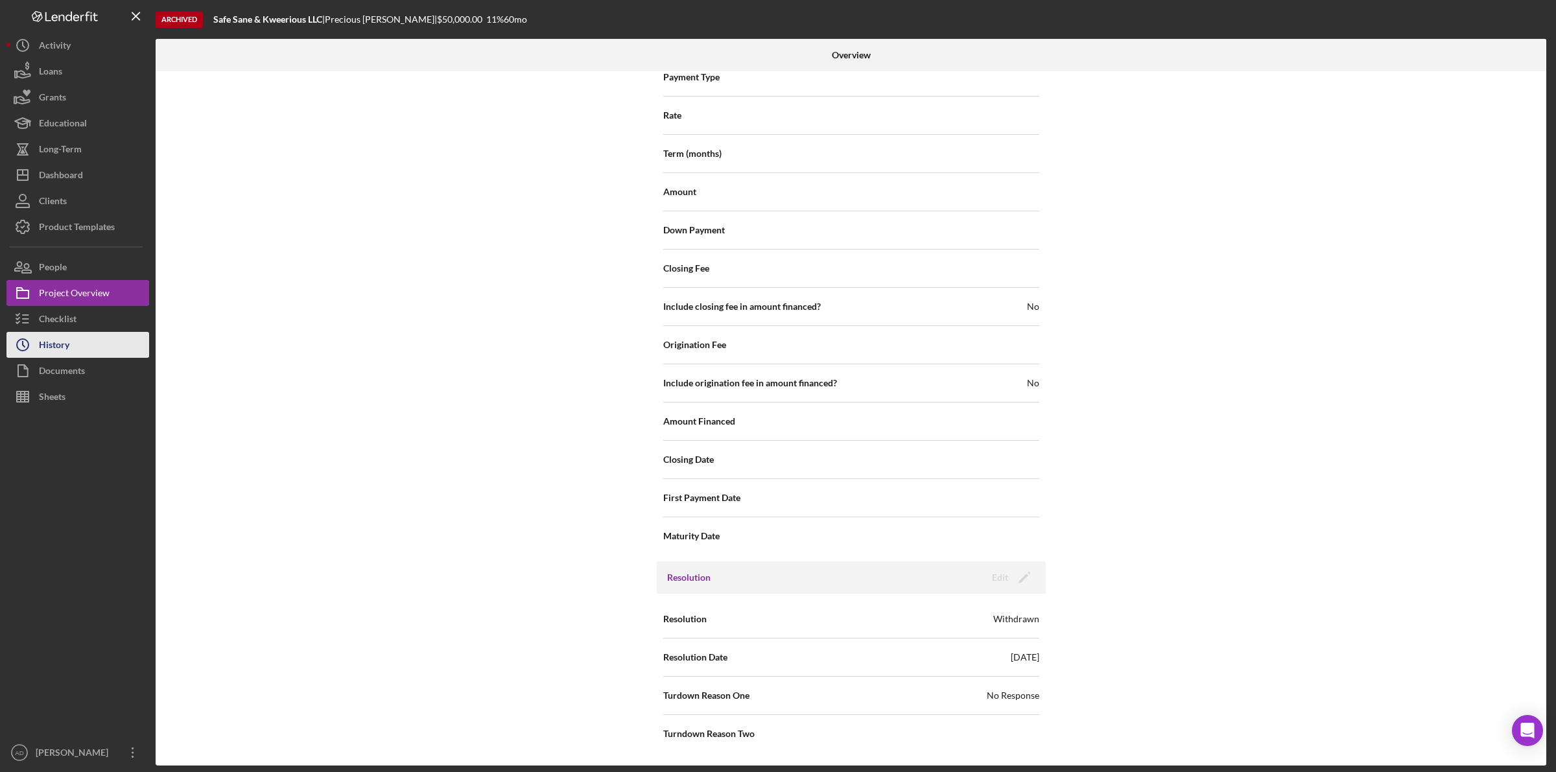
click at [109, 342] on button "Icon/History History" at bounding box center [77, 345] width 143 height 26
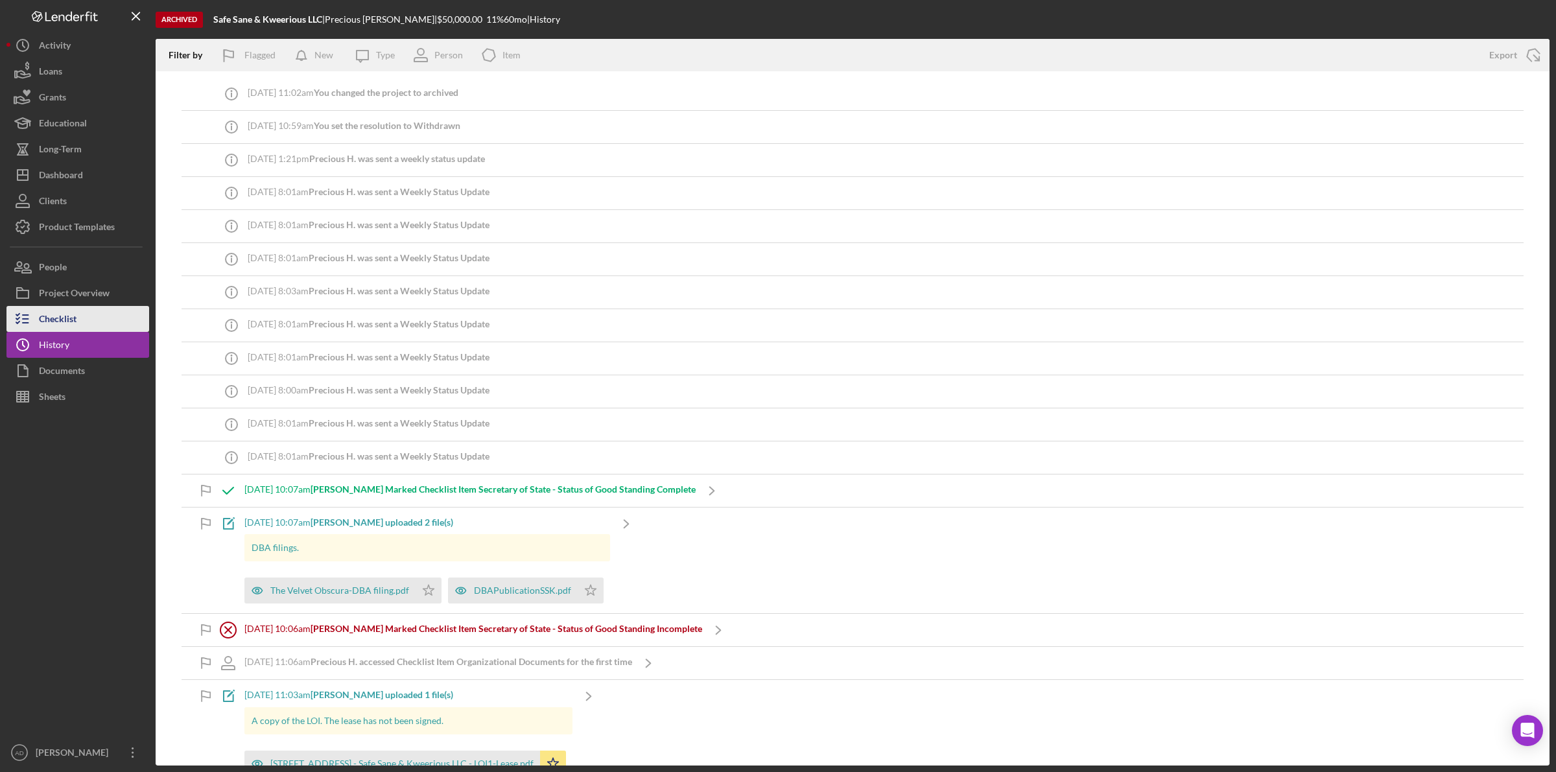
click at [56, 319] on div "Checklist" at bounding box center [58, 320] width 38 height 29
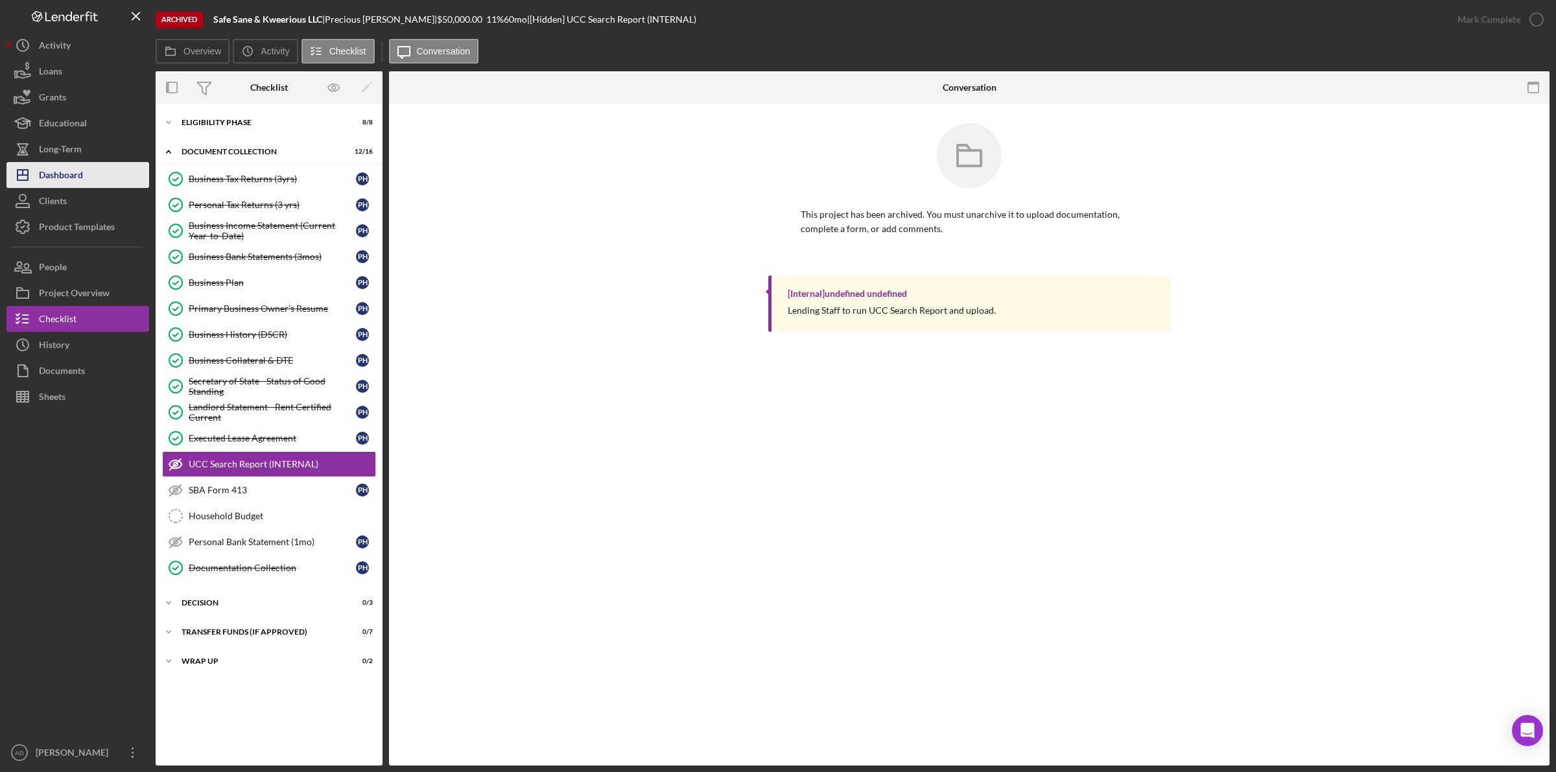
click at [67, 172] on div "Dashboard" at bounding box center [61, 176] width 44 height 29
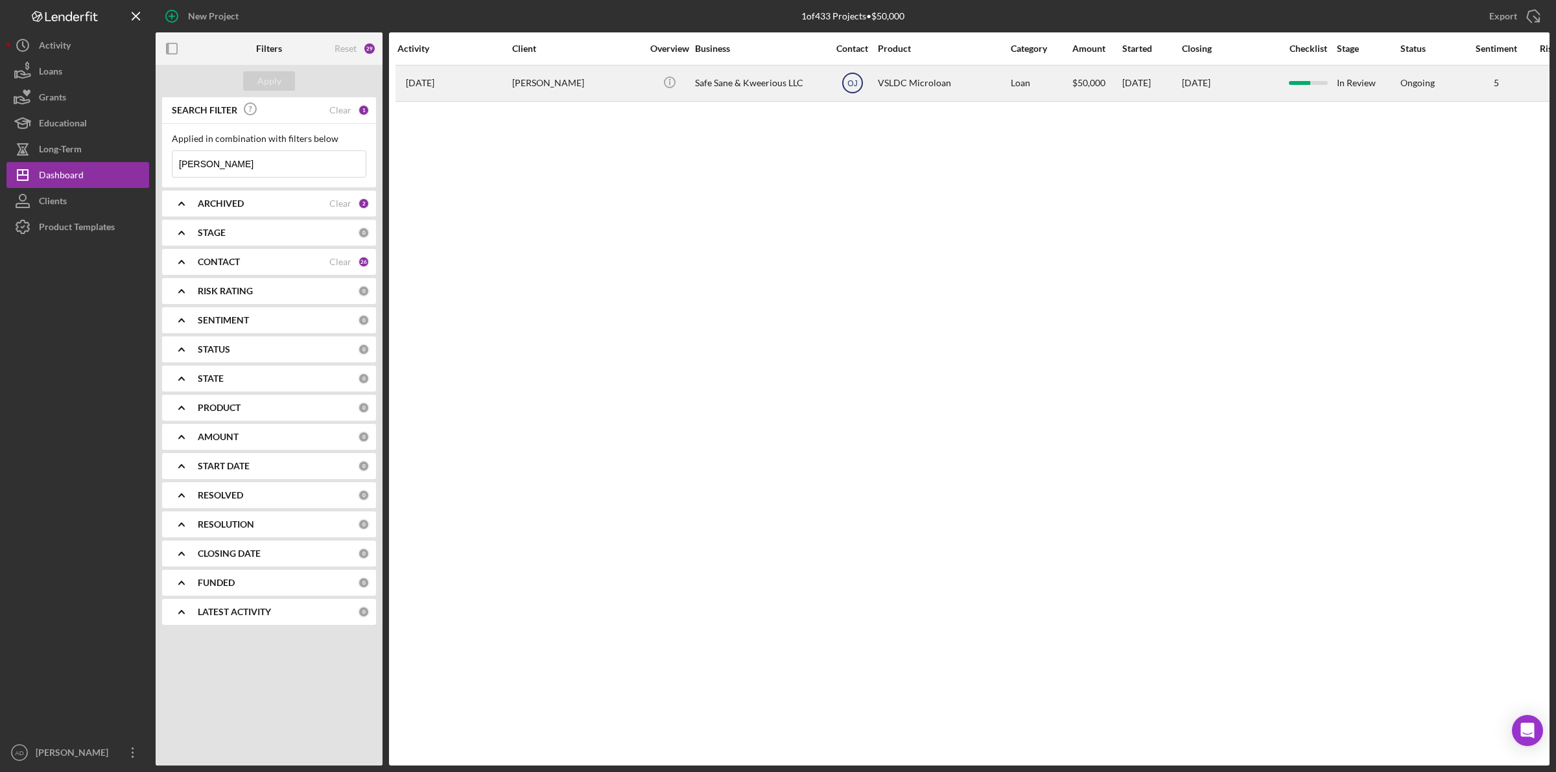
click at [850, 85] on text "OJ" at bounding box center [852, 83] width 10 height 9
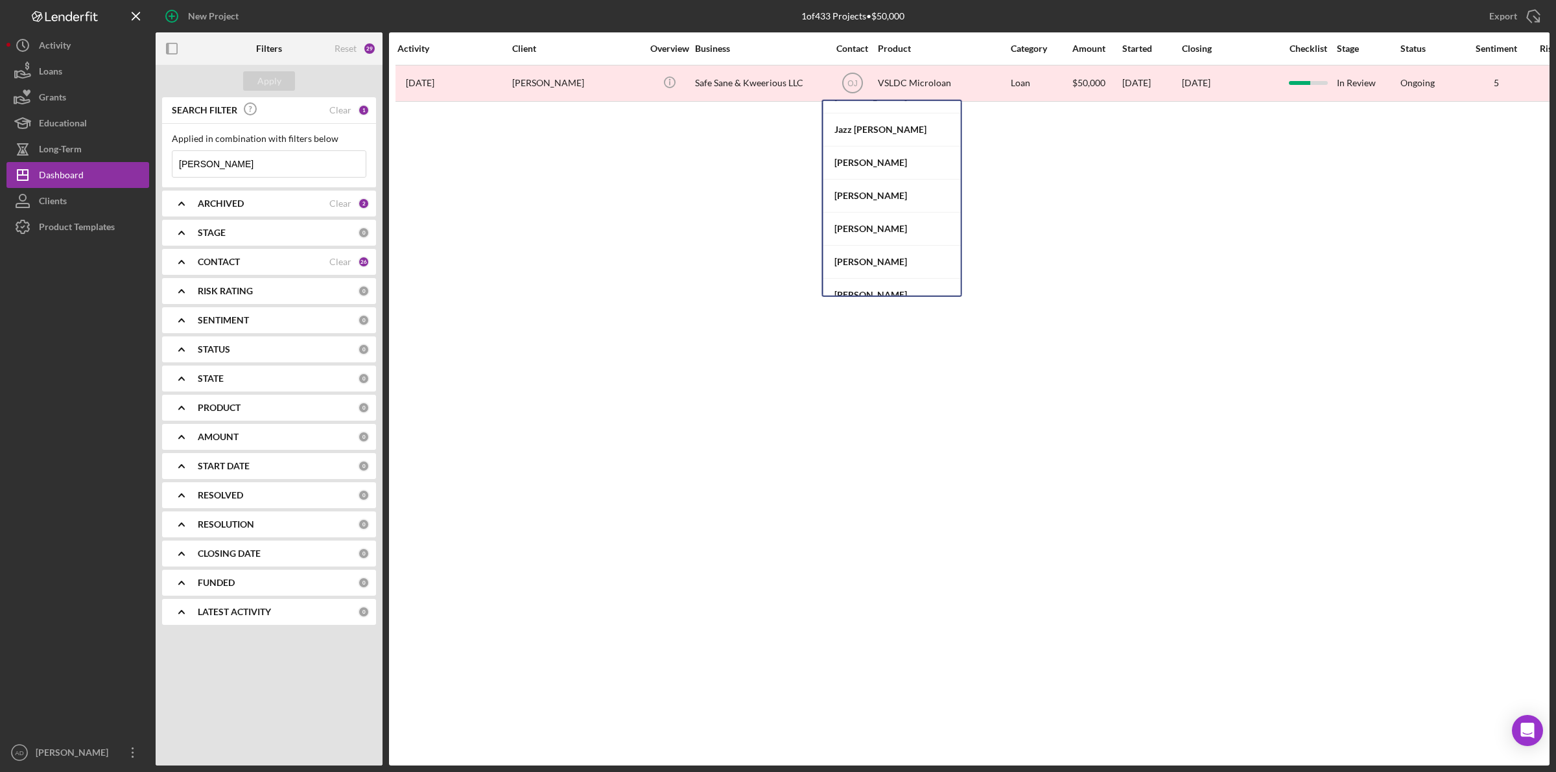
scroll to position [324, 0]
click at [874, 154] on div "[PERSON_NAME]" at bounding box center [891, 157] width 137 height 33
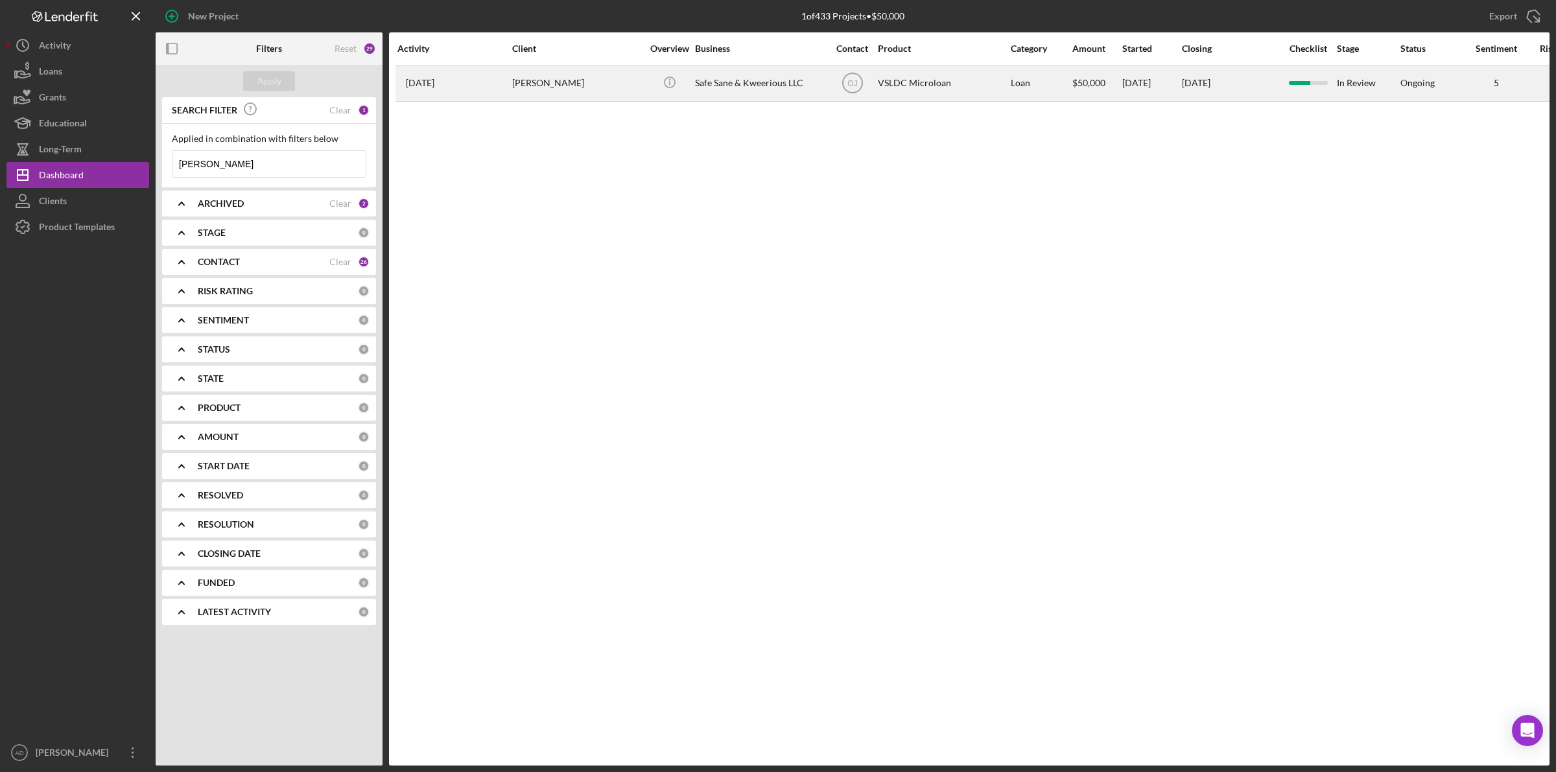
click at [830, 88] on div "OJ" at bounding box center [852, 83] width 49 height 32
click at [828, 84] on div "OJ" at bounding box center [852, 83] width 49 height 32
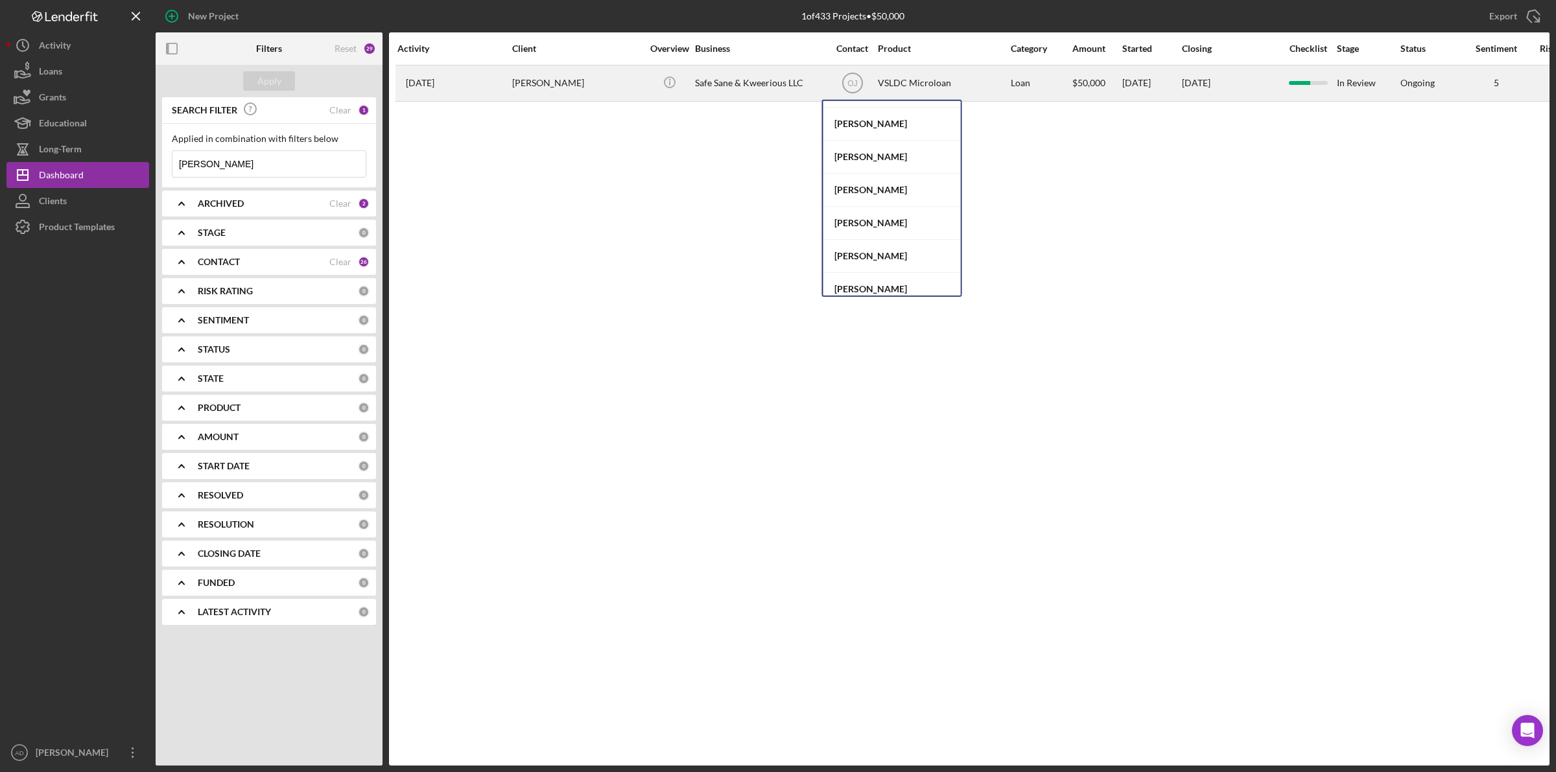
click at [621, 93] on div "[PERSON_NAME]" at bounding box center [577, 83] width 130 height 34
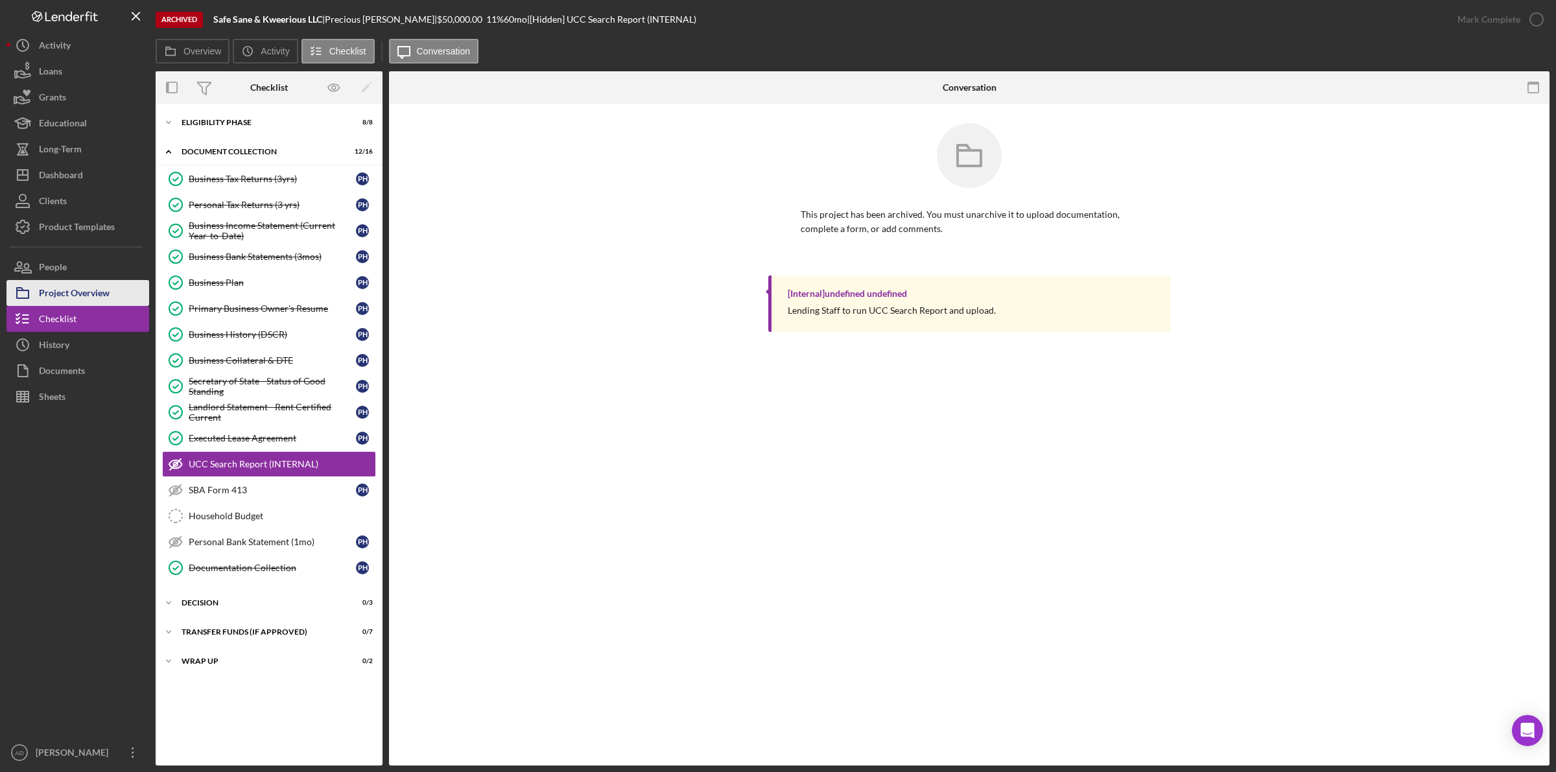
click at [82, 290] on div "Project Overview" at bounding box center [74, 294] width 71 height 29
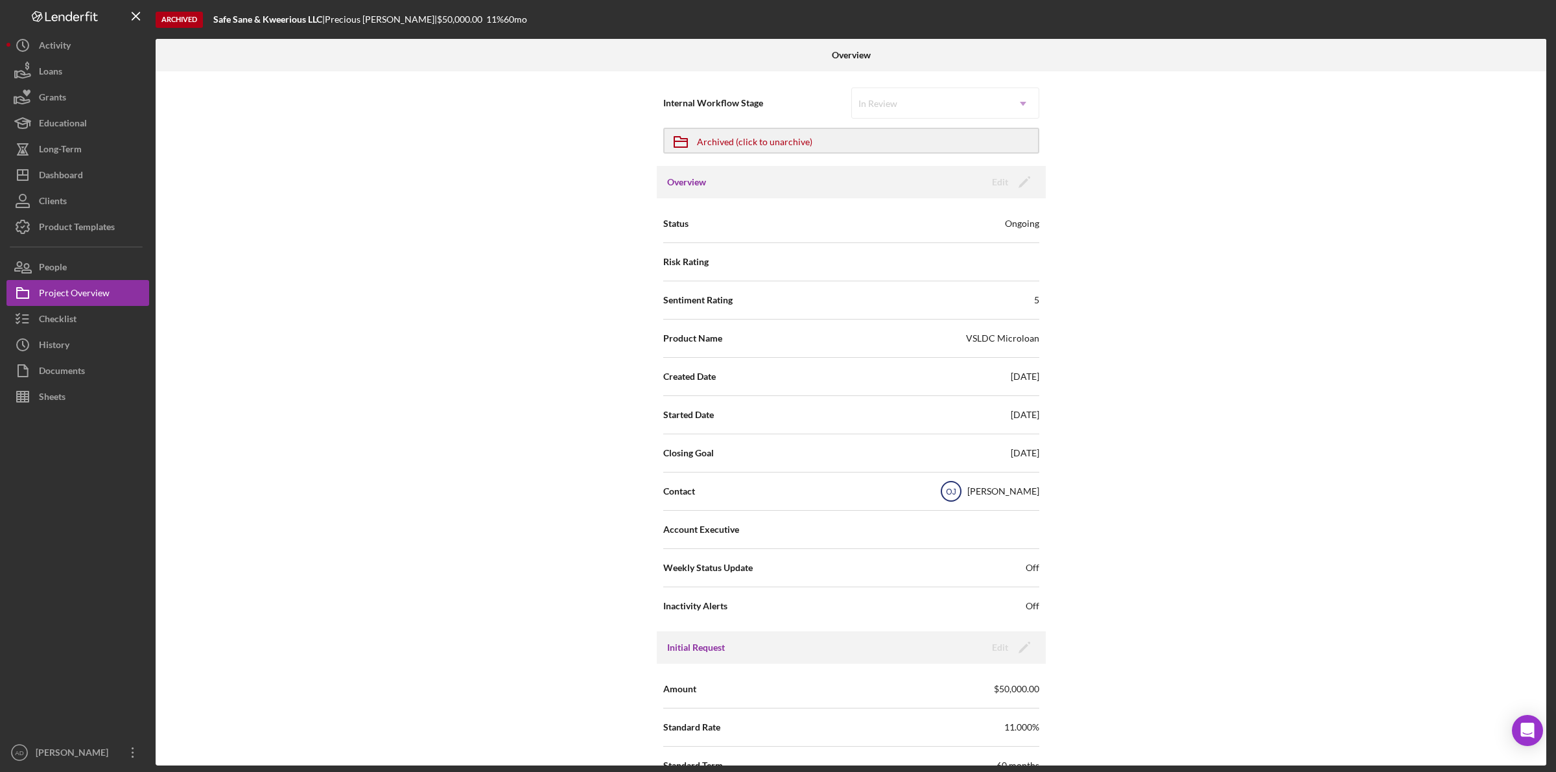
click at [956, 494] on text "OJ" at bounding box center [951, 491] width 10 height 9
click at [1027, 100] on div "In Review Icon/Dropdown Arrow" at bounding box center [945, 103] width 188 height 31
click at [720, 141] on div "Archived (click to unarchive)" at bounding box center [754, 140] width 115 height 23
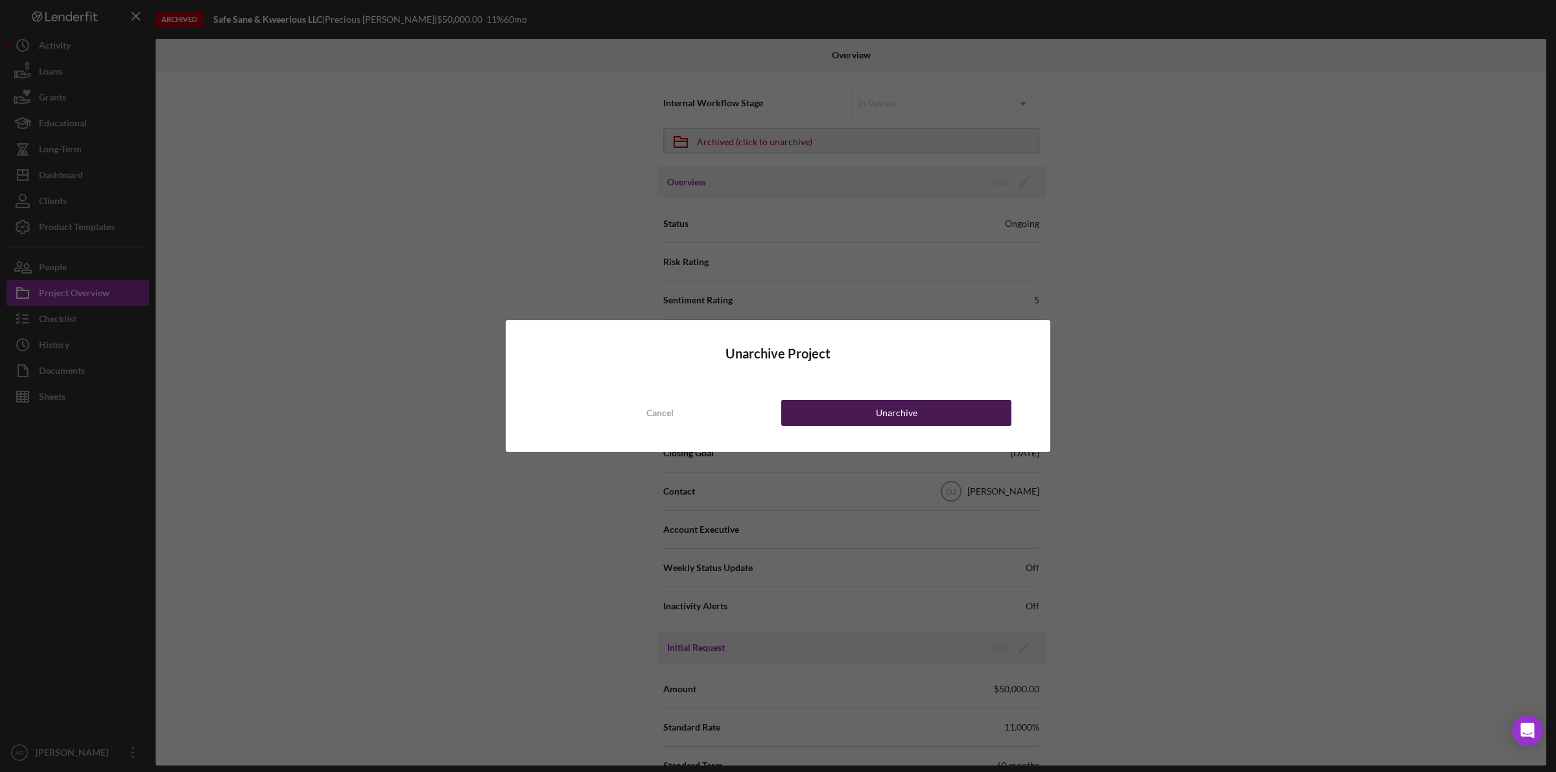
click at [799, 414] on button "Unarchive" at bounding box center [896, 413] width 230 height 26
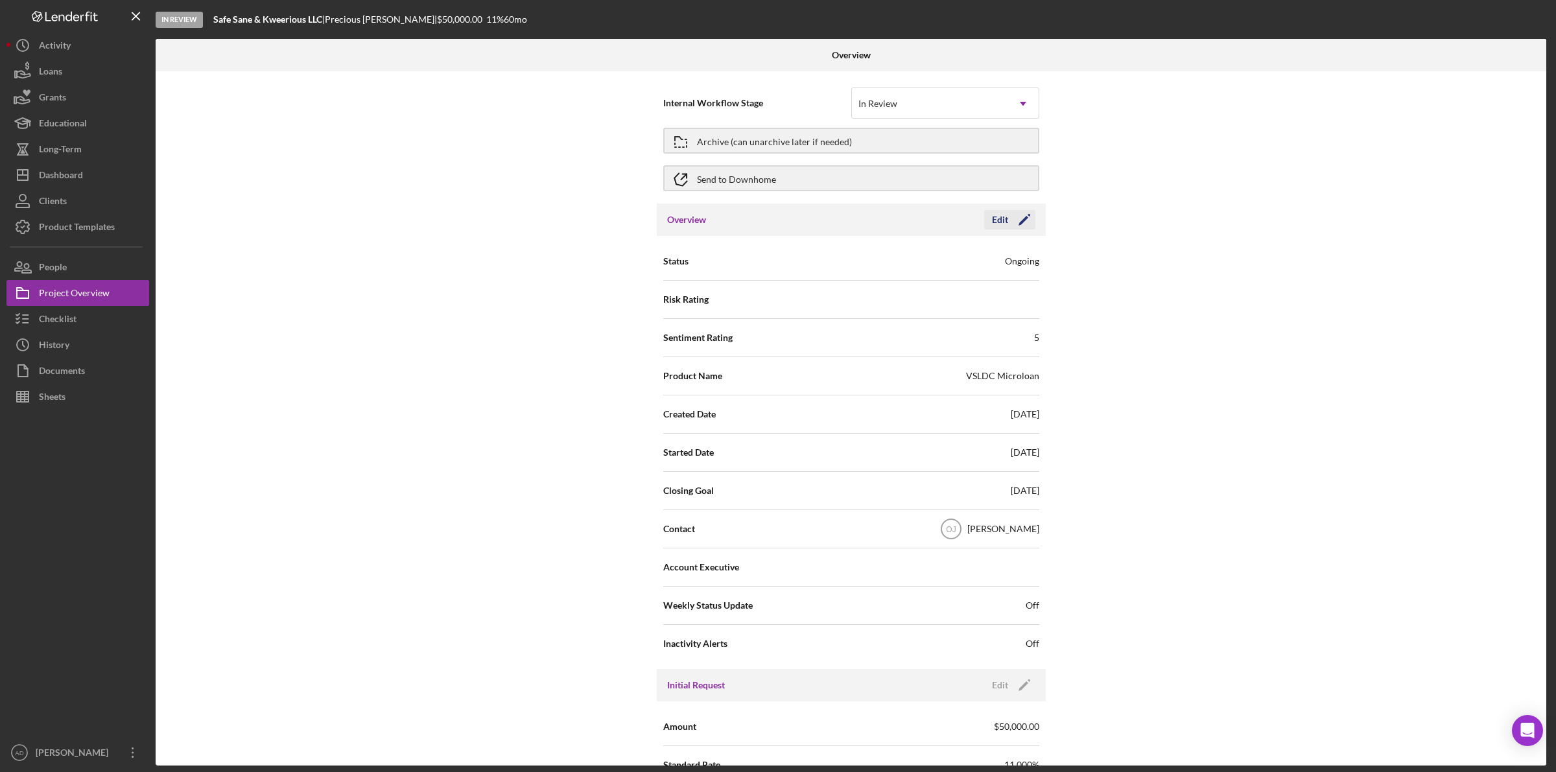
click at [996, 216] on div "Edit" at bounding box center [1000, 219] width 16 height 19
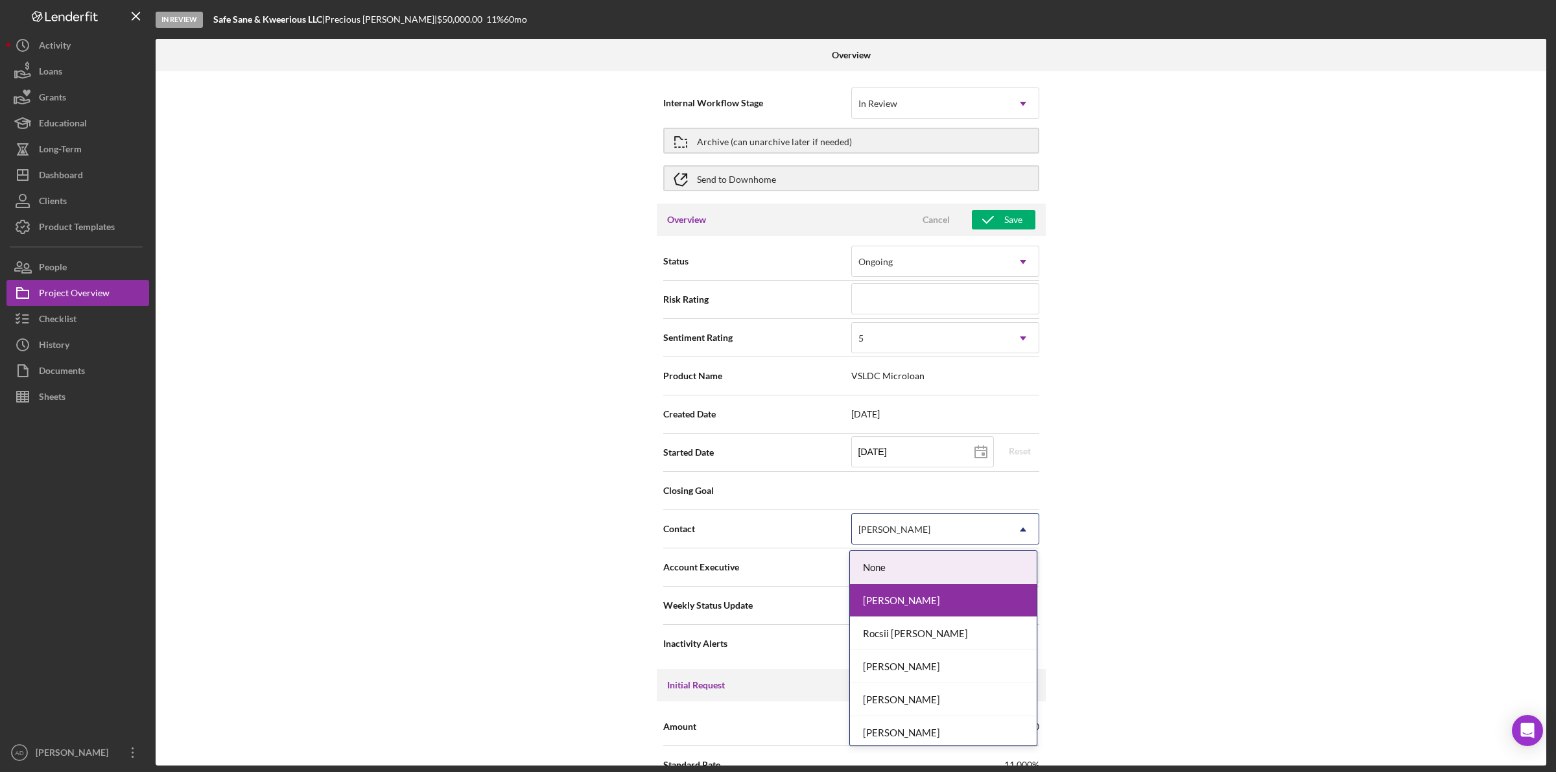
click at [1023, 526] on icon "Icon/Dropdown Arrow" at bounding box center [1022, 529] width 31 height 31
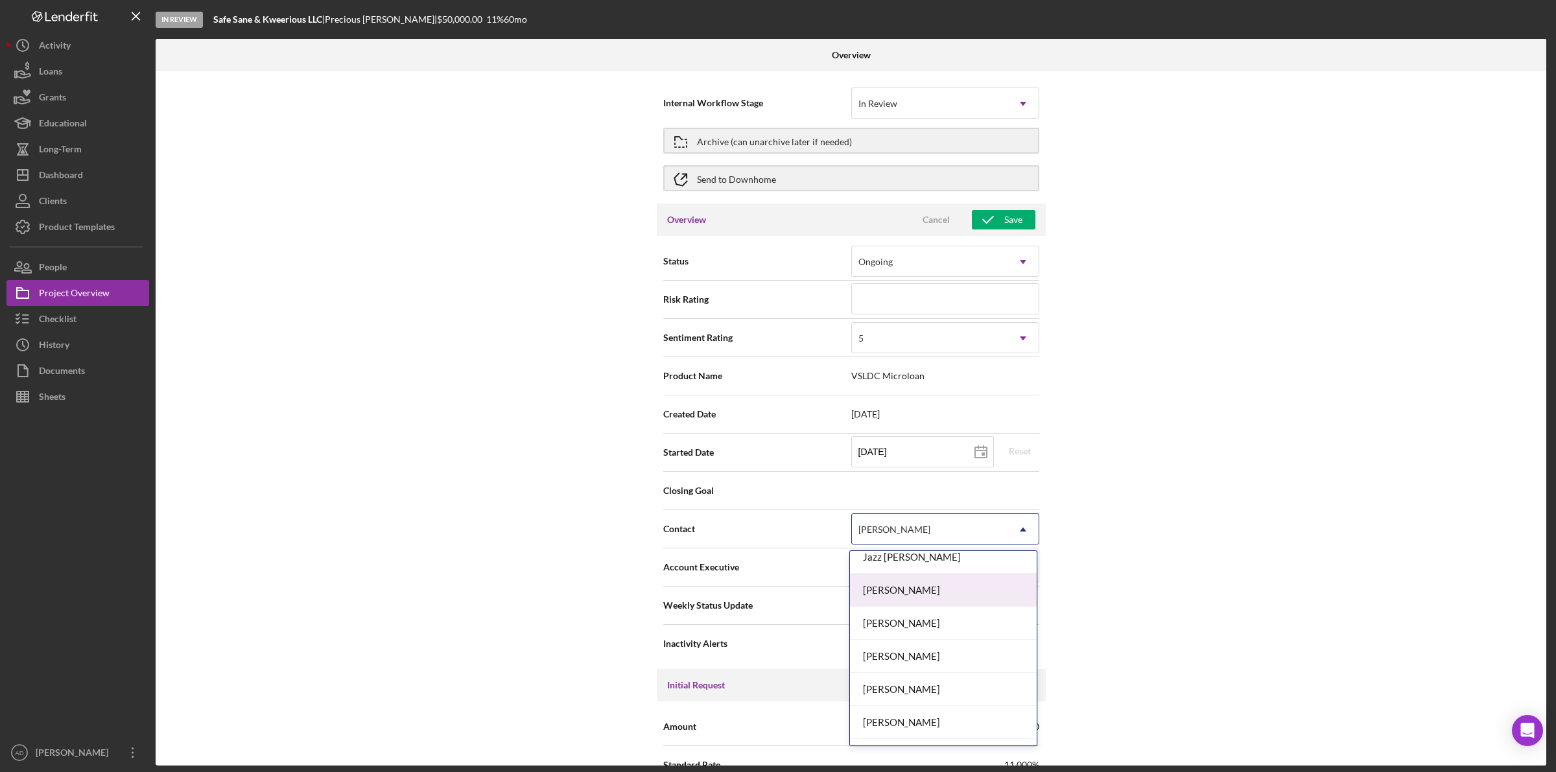
scroll to position [243, 0]
click at [924, 685] on div "[PERSON_NAME]" at bounding box center [943, 688] width 187 height 33
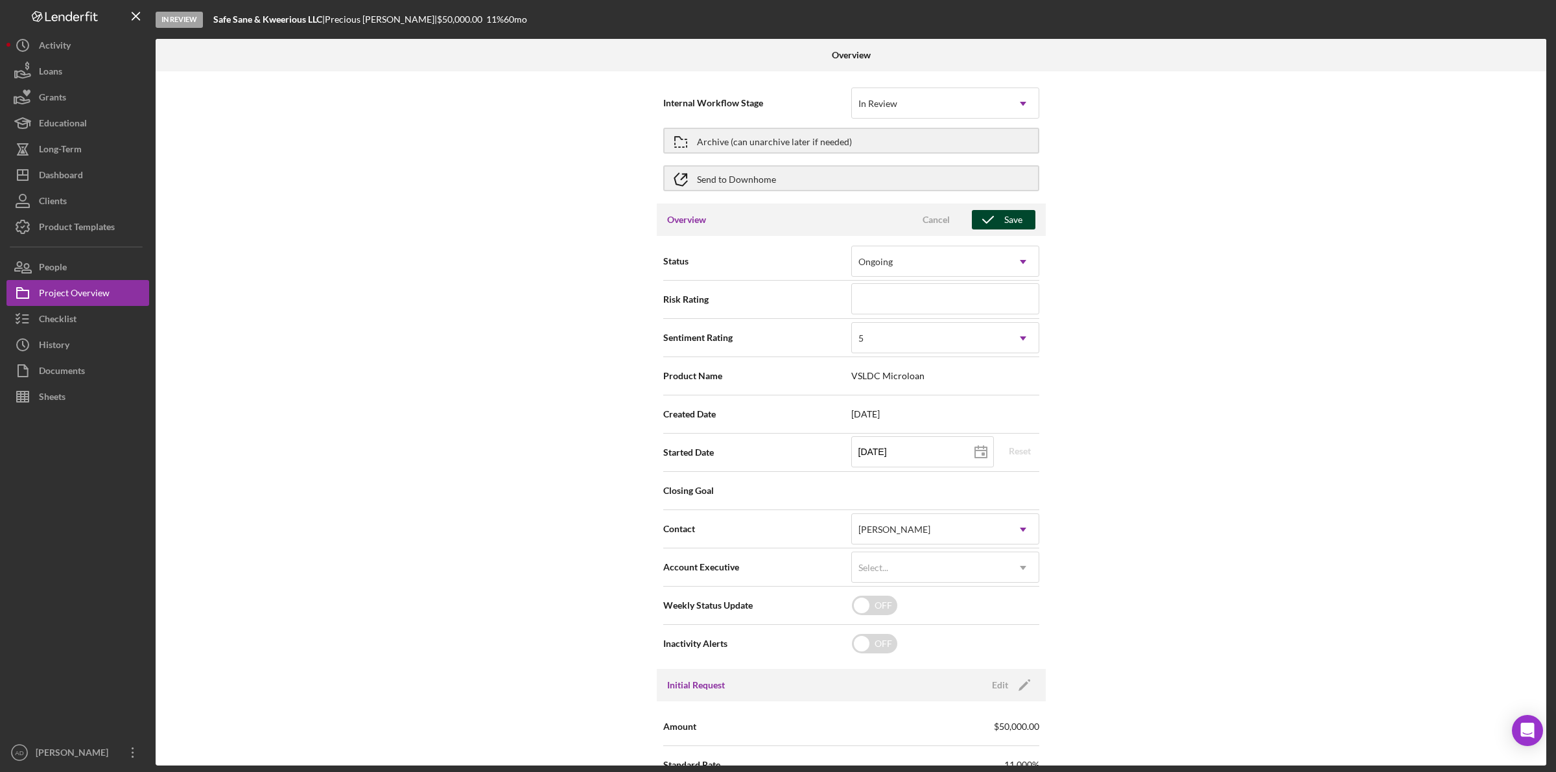
click at [1013, 219] on div "Save" at bounding box center [1013, 219] width 18 height 19
click at [976, 108] on div "In Review" at bounding box center [930, 104] width 156 height 30
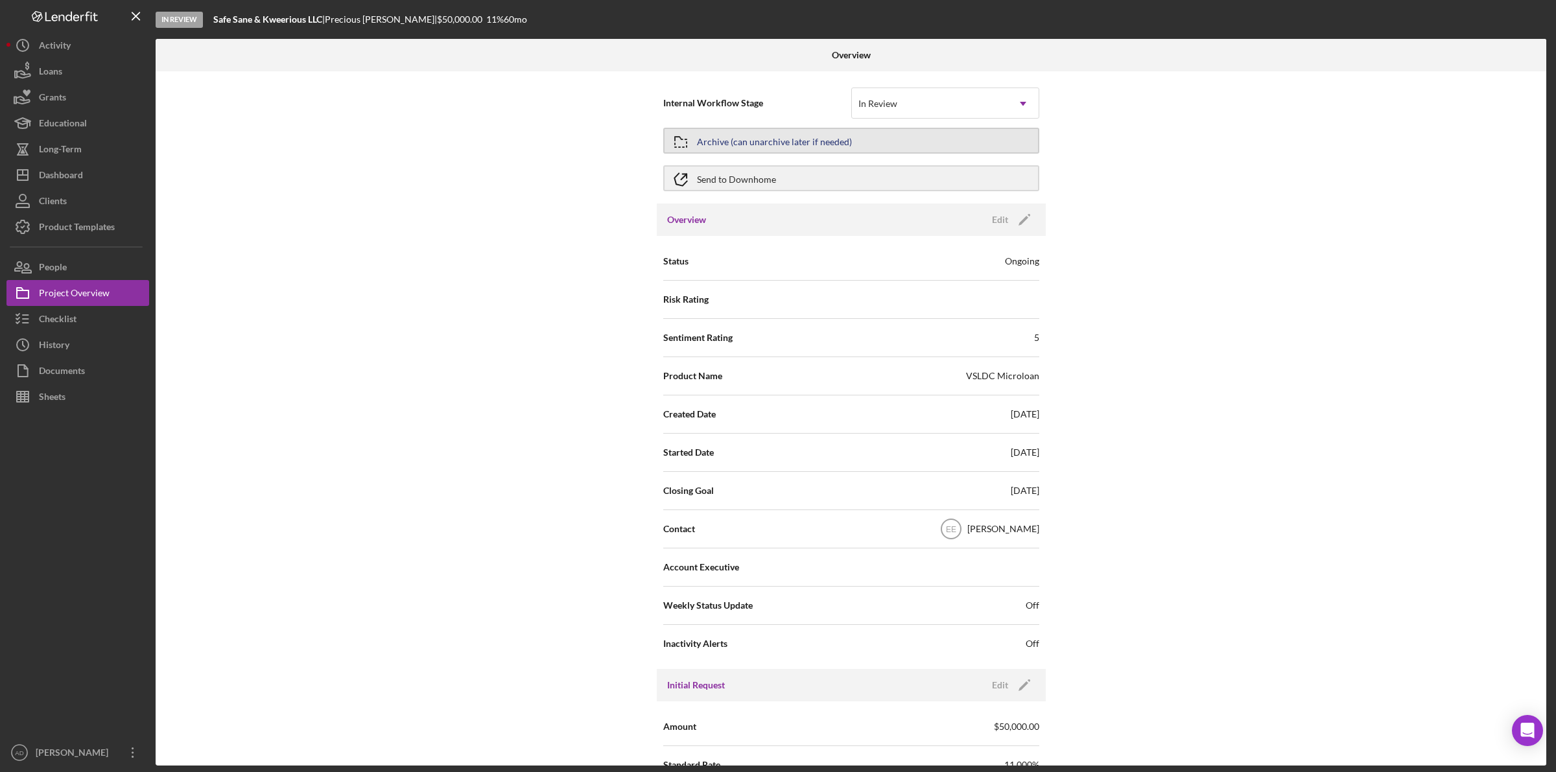
click at [758, 147] on div "Archive (can unarchive later if needed)" at bounding box center [774, 140] width 155 height 23
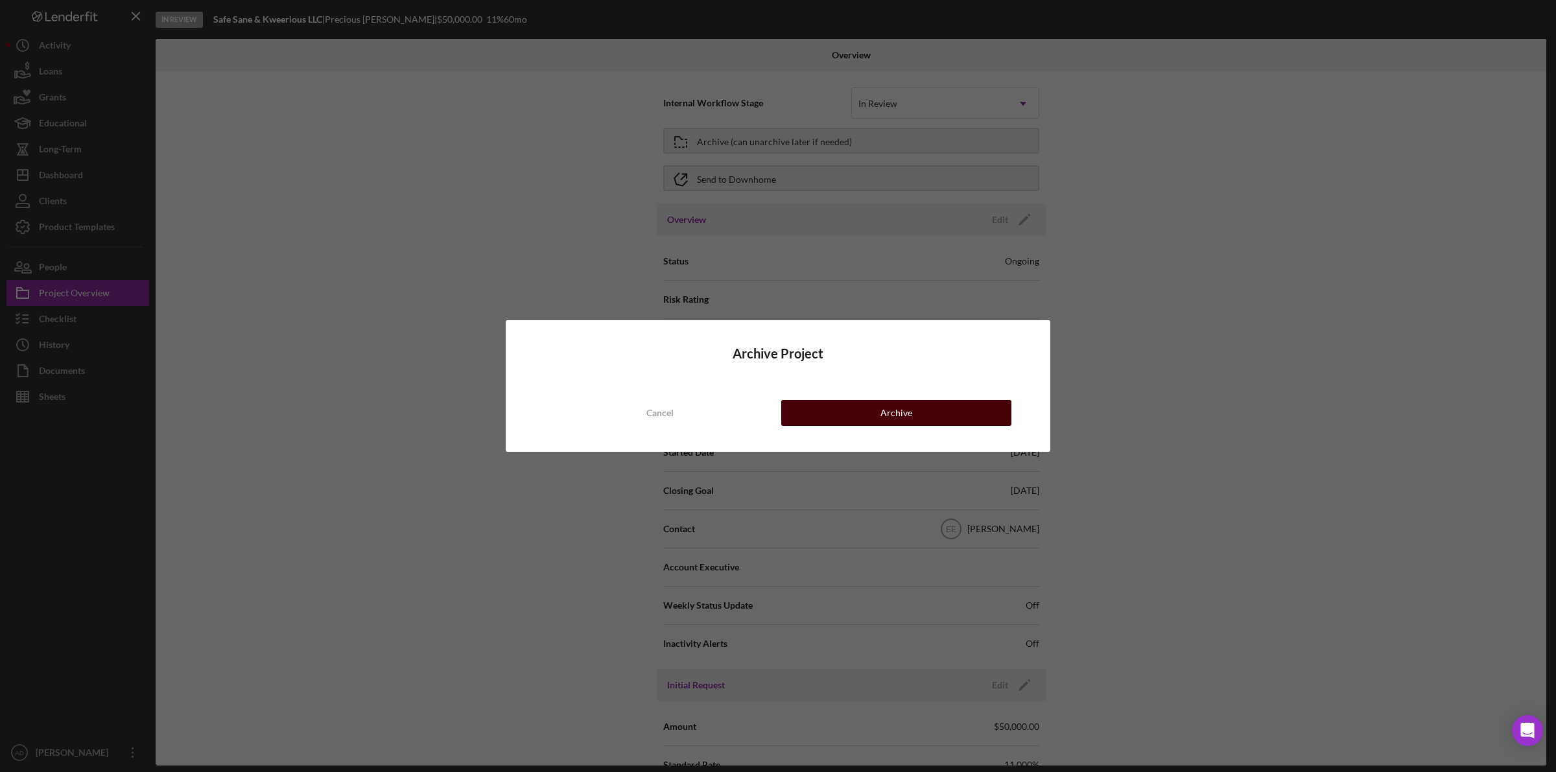
click at [840, 412] on button "Archive" at bounding box center [896, 413] width 230 height 26
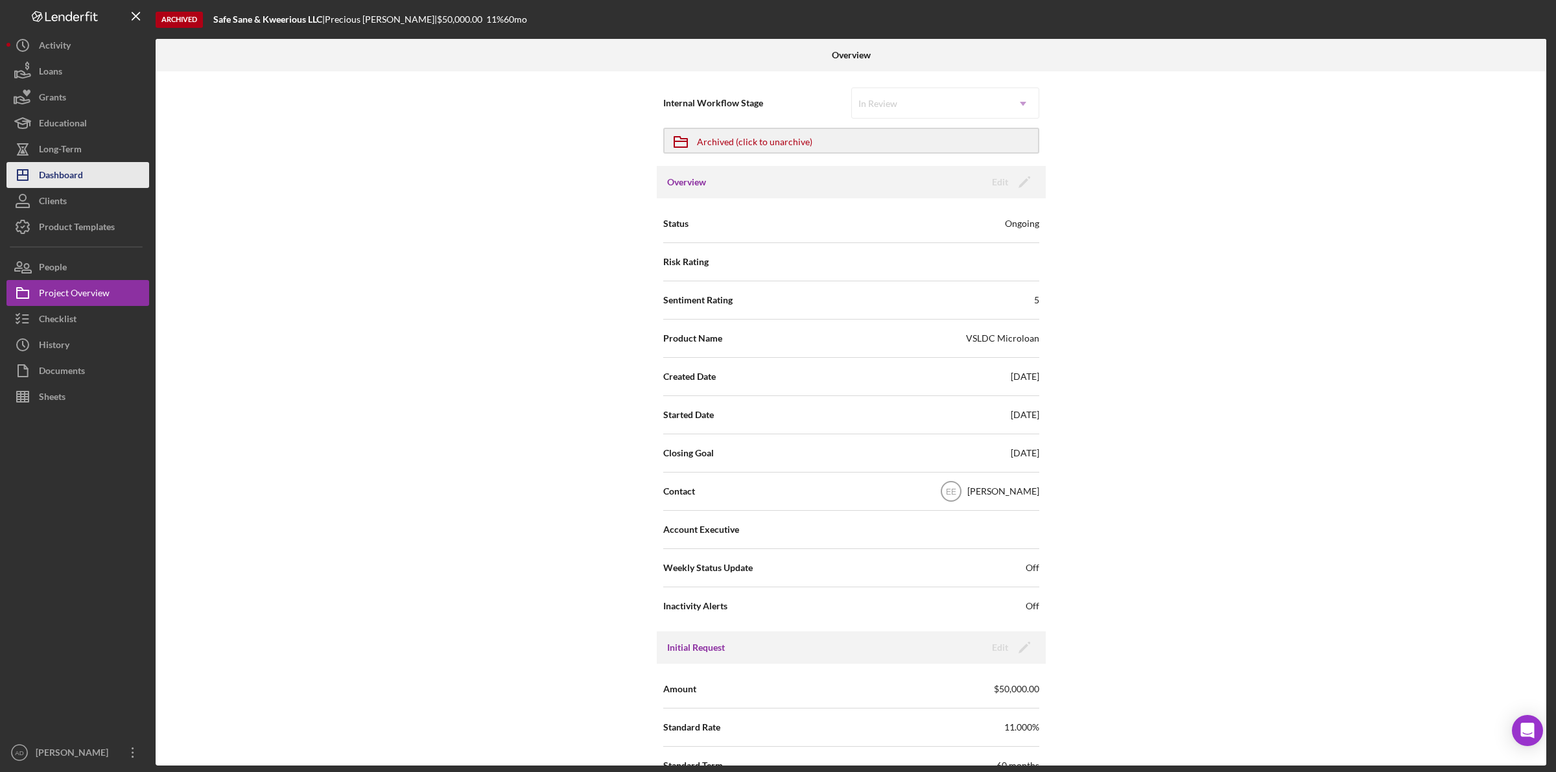
click at [49, 169] on div "Dashboard" at bounding box center [61, 176] width 44 height 29
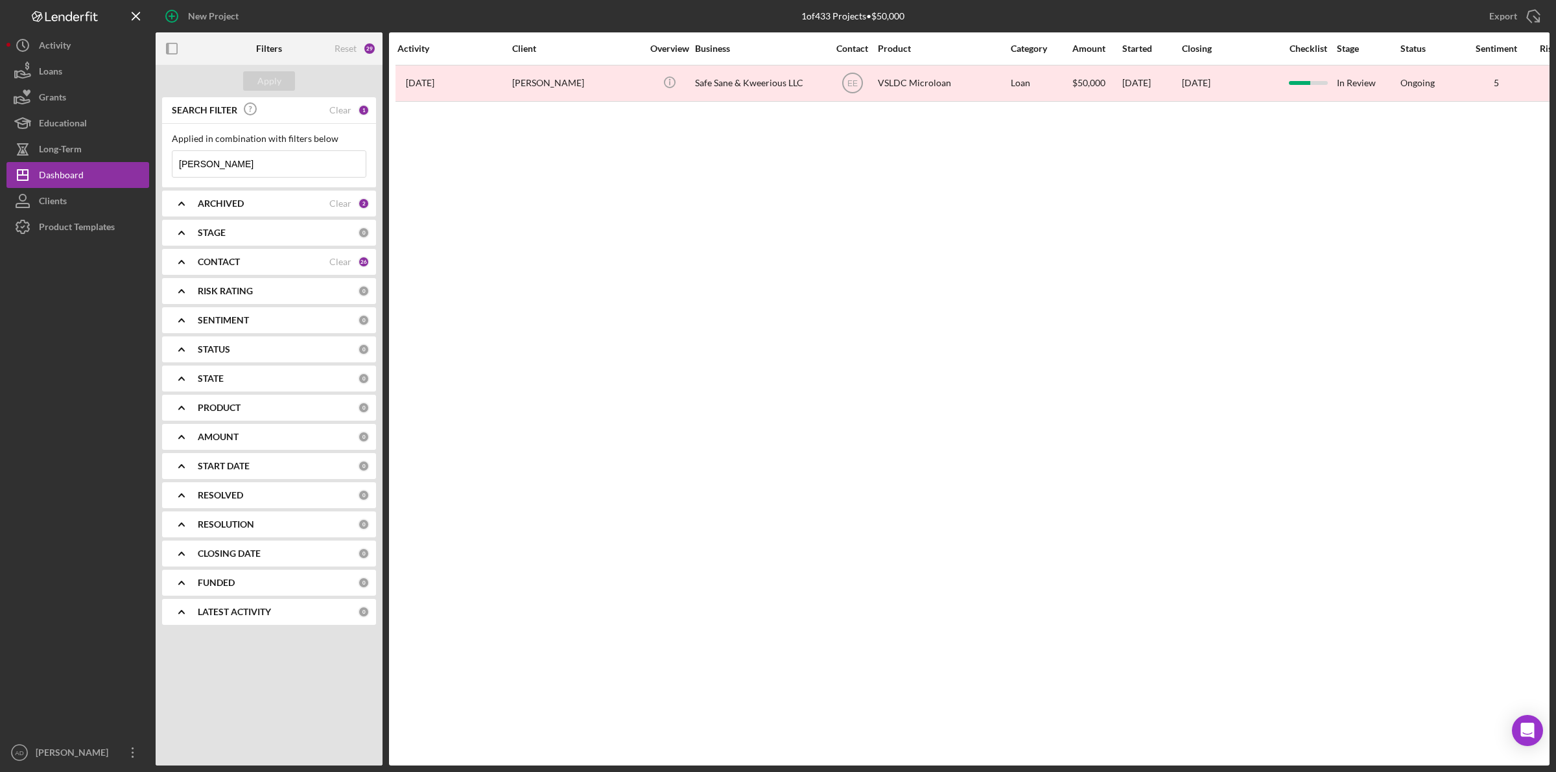
click at [177, 202] on icon "Icon/Expander" at bounding box center [181, 203] width 32 height 32
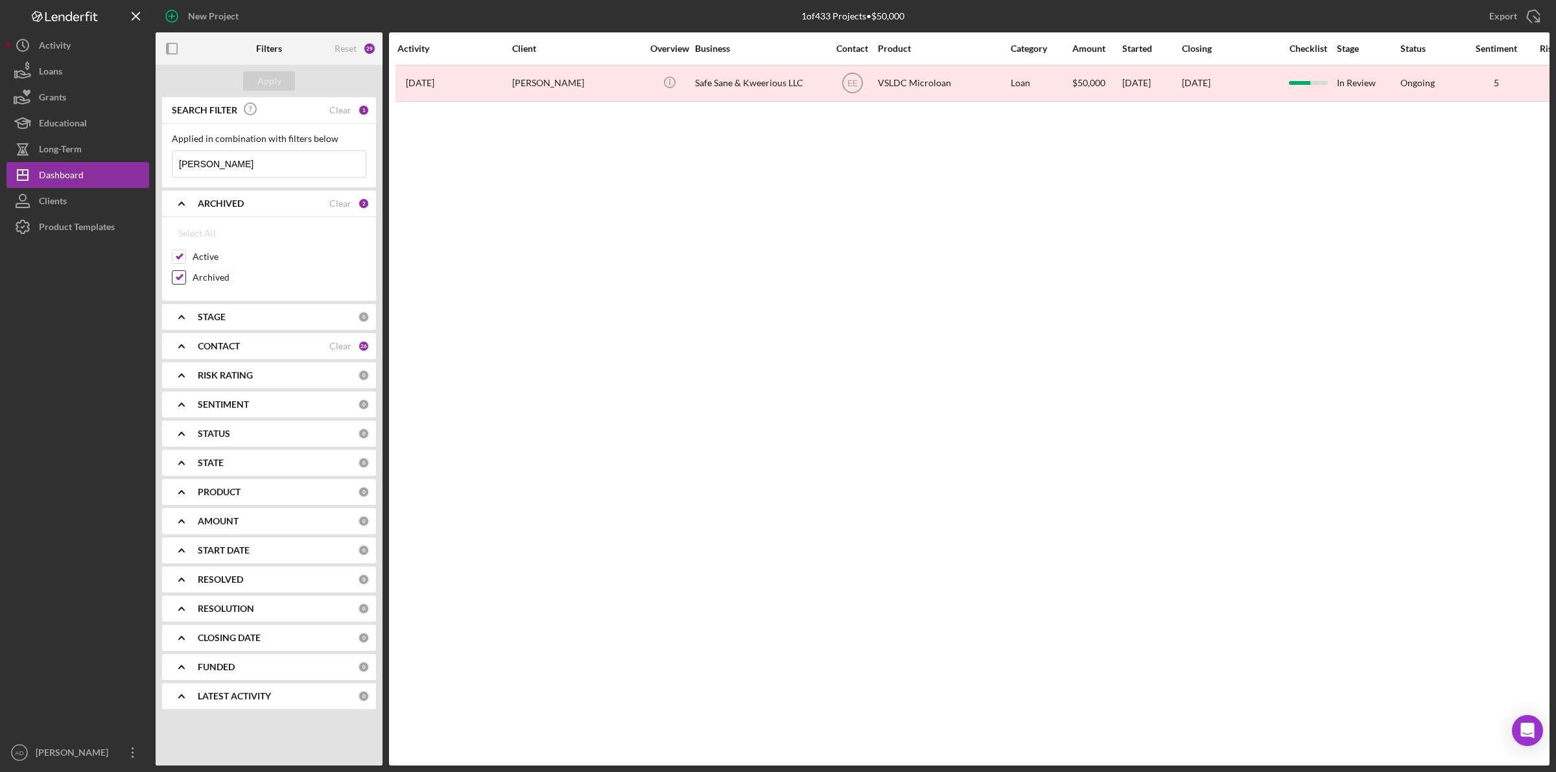
click at [179, 276] on input "Archived" at bounding box center [178, 277] width 13 height 13
checkbox input "false"
click at [274, 76] on div "Apply" at bounding box center [269, 80] width 24 height 19
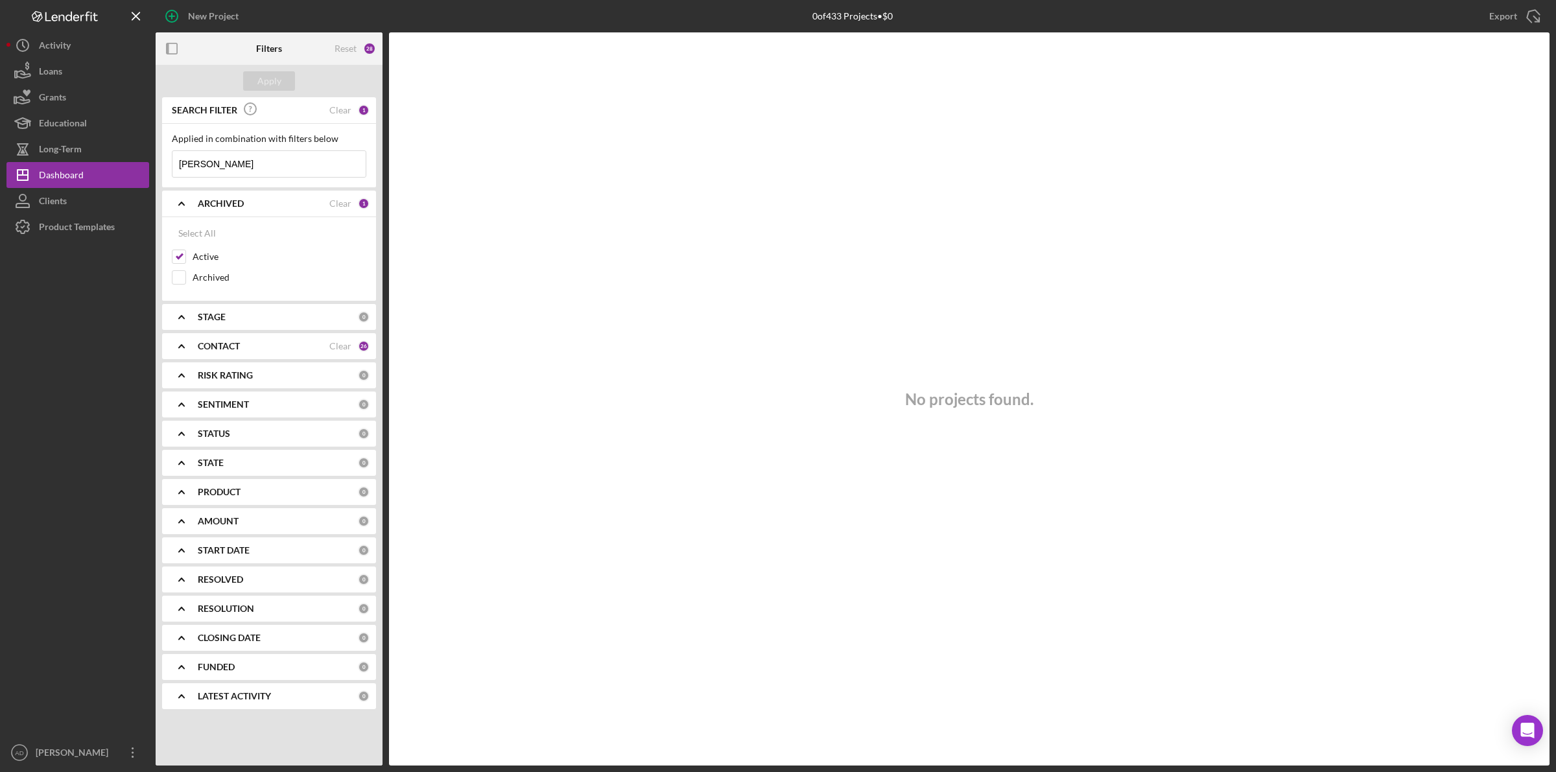
drag, startPoint x: 233, startPoint y: 161, endPoint x: 159, endPoint y: 167, distance: 74.8
click at [159, 167] on div "SEARCH FILTER Clear 1 Applied in combination with filters below [PERSON_NAME] I…" at bounding box center [269, 408] width 227 height 622
type input "[PERSON_NAME]"
click at [178, 279] on input "Archived" at bounding box center [178, 277] width 13 height 13
checkbox input "true"
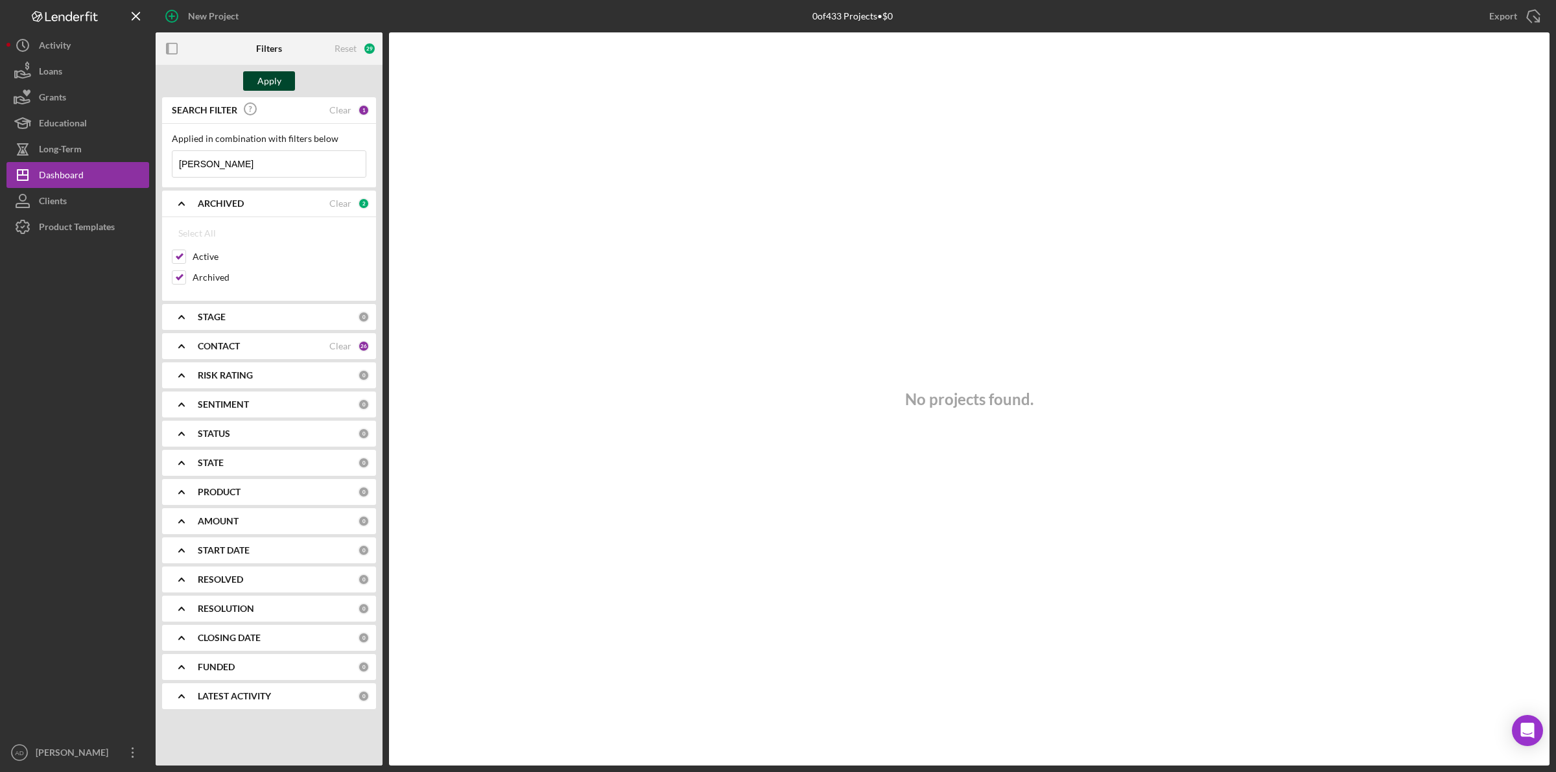
click at [264, 73] on div "Apply" at bounding box center [269, 80] width 24 height 19
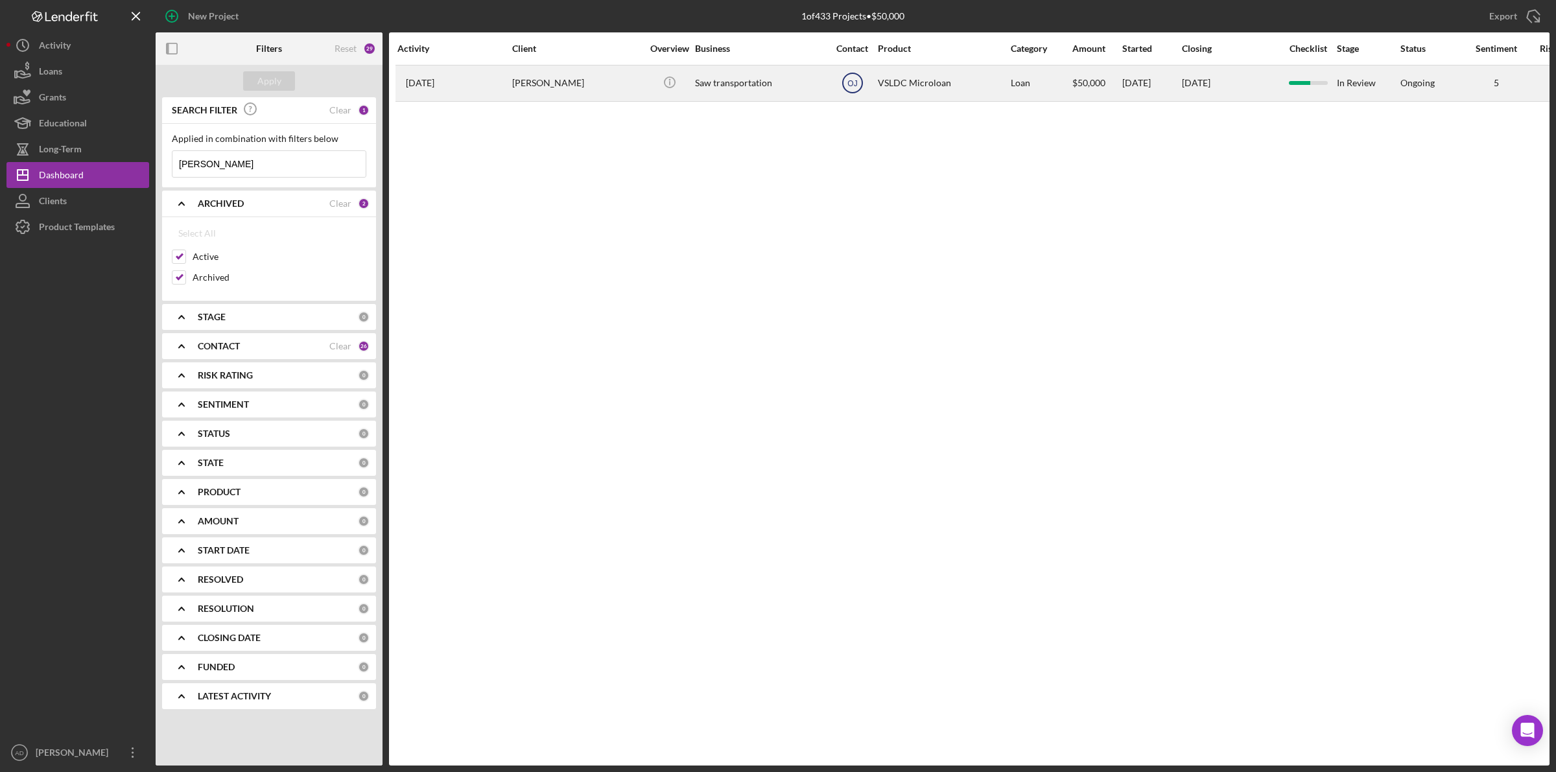
click at [846, 86] on icon "OJ" at bounding box center [852, 83] width 32 height 32
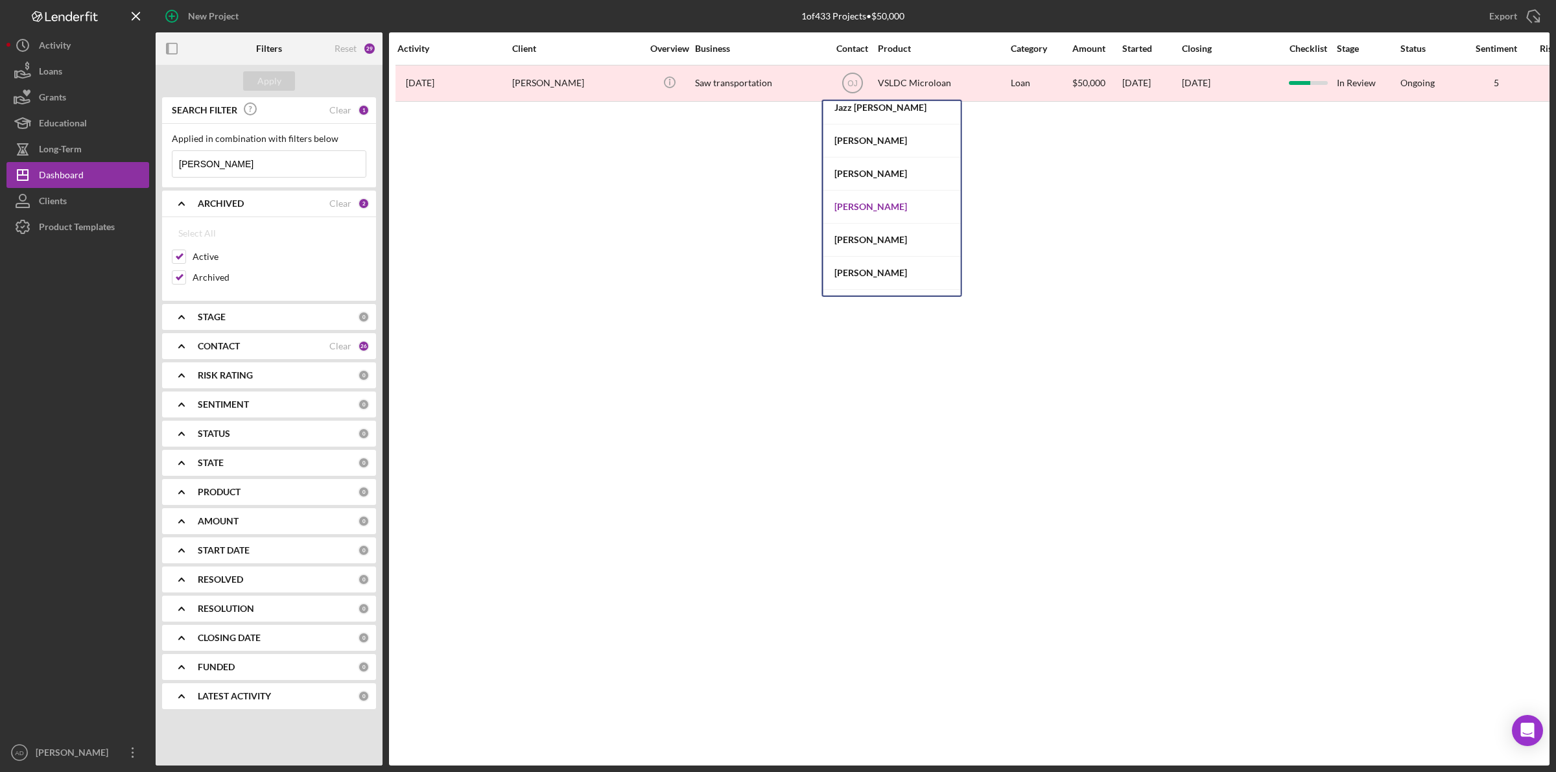
scroll to position [243, 0]
click at [870, 273] on div "[PERSON_NAME]" at bounding box center [891, 271] width 137 height 33
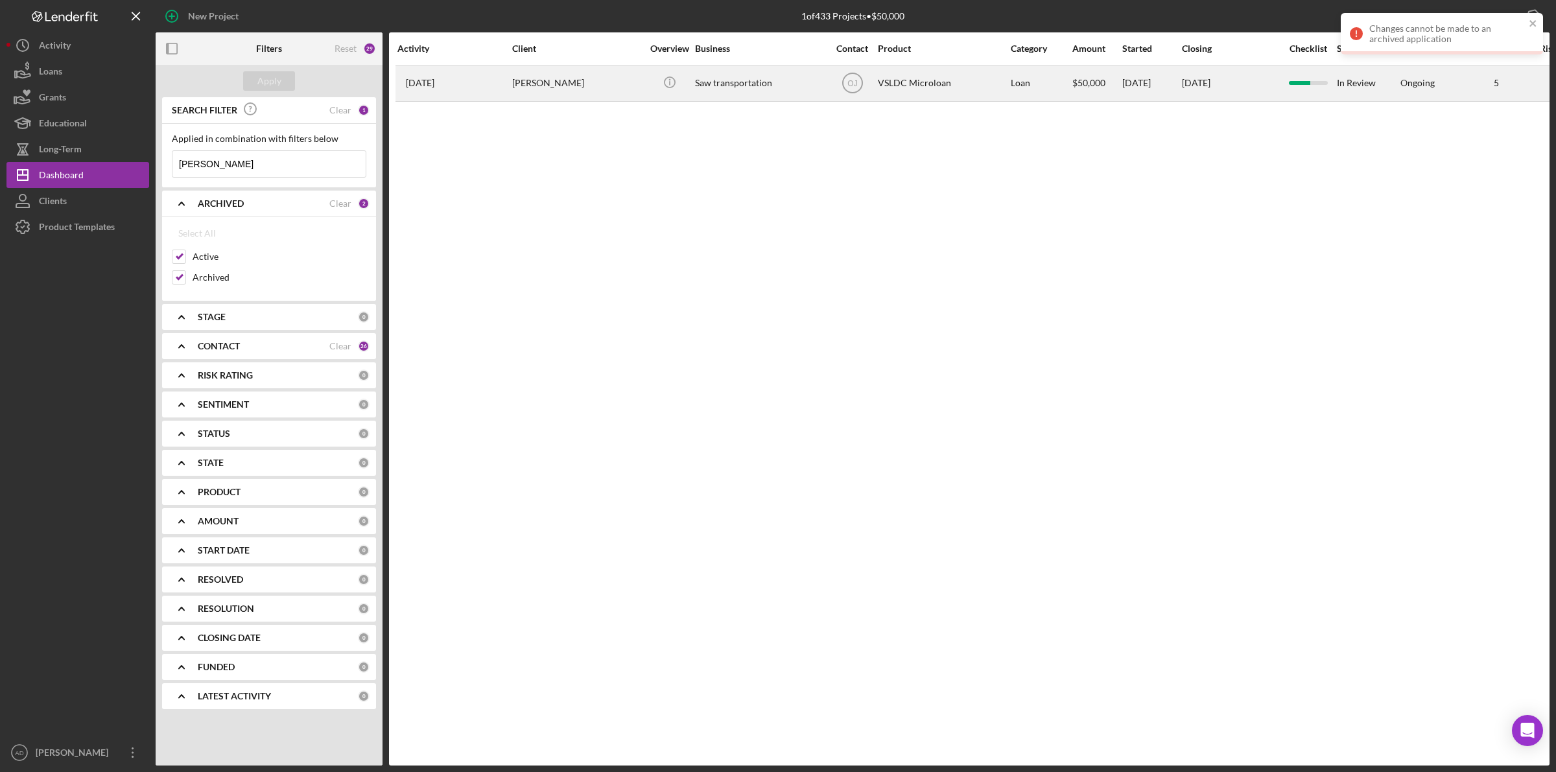
click at [581, 85] on div "[PERSON_NAME]" at bounding box center [577, 83] width 130 height 34
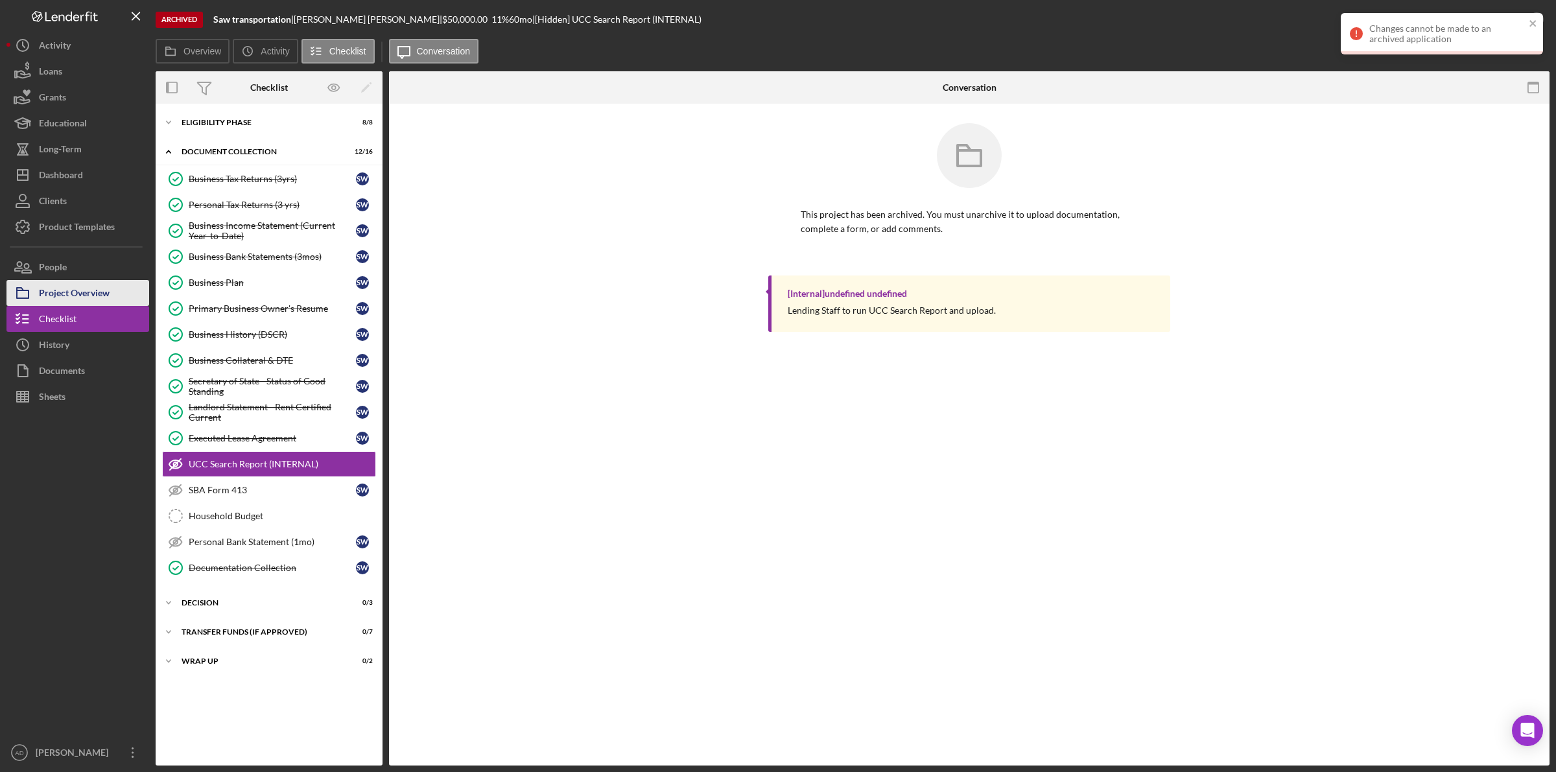
click at [80, 289] on div "Project Overview" at bounding box center [74, 294] width 71 height 29
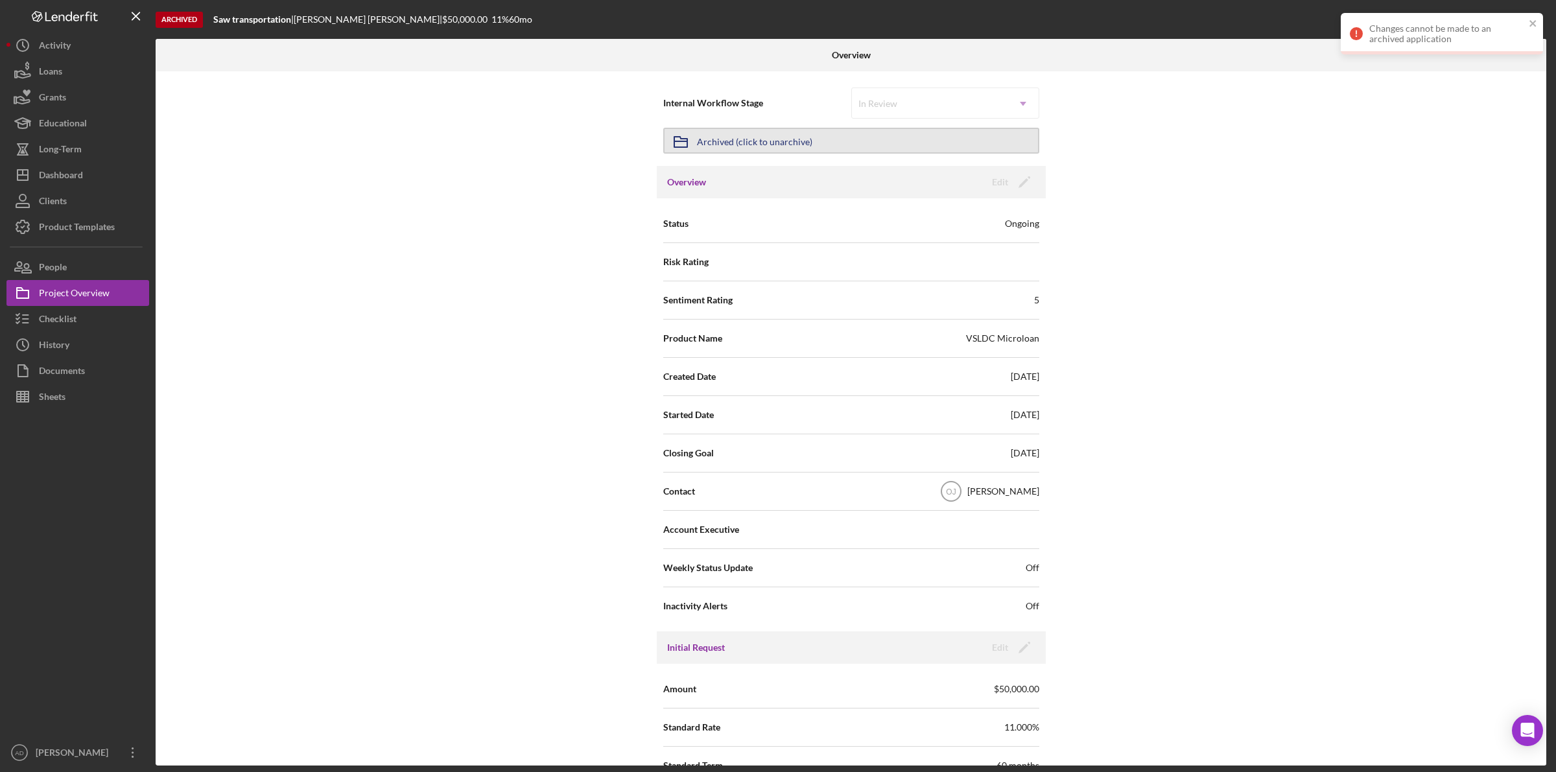
click at [932, 141] on button "Icon/Archived Archived (click to unarchive)" at bounding box center [851, 141] width 376 height 26
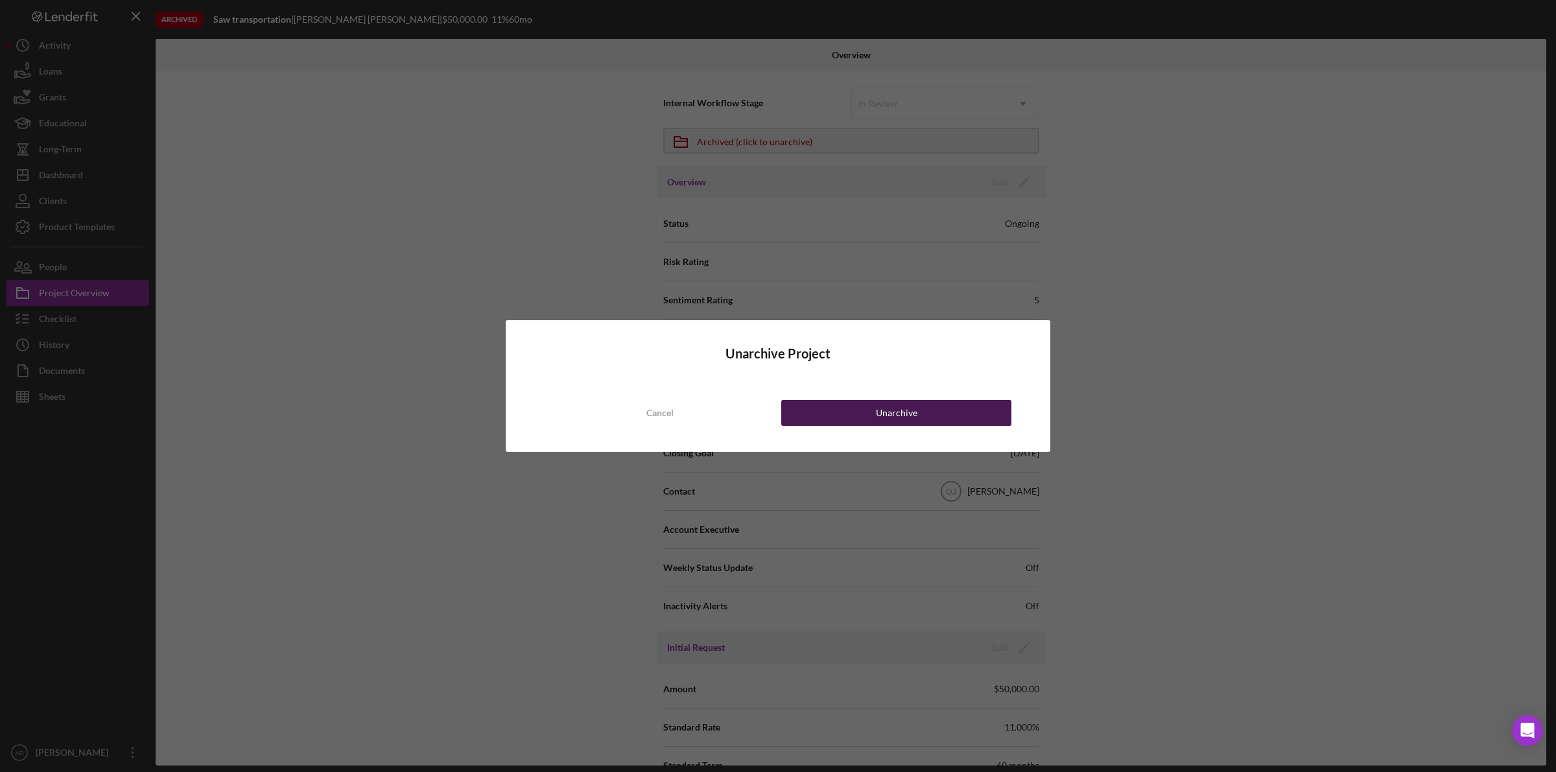
click at [851, 404] on button "Unarchive" at bounding box center [896, 413] width 230 height 26
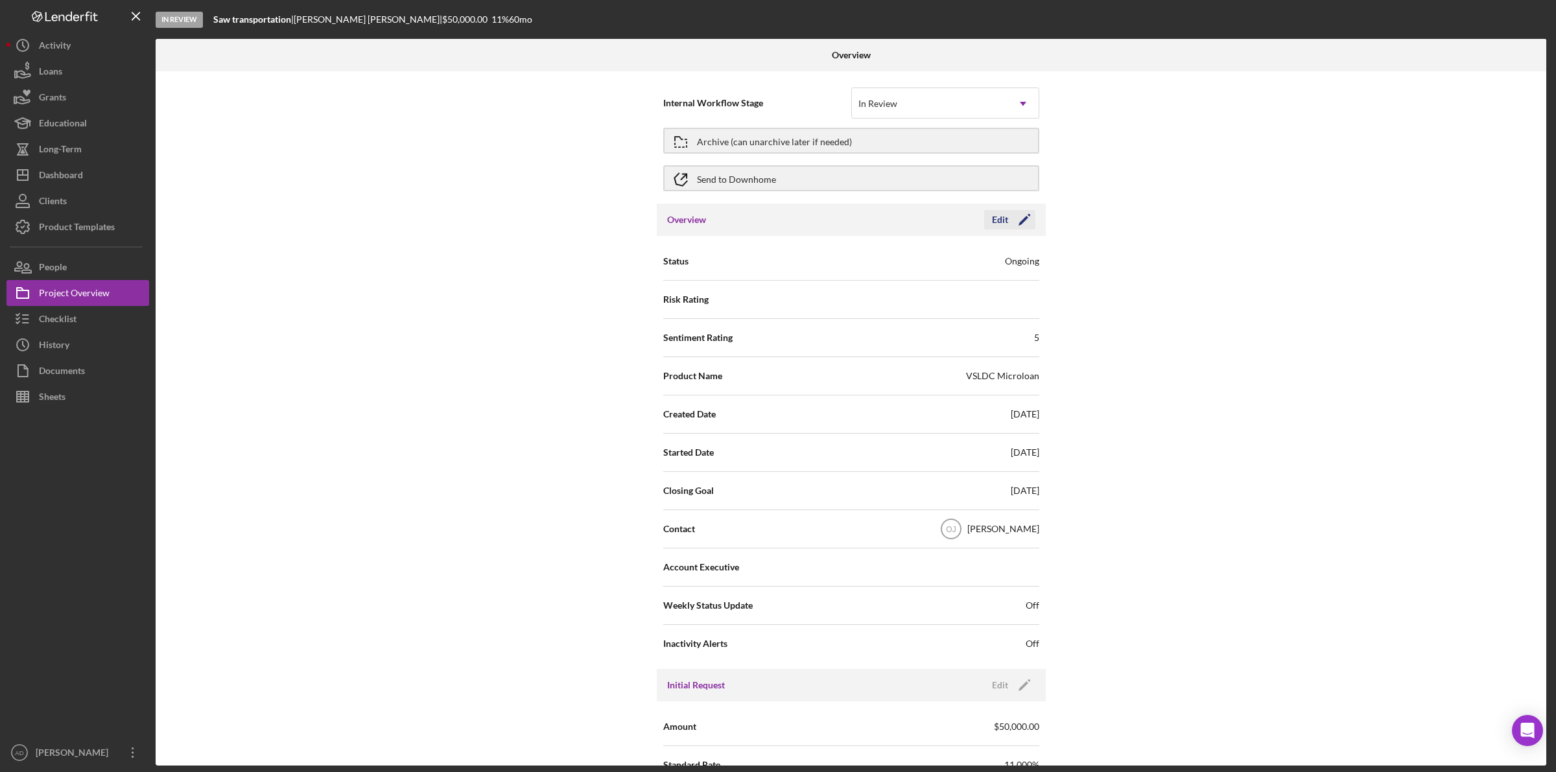
click at [1026, 217] on icon "Icon/Edit" at bounding box center [1024, 220] width 32 height 32
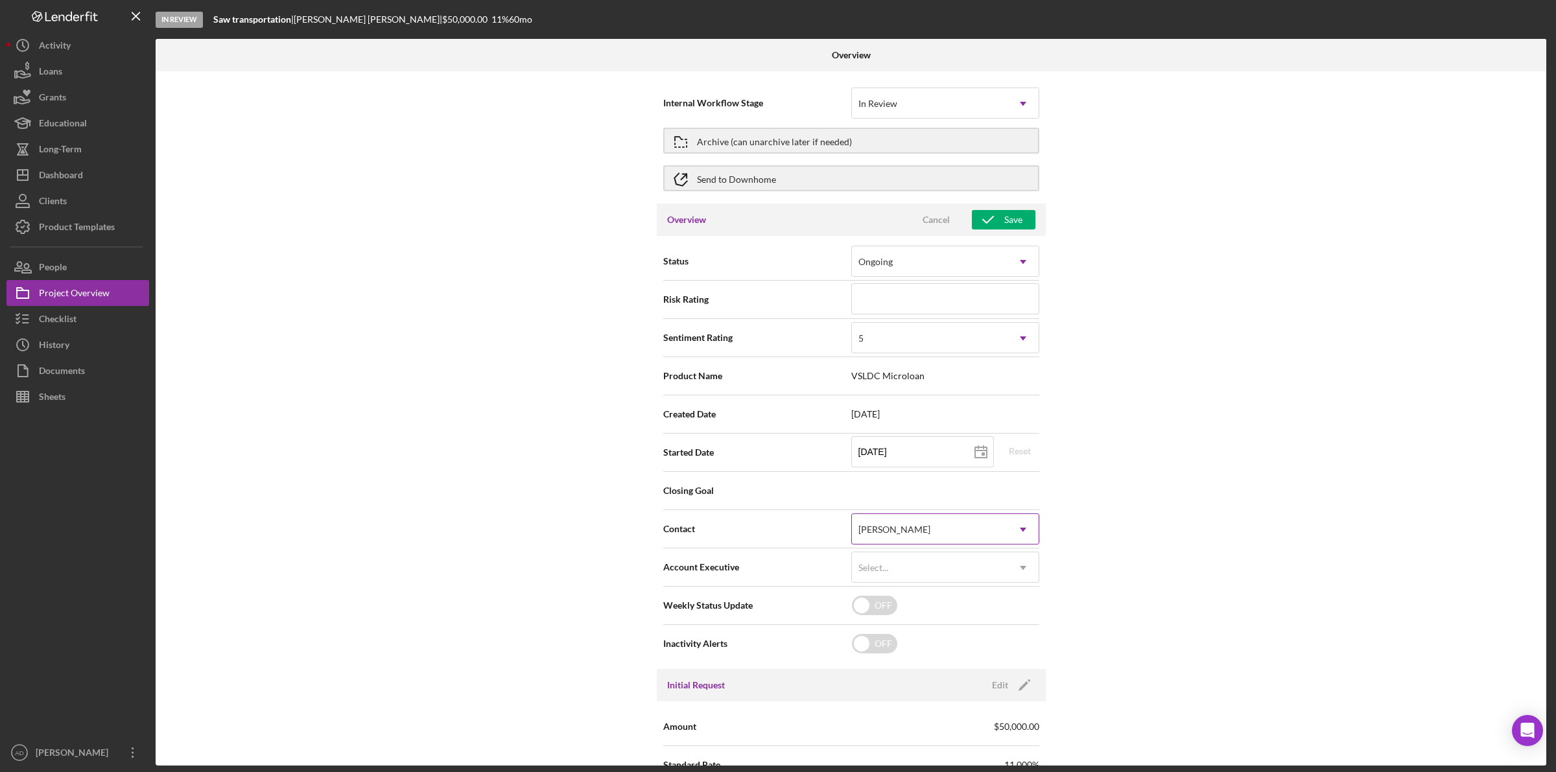
click at [984, 527] on div "[PERSON_NAME]" at bounding box center [930, 530] width 156 height 30
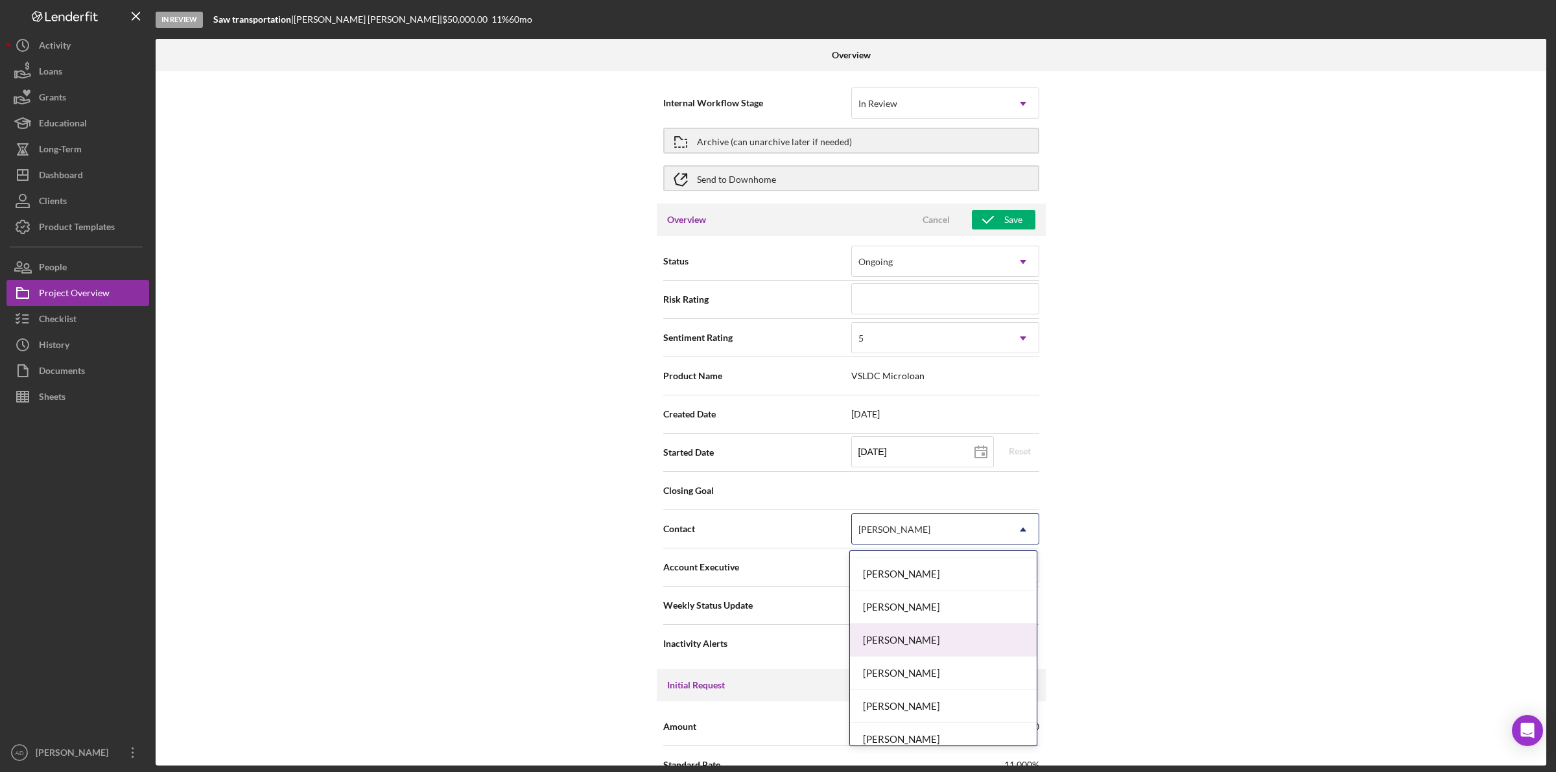
click at [932, 639] on div "[PERSON_NAME]" at bounding box center [943, 640] width 187 height 33
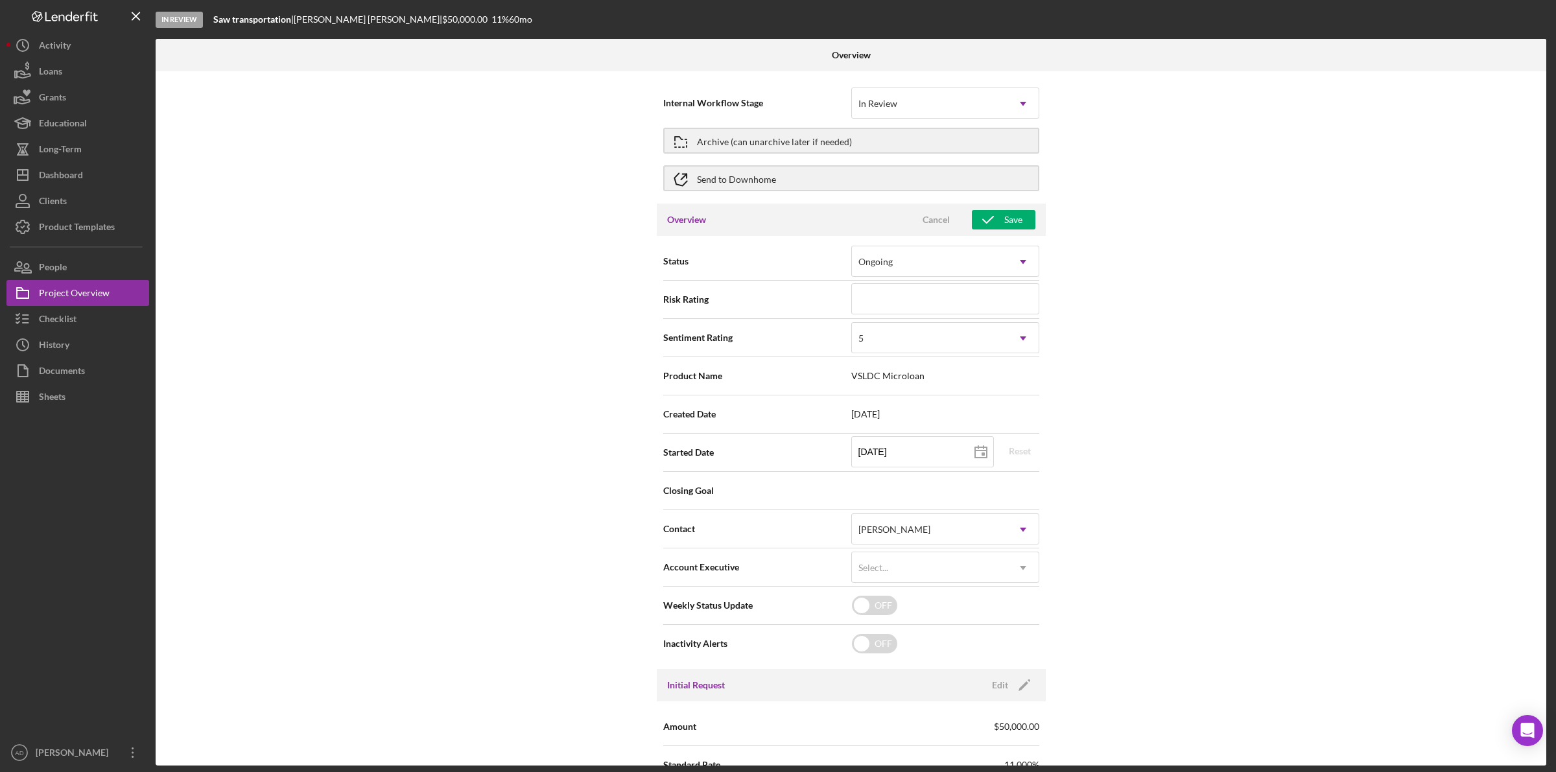
click at [1021, 204] on div "Overview Cancel Save" at bounding box center [851, 220] width 389 height 32
click at [1018, 215] on div "Save" at bounding box center [1013, 219] width 18 height 19
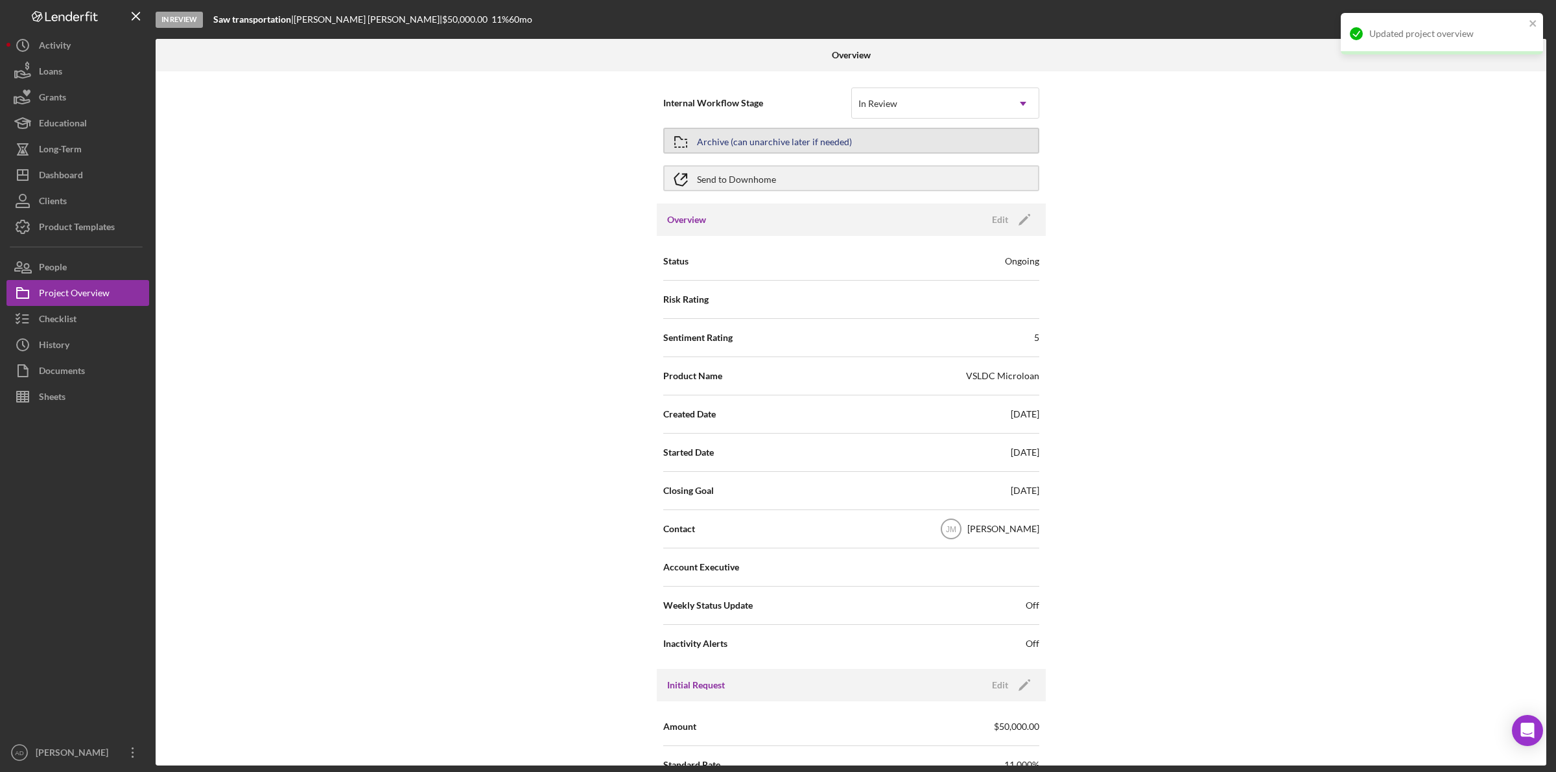
click at [757, 139] on div "Archive (can unarchive later if needed)" at bounding box center [774, 140] width 155 height 23
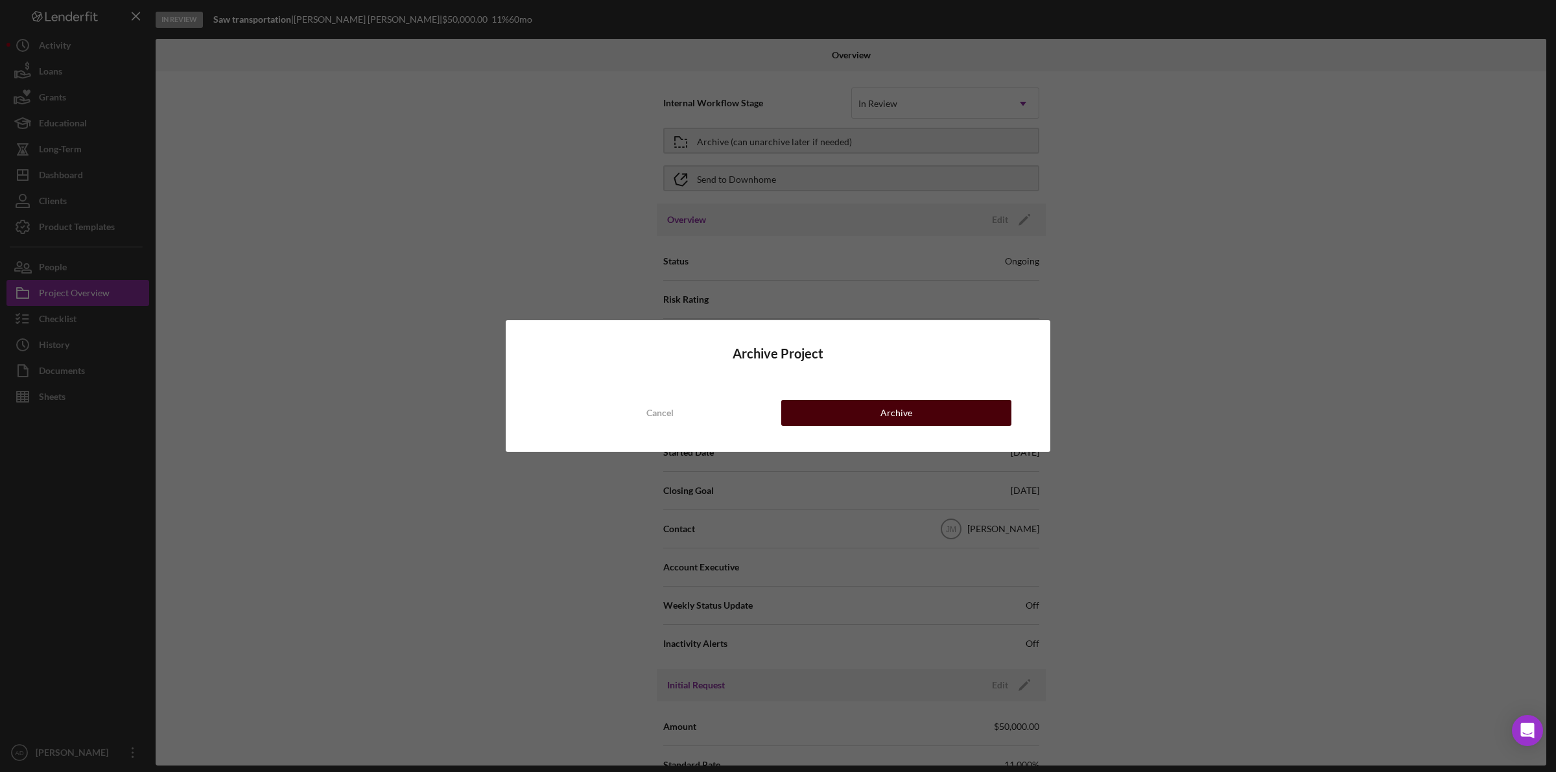
click at [833, 417] on button "Archive" at bounding box center [896, 413] width 230 height 26
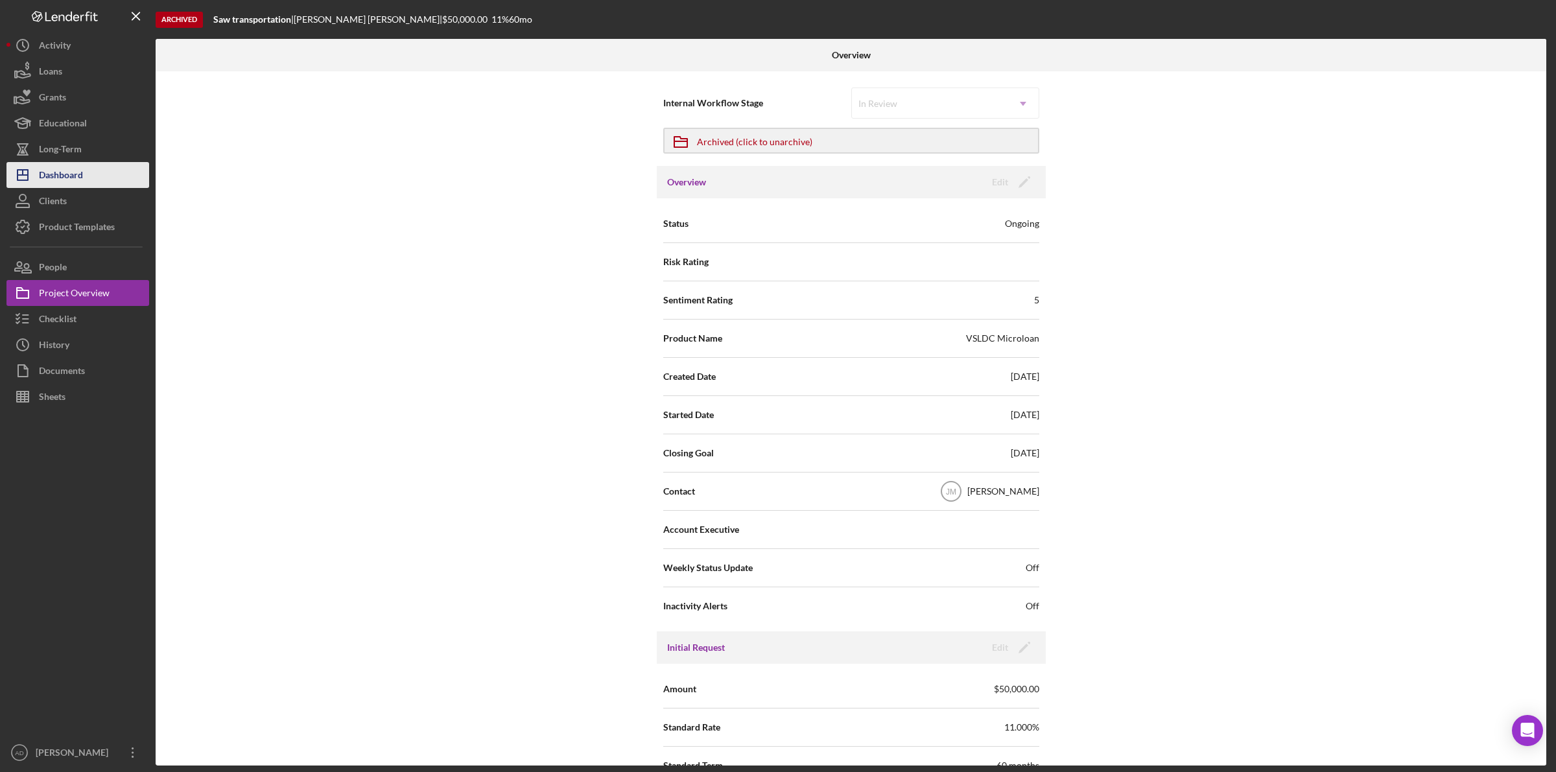
click at [66, 169] on div "Dashboard" at bounding box center [61, 176] width 44 height 29
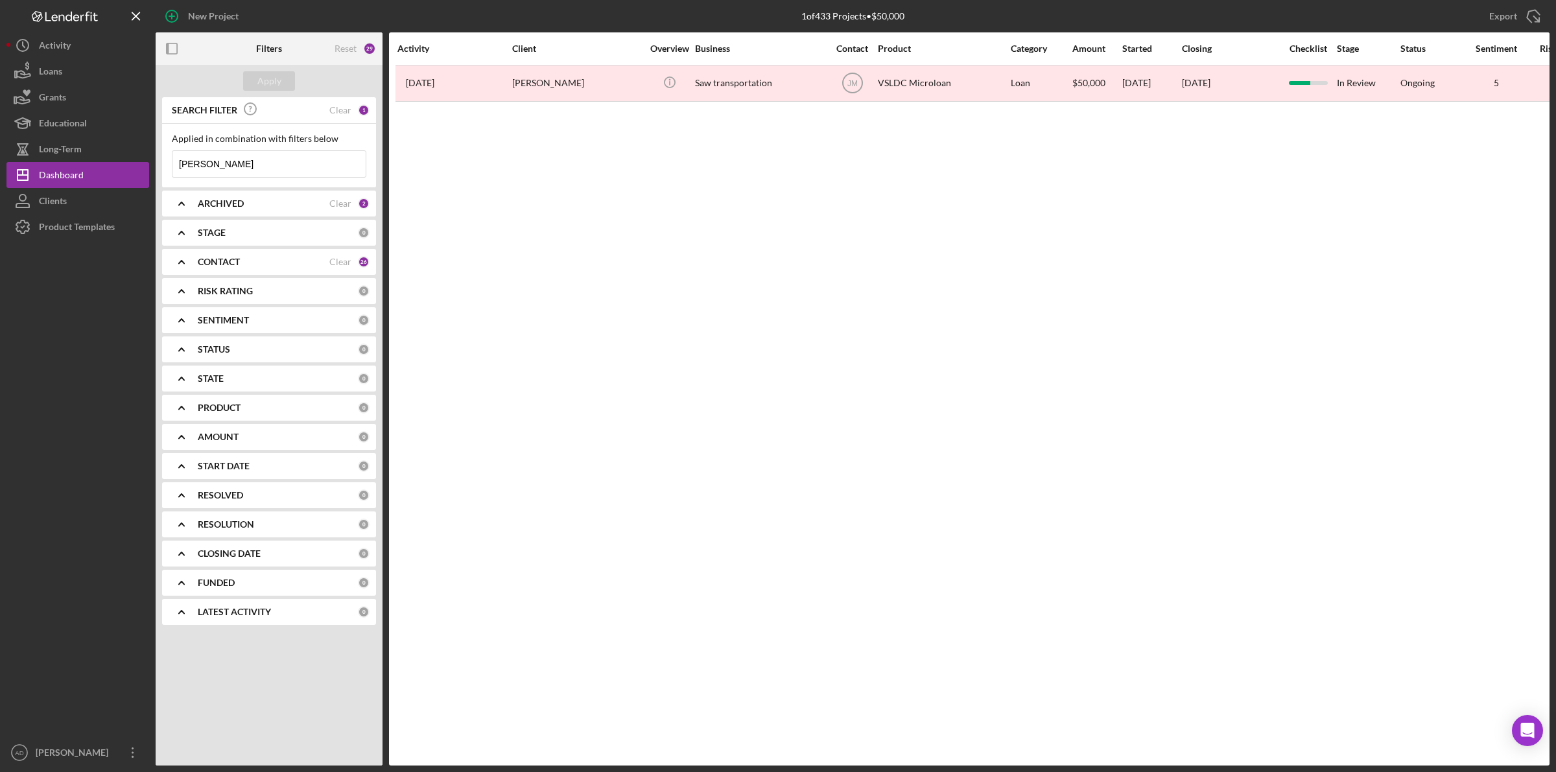
click at [178, 205] on icon "Icon/Expander" at bounding box center [181, 203] width 32 height 32
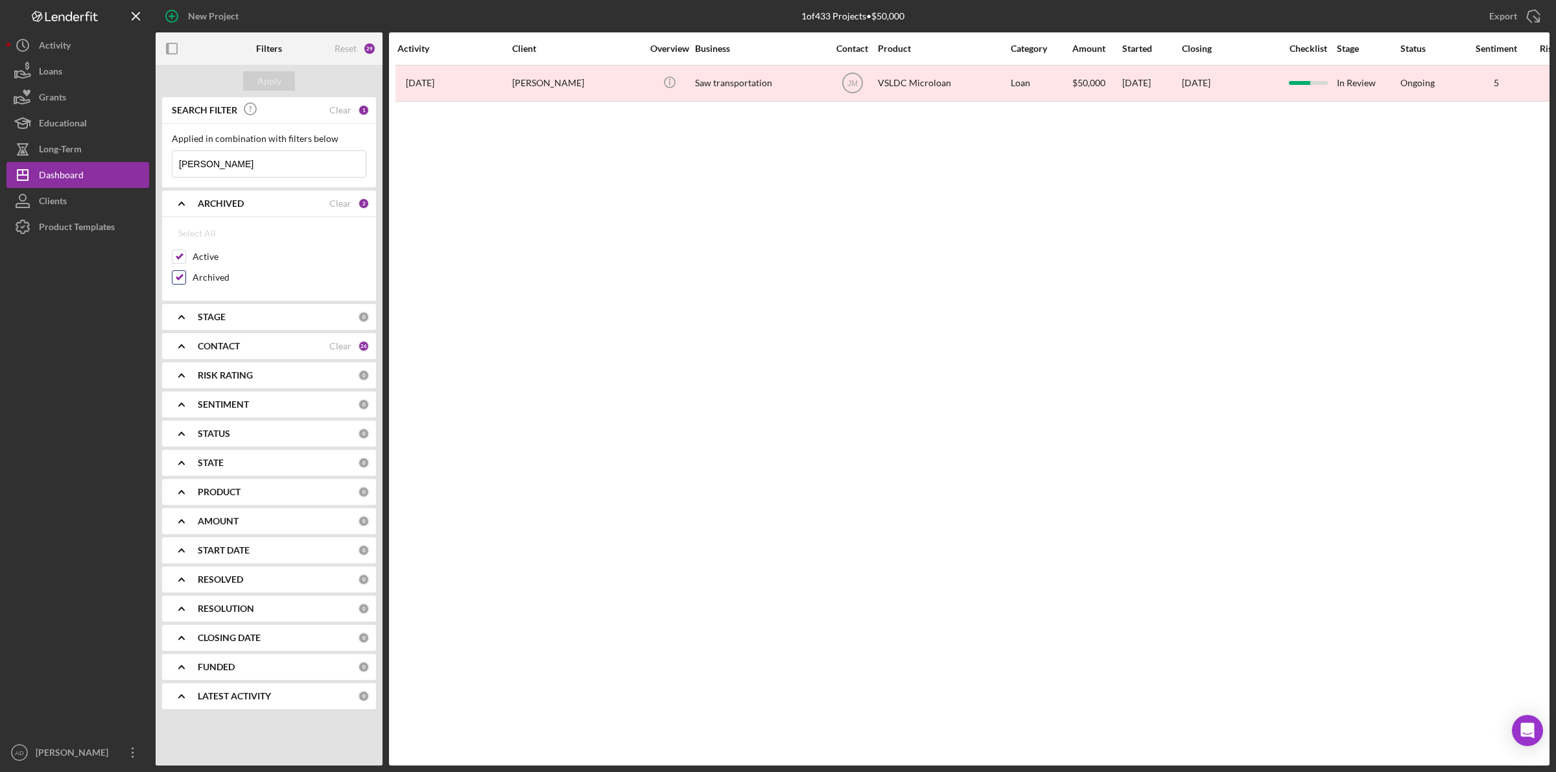
click at [182, 279] on input "Archived" at bounding box center [178, 277] width 13 height 13
checkbox input "false"
click at [266, 73] on div "Apply" at bounding box center [269, 80] width 24 height 19
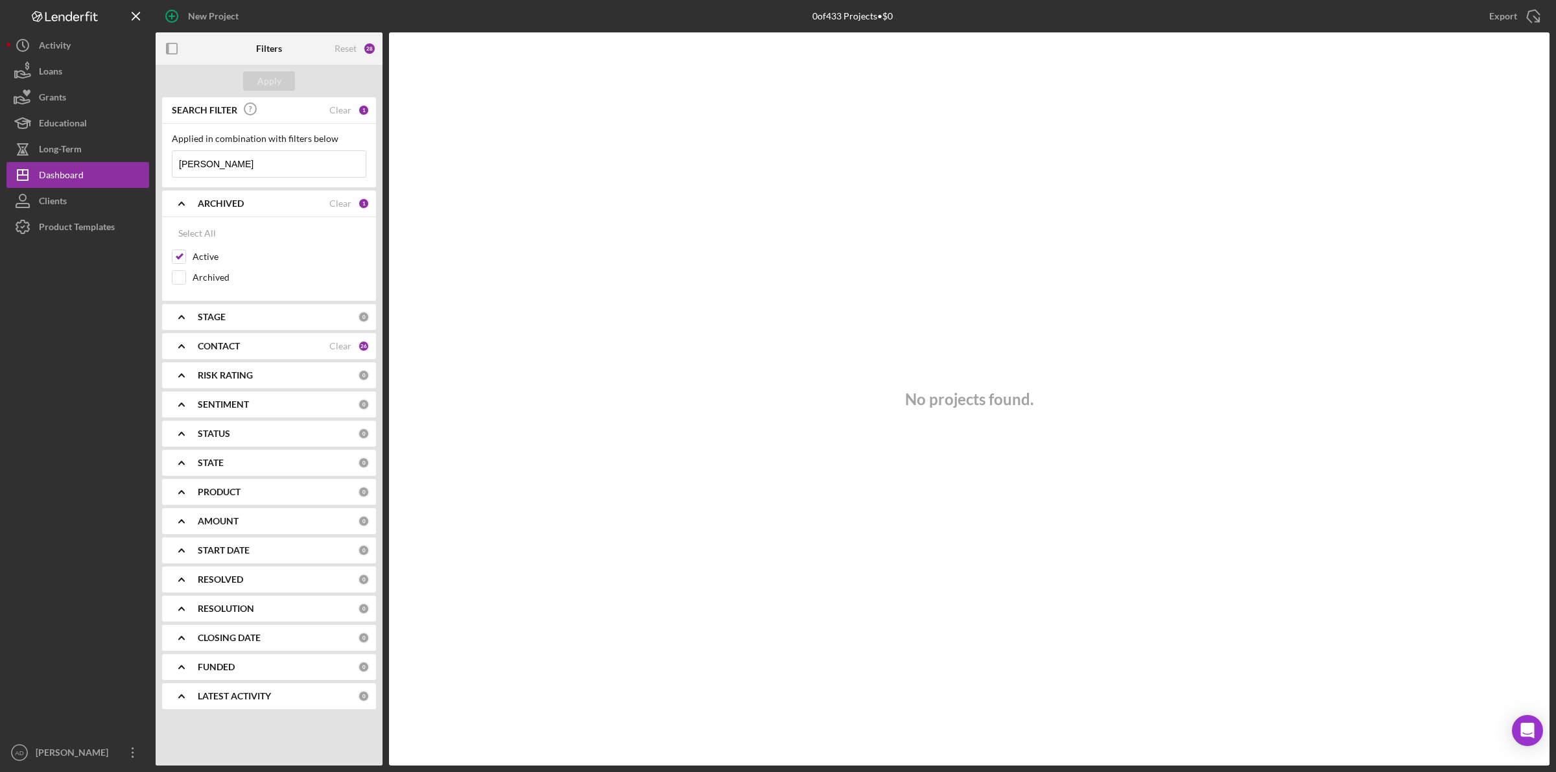
drag, startPoint x: 235, startPoint y: 160, endPoint x: 172, endPoint y: 160, distance: 63.5
click at [172, 160] on div "[PERSON_NAME]/Menu Close" at bounding box center [269, 163] width 194 height 27
type input "[PERSON_NAME]"
click at [182, 277] on input "Archived" at bounding box center [178, 277] width 13 height 13
checkbox input "true"
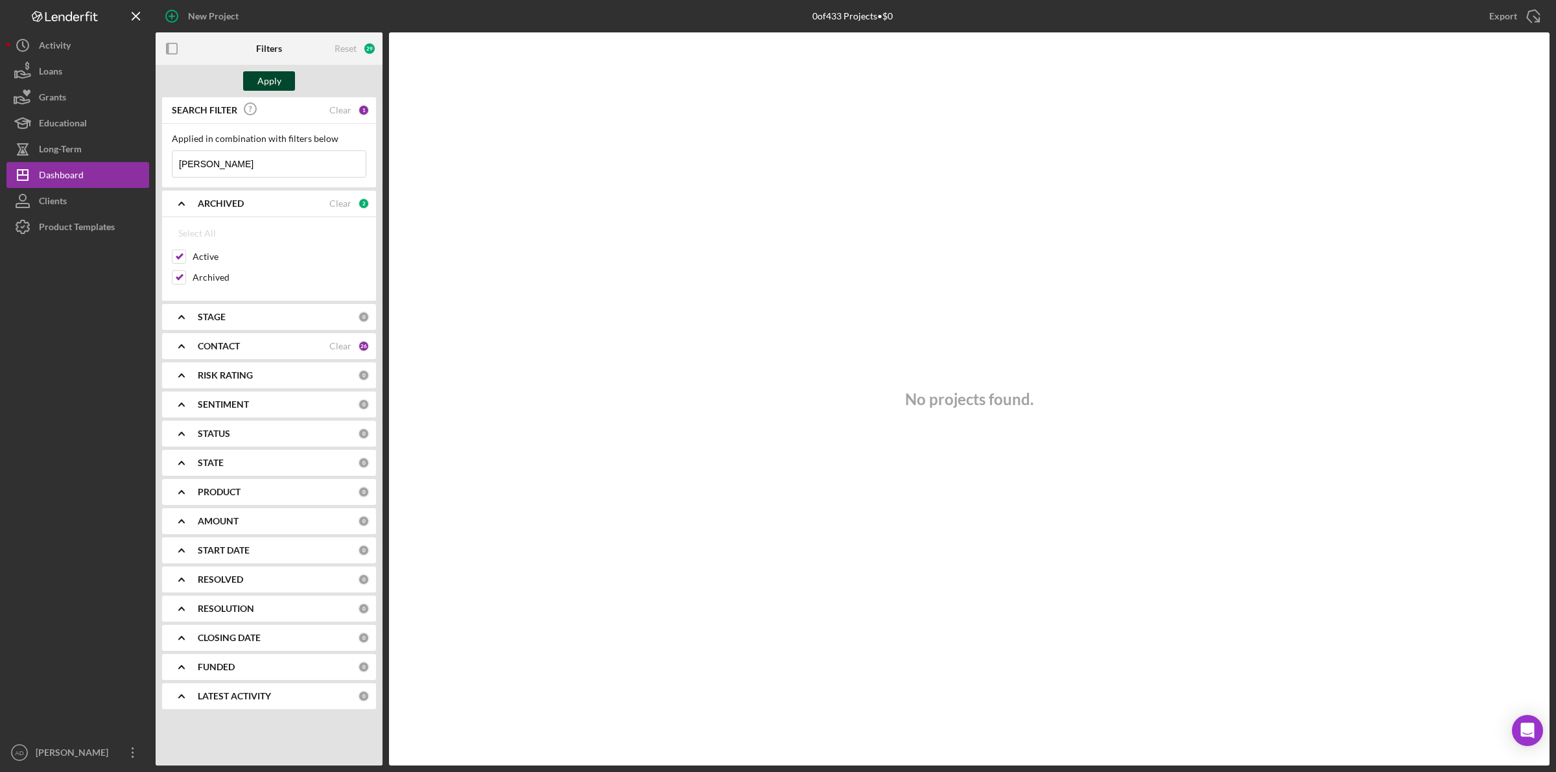
click at [255, 80] on button "Apply" at bounding box center [269, 80] width 52 height 19
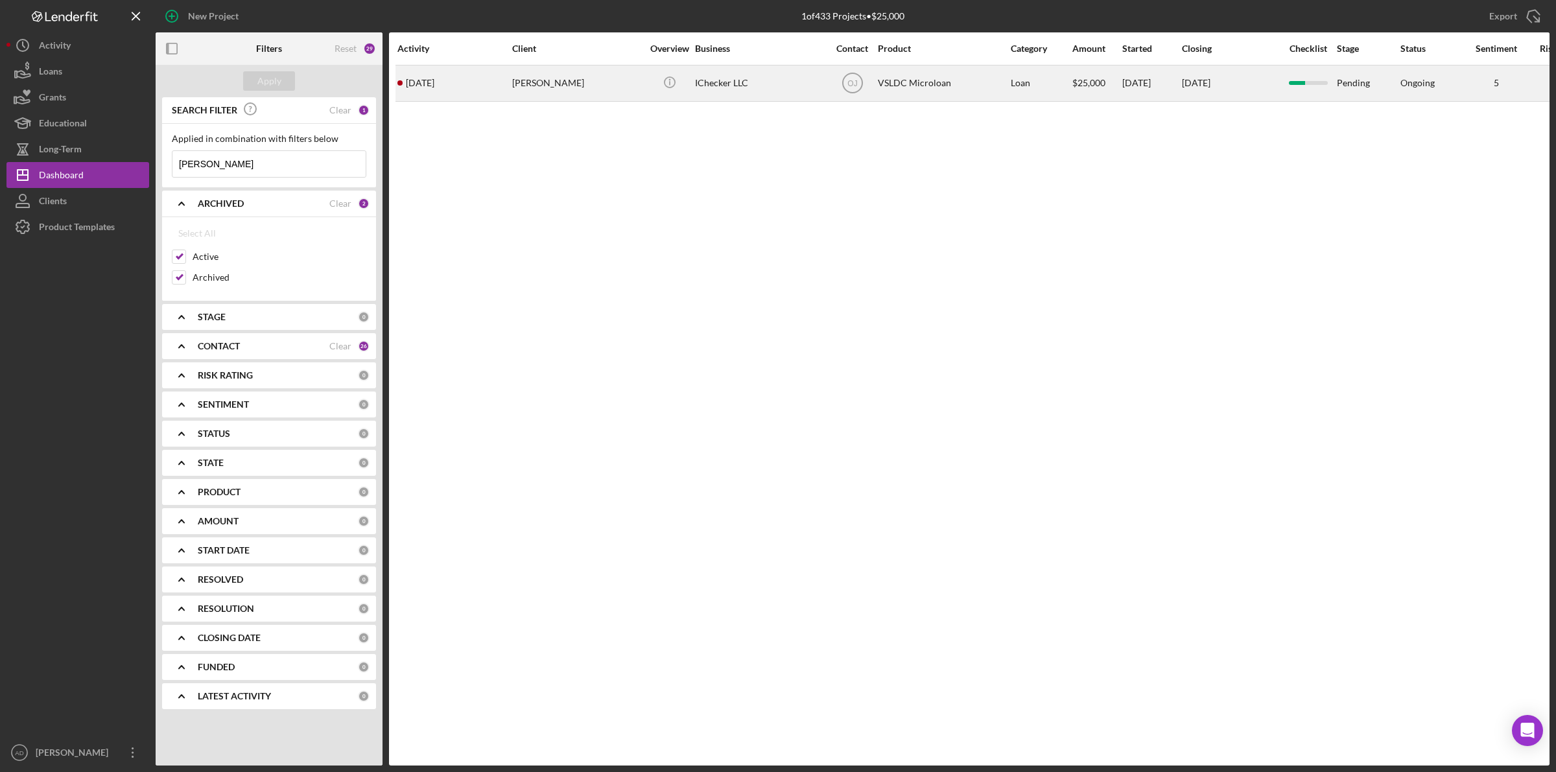
click at [637, 76] on div "[PERSON_NAME]" at bounding box center [577, 83] width 130 height 34
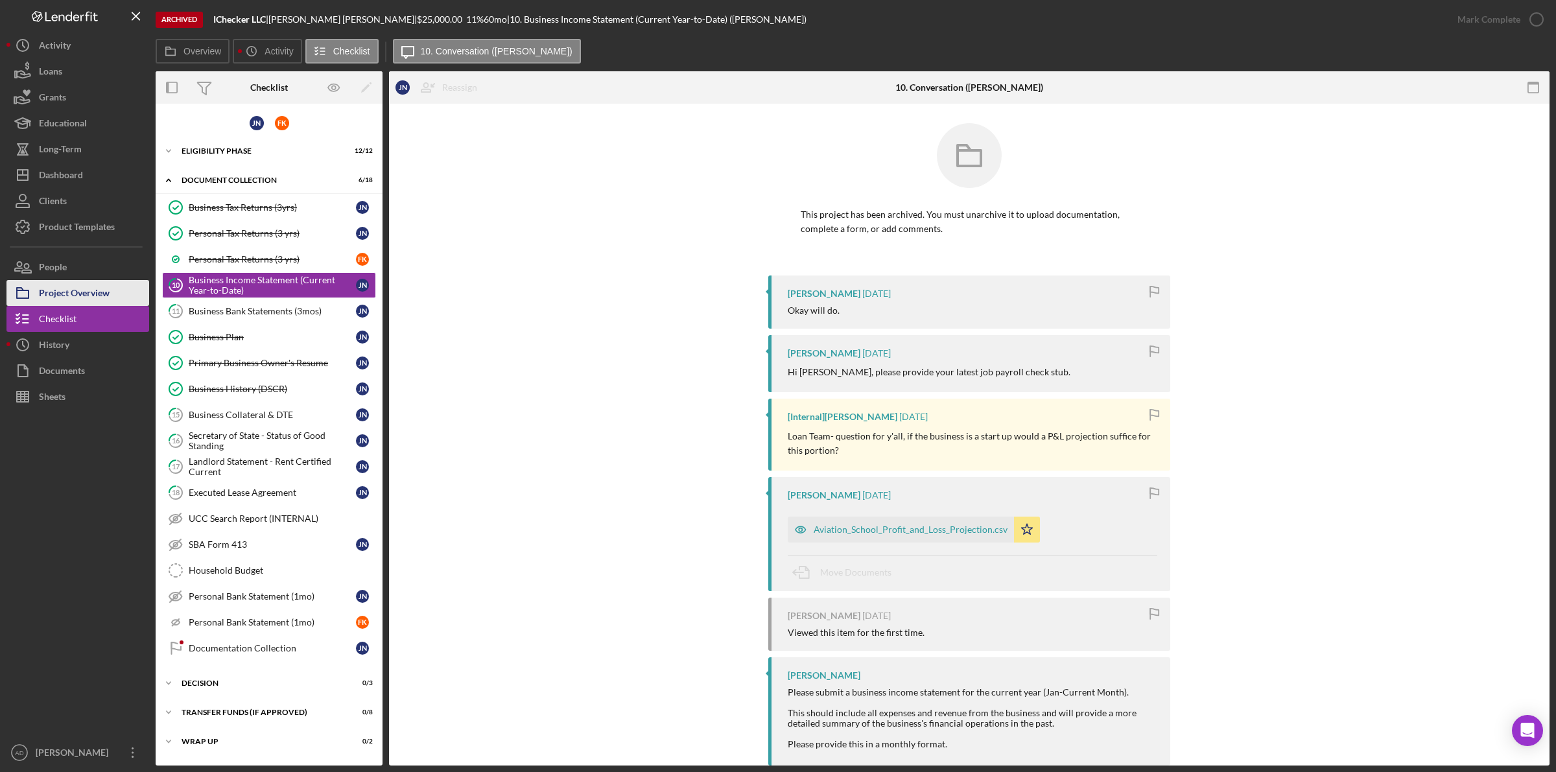
click at [68, 293] on div "Project Overview" at bounding box center [74, 294] width 71 height 29
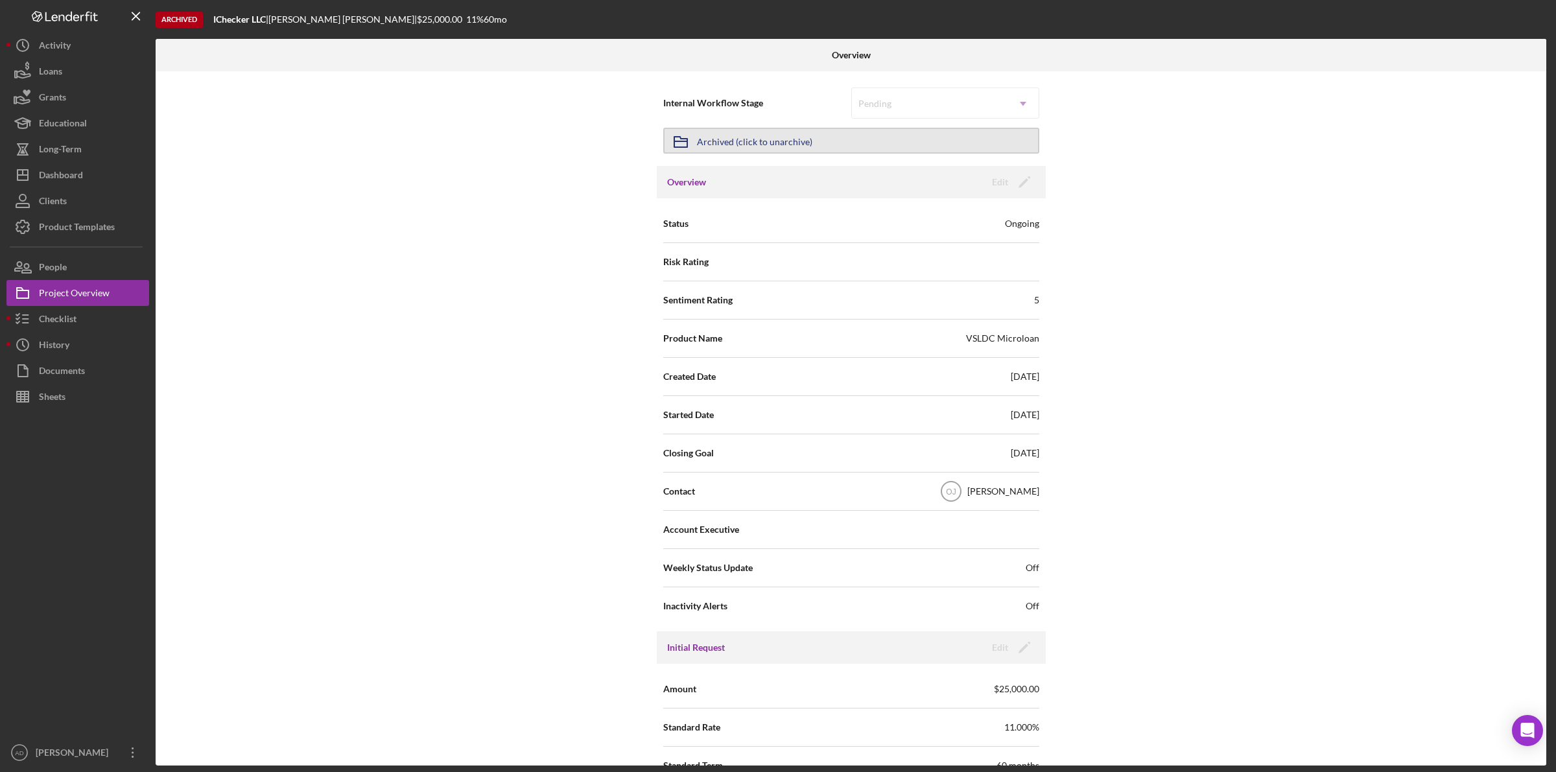
click at [888, 134] on button "Icon/Archived Archived (click to unarchive)" at bounding box center [851, 141] width 376 height 26
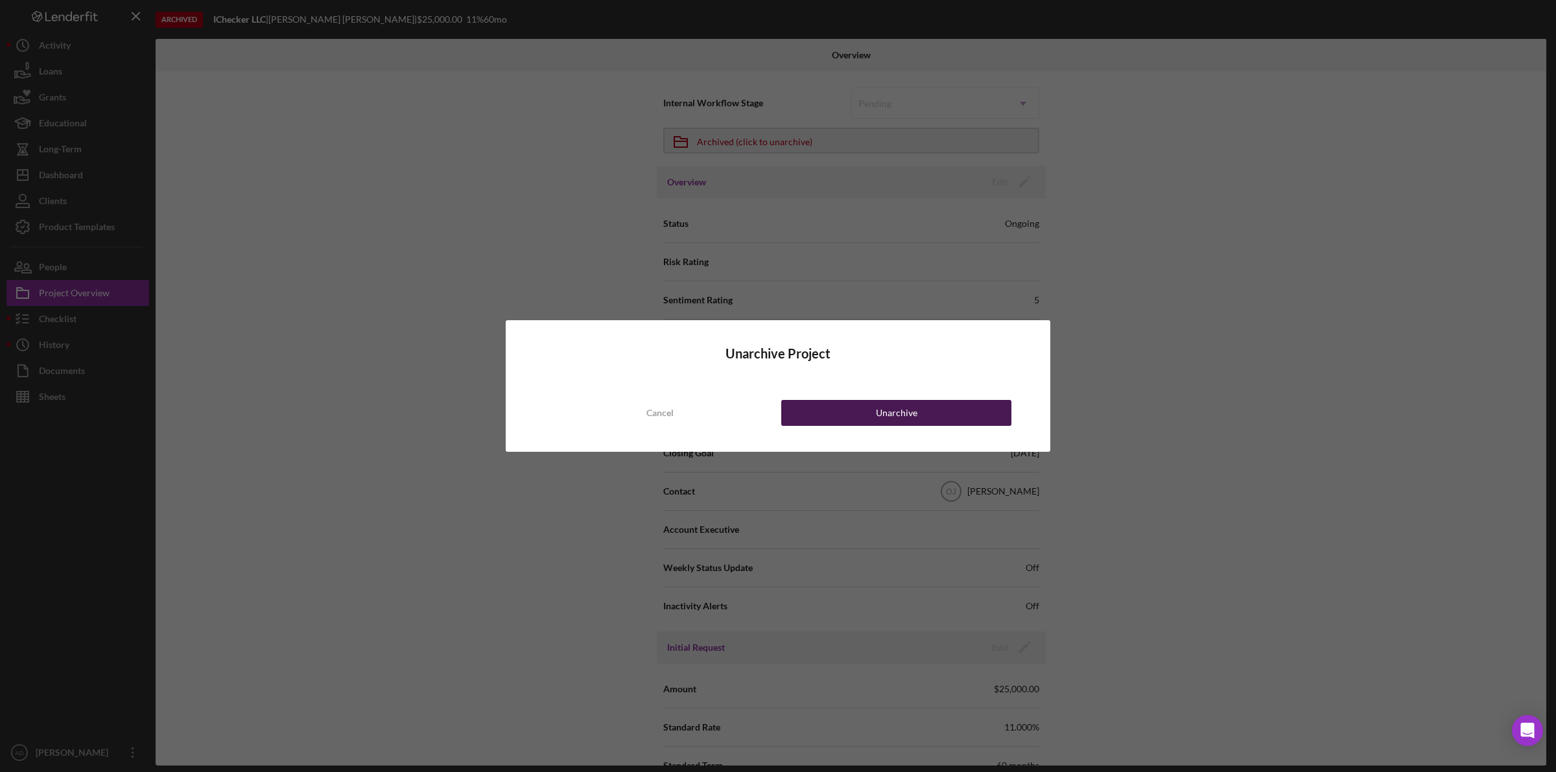
click at [866, 404] on button "Unarchive" at bounding box center [896, 413] width 230 height 26
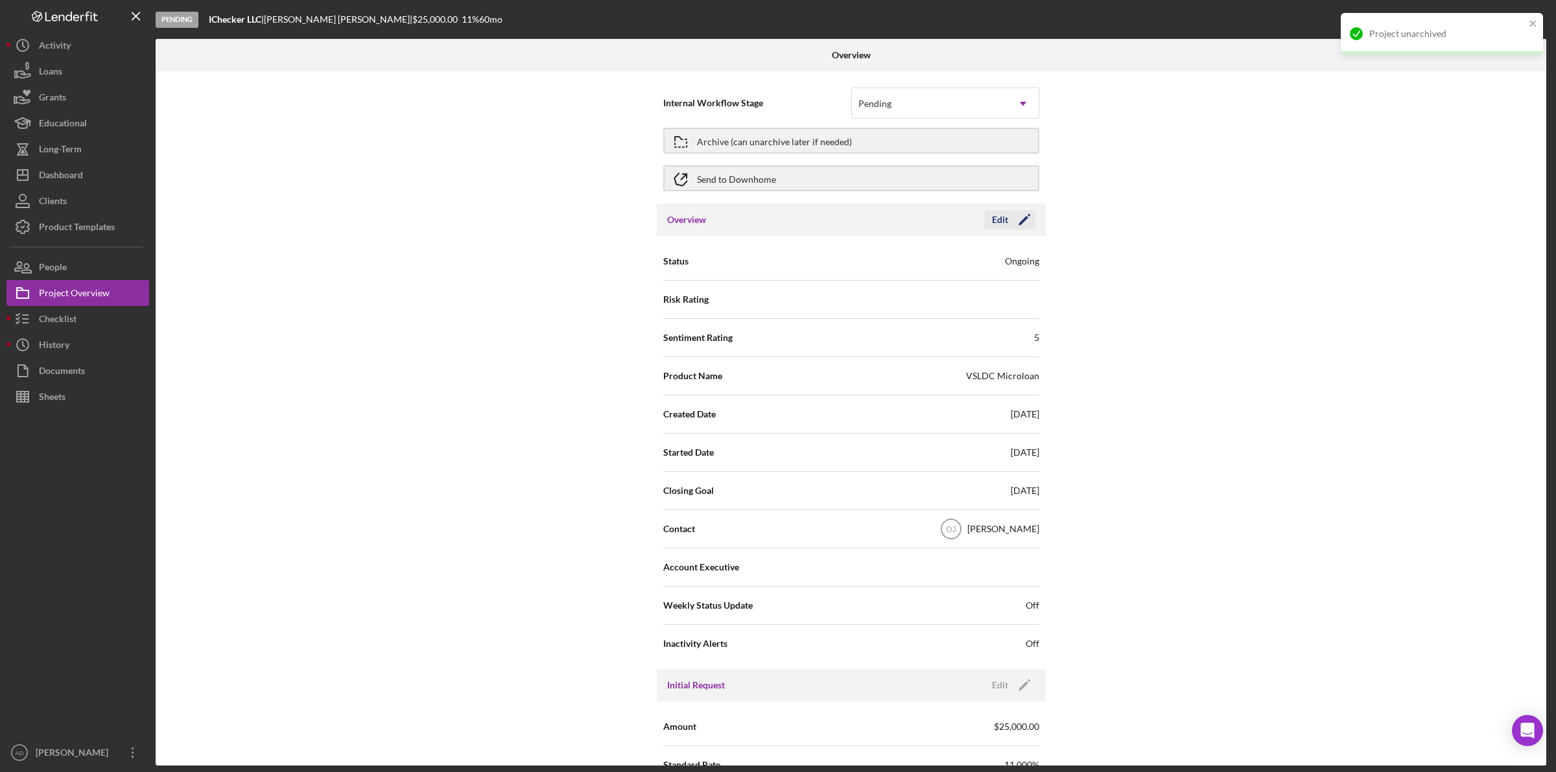
click at [1018, 214] on icon "Icon/Edit" at bounding box center [1024, 220] width 32 height 32
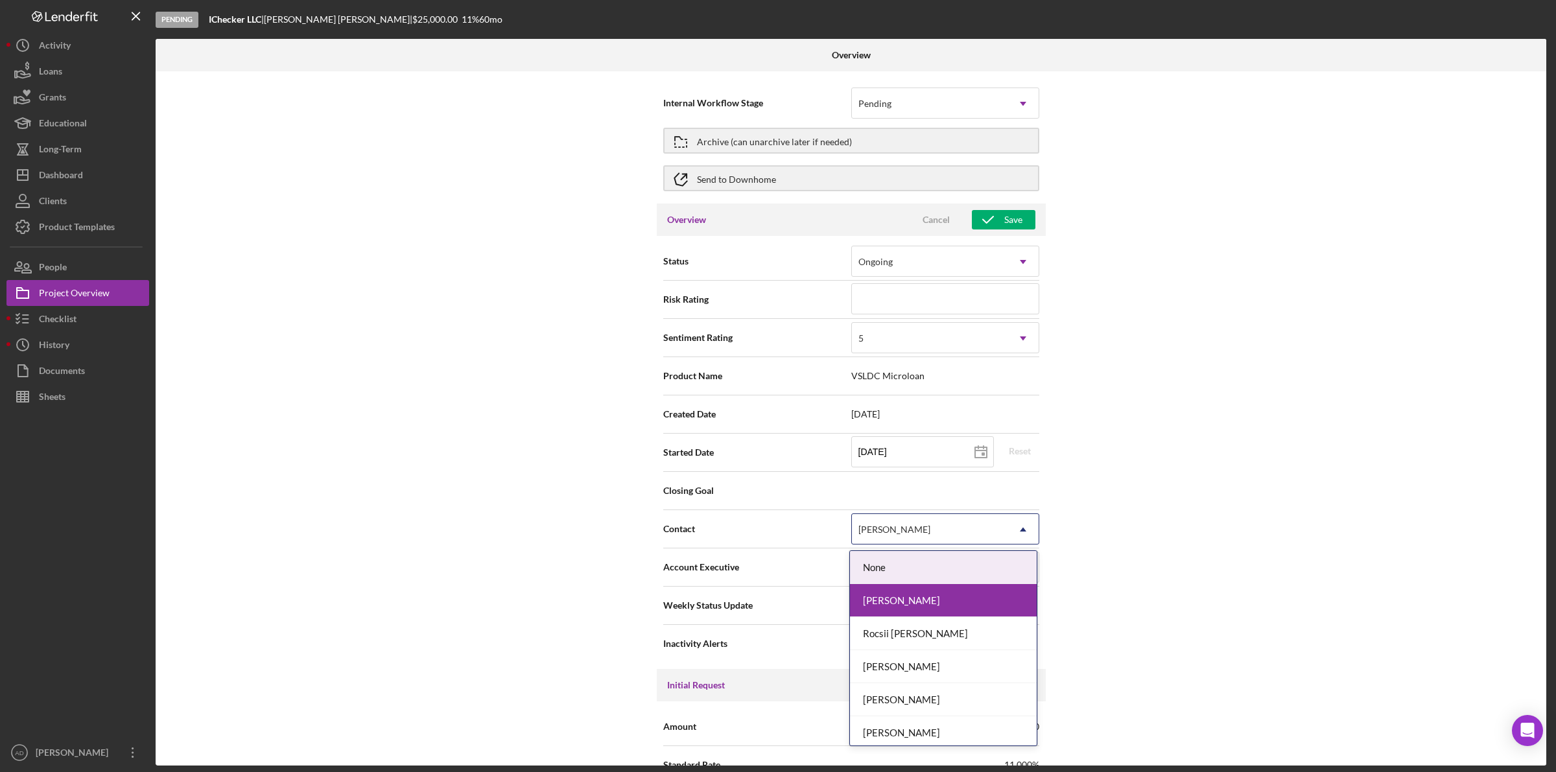
click at [987, 533] on div "[PERSON_NAME]" at bounding box center [930, 530] width 156 height 30
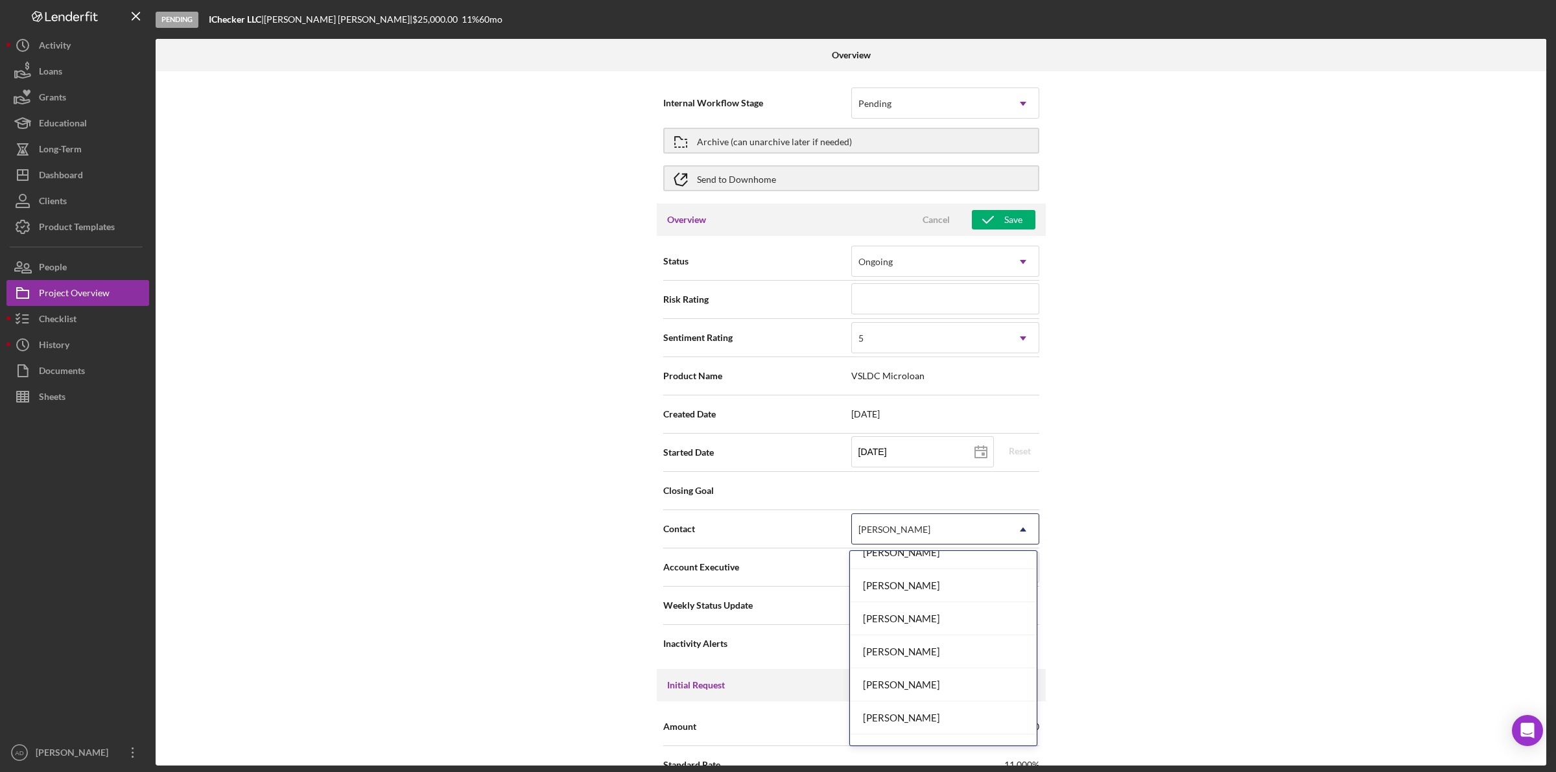
scroll to position [324, 0]
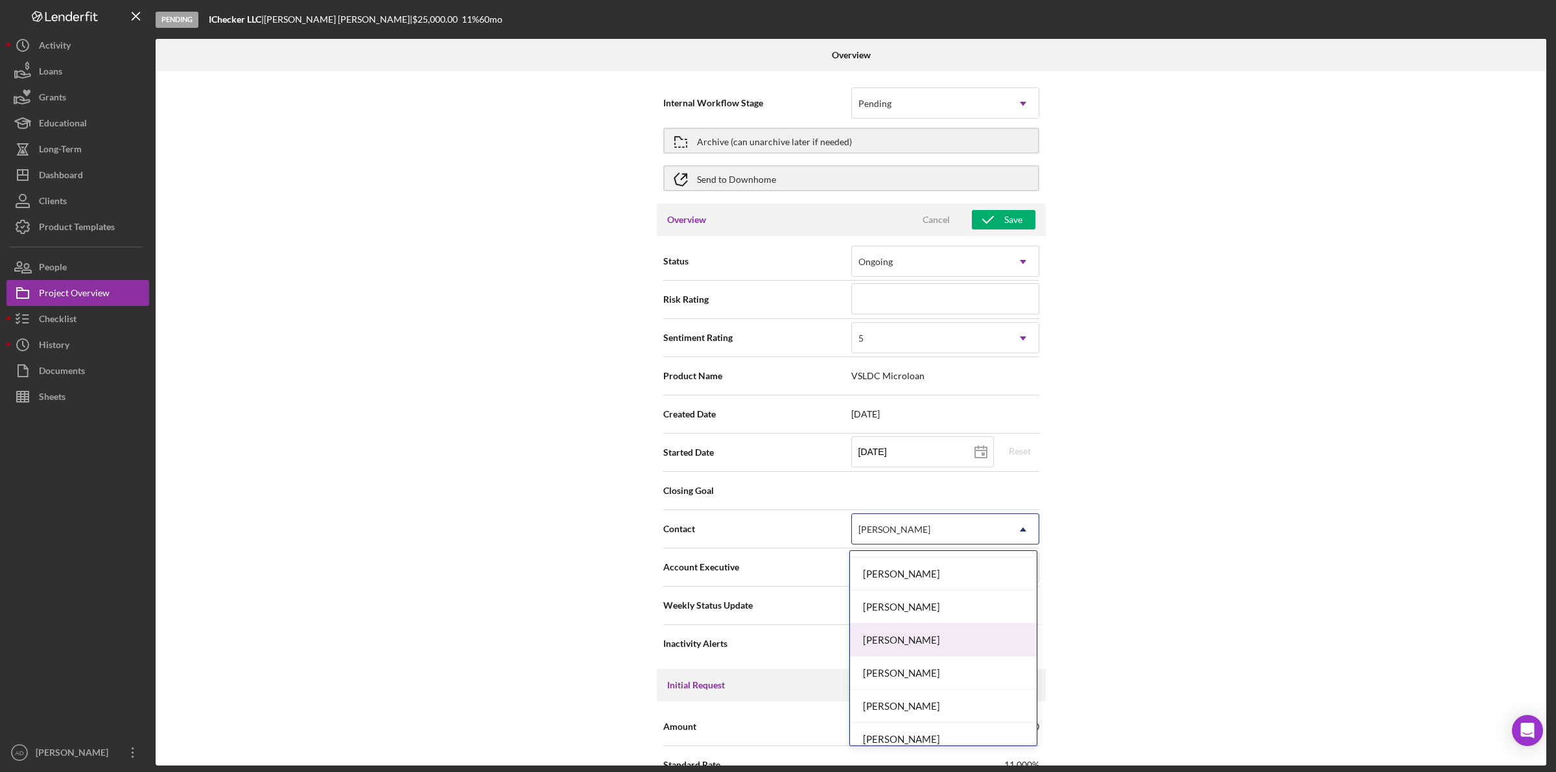
click at [928, 639] on div "[PERSON_NAME]" at bounding box center [943, 640] width 187 height 33
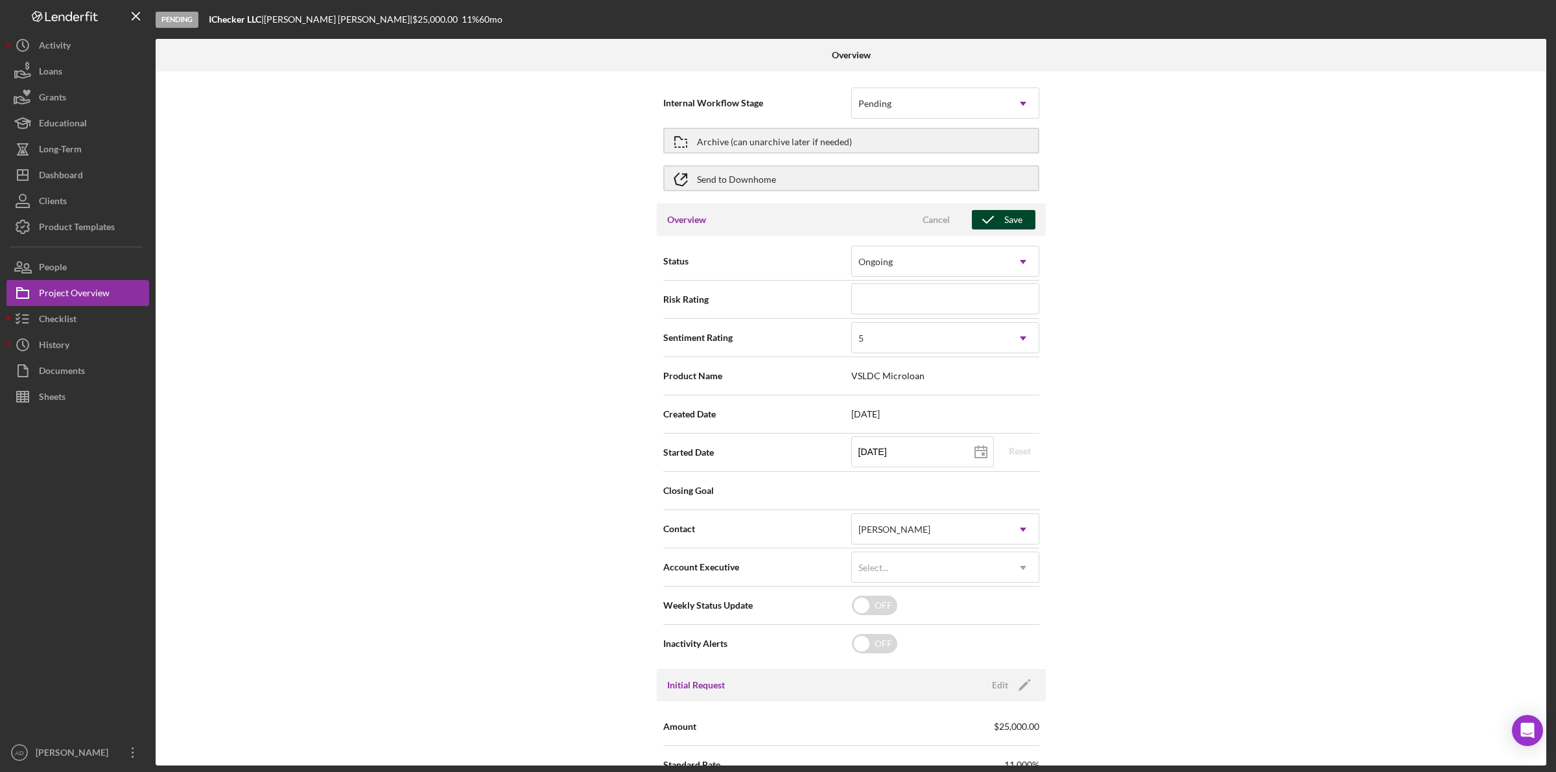
click at [1012, 216] on div "Save" at bounding box center [1013, 219] width 18 height 19
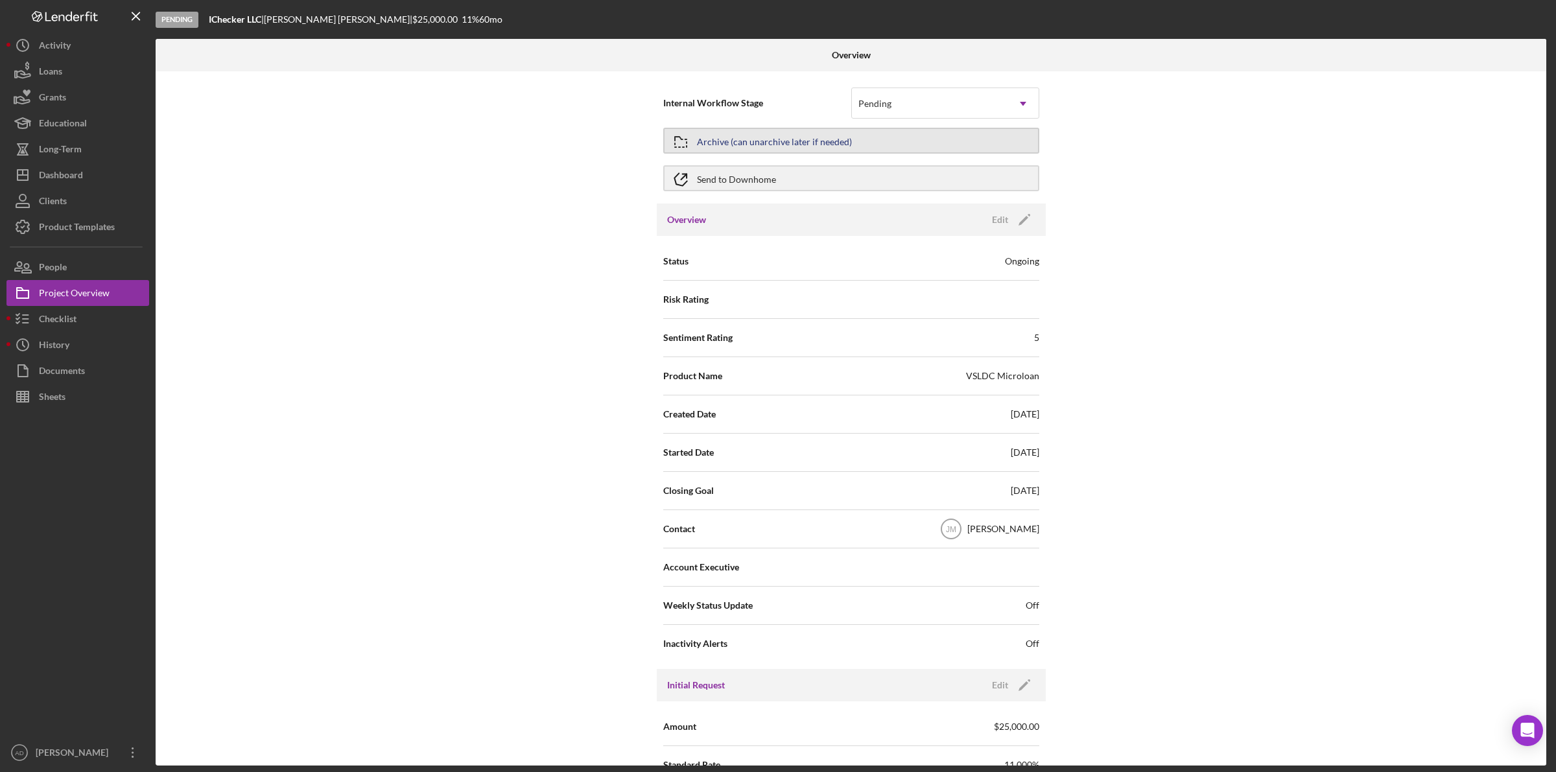
click at [886, 133] on button "Archive (can unarchive later if needed)" at bounding box center [851, 141] width 376 height 26
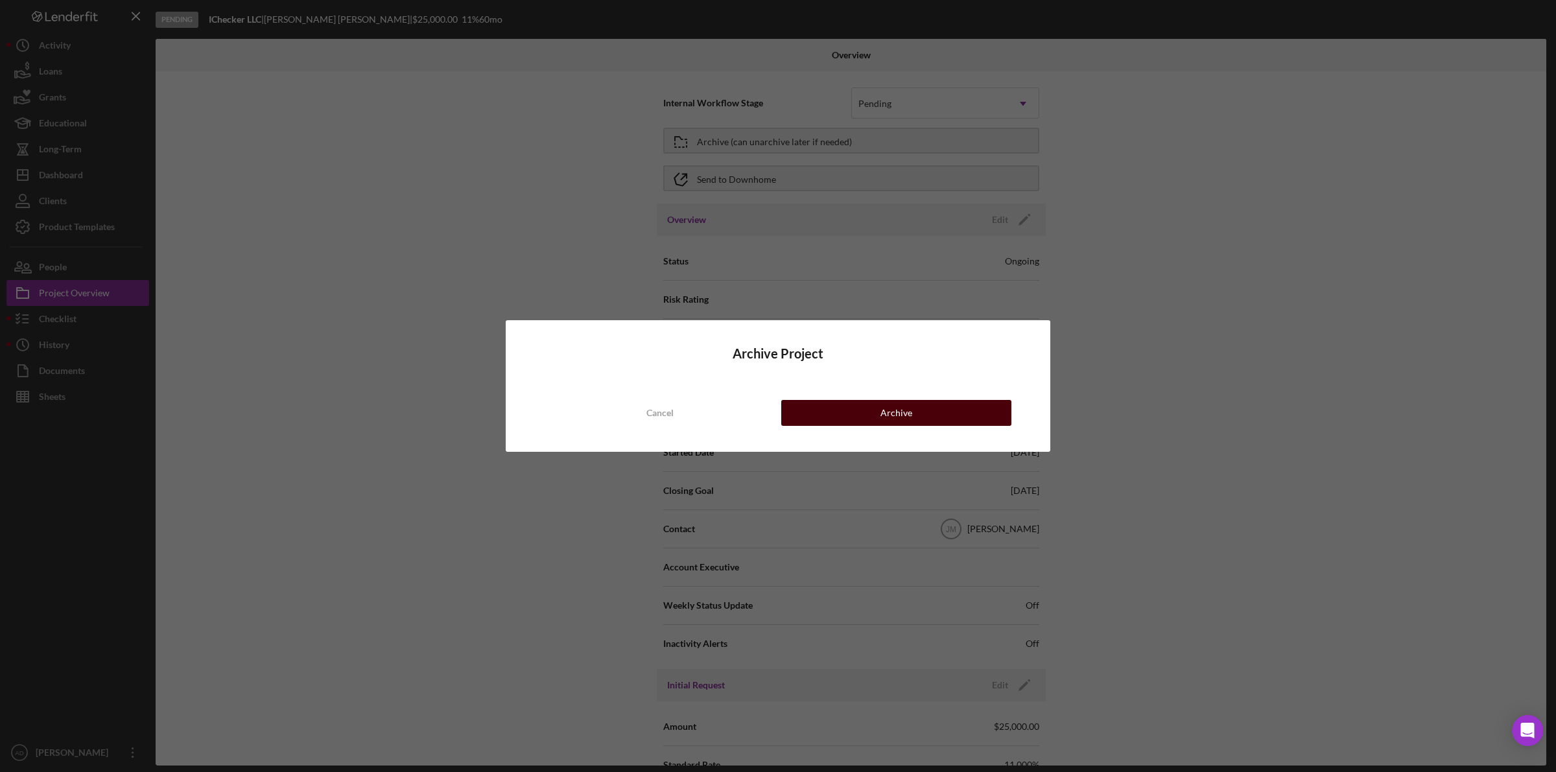
click at [902, 414] on div "Archive" at bounding box center [896, 413] width 32 height 26
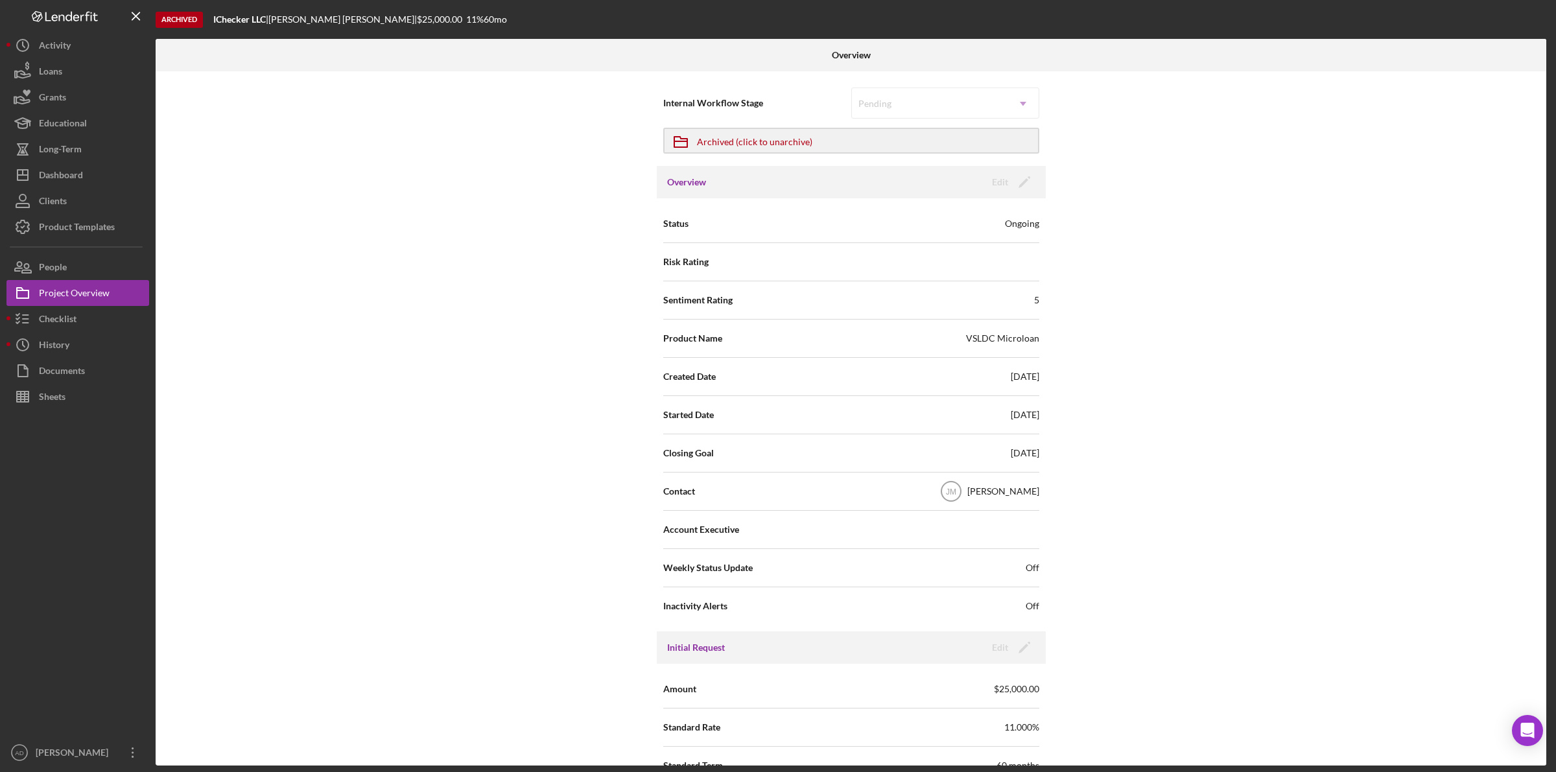
click at [348, 318] on div "Internal Workflow Stage Pending Icon/Dropdown Arrow Icon/Archived Archived (cli…" at bounding box center [851, 418] width 1391 height 694
click at [76, 172] on div "Dashboard" at bounding box center [61, 176] width 44 height 29
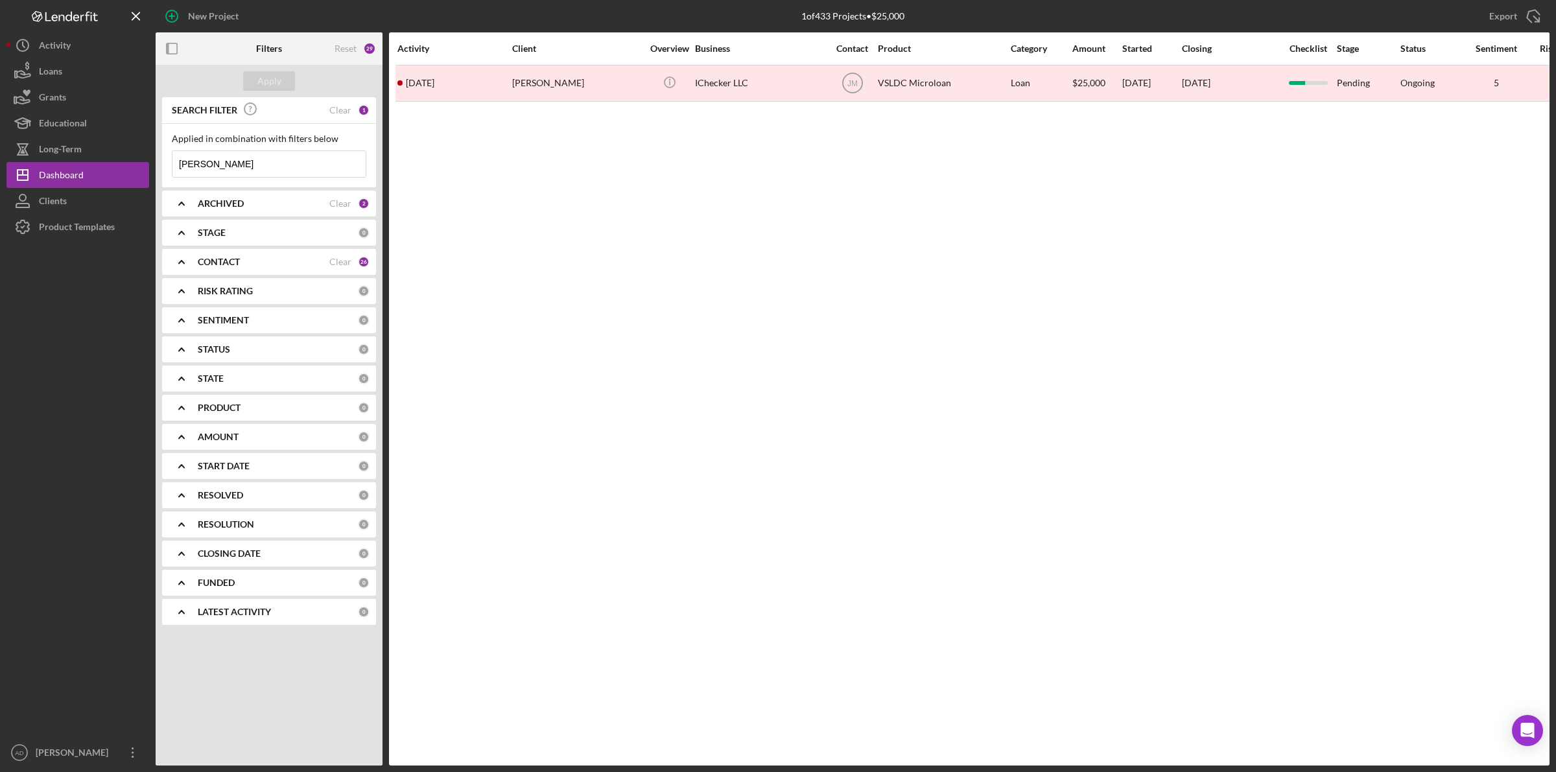
click at [188, 207] on icon "Icon/Expander" at bounding box center [181, 203] width 32 height 32
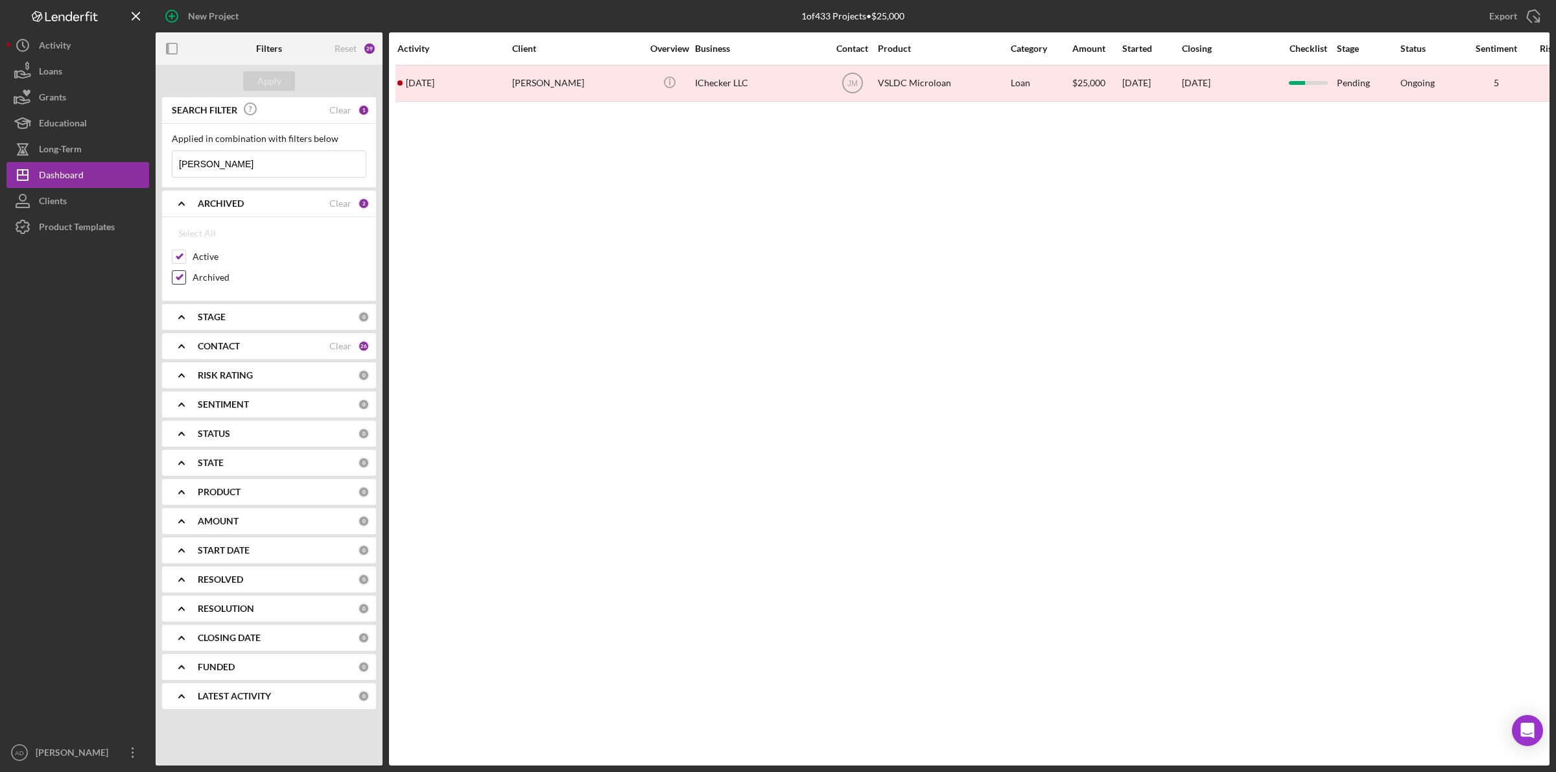
click at [176, 276] on input "Archived" at bounding box center [178, 277] width 13 height 13
checkbox input "false"
drag, startPoint x: 219, startPoint y: 166, endPoint x: 163, endPoint y: 165, distance: 56.4
click at [163, 165] on div "Applied in combination with filters below [PERSON_NAME] Icon/Menu Close" at bounding box center [269, 156] width 214 height 64
click at [279, 78] on div "Apply" at bounding box center [269, 80] width 24 height 19
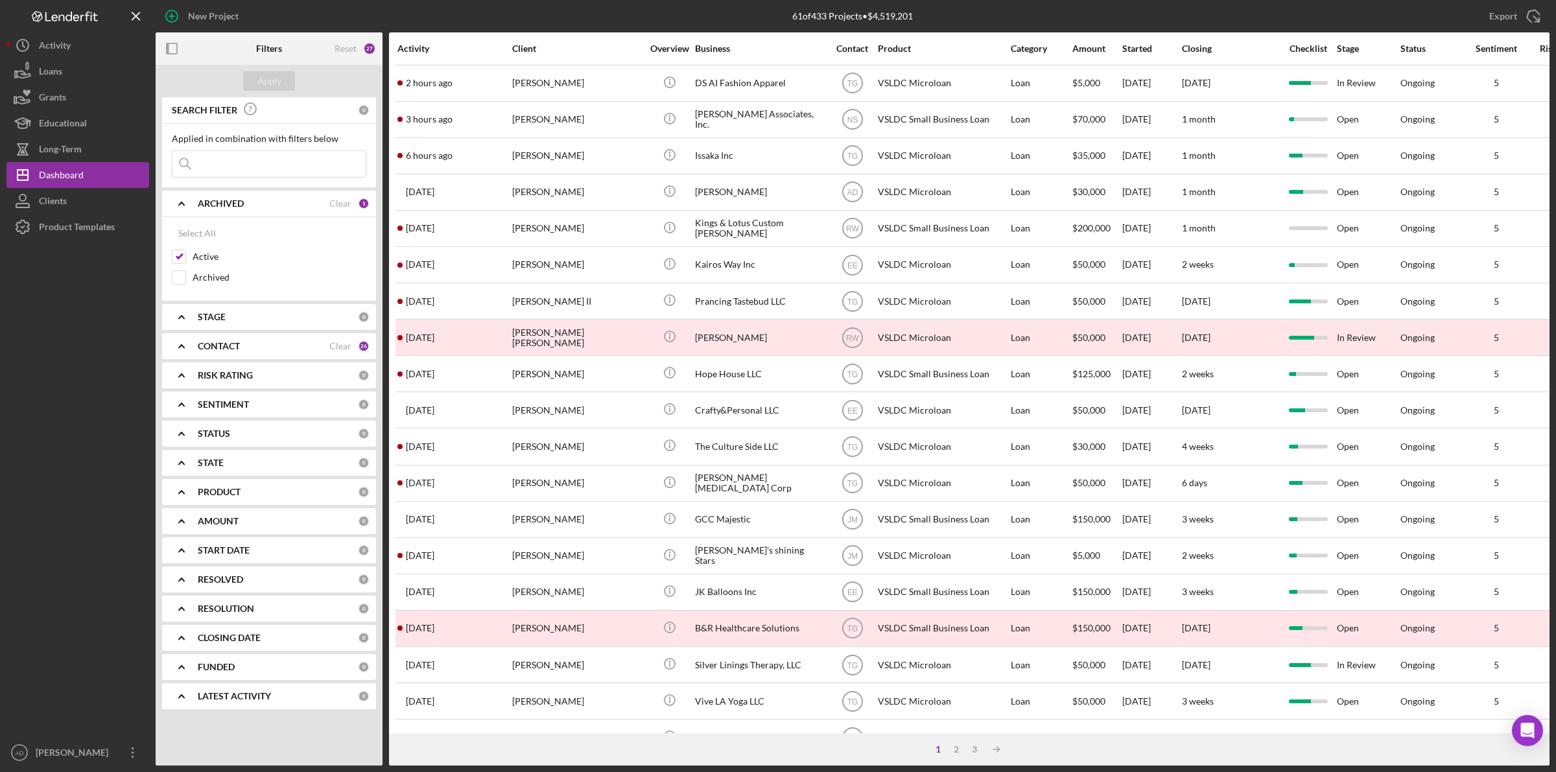
click at [1061, 14] on div "61 of 433 Projects • $4,519,201 [PERSON_NAME]" at bounding box center [852, 16] width 465 height 32
